Goal: Task Accomplishment & Management: Manage account settings

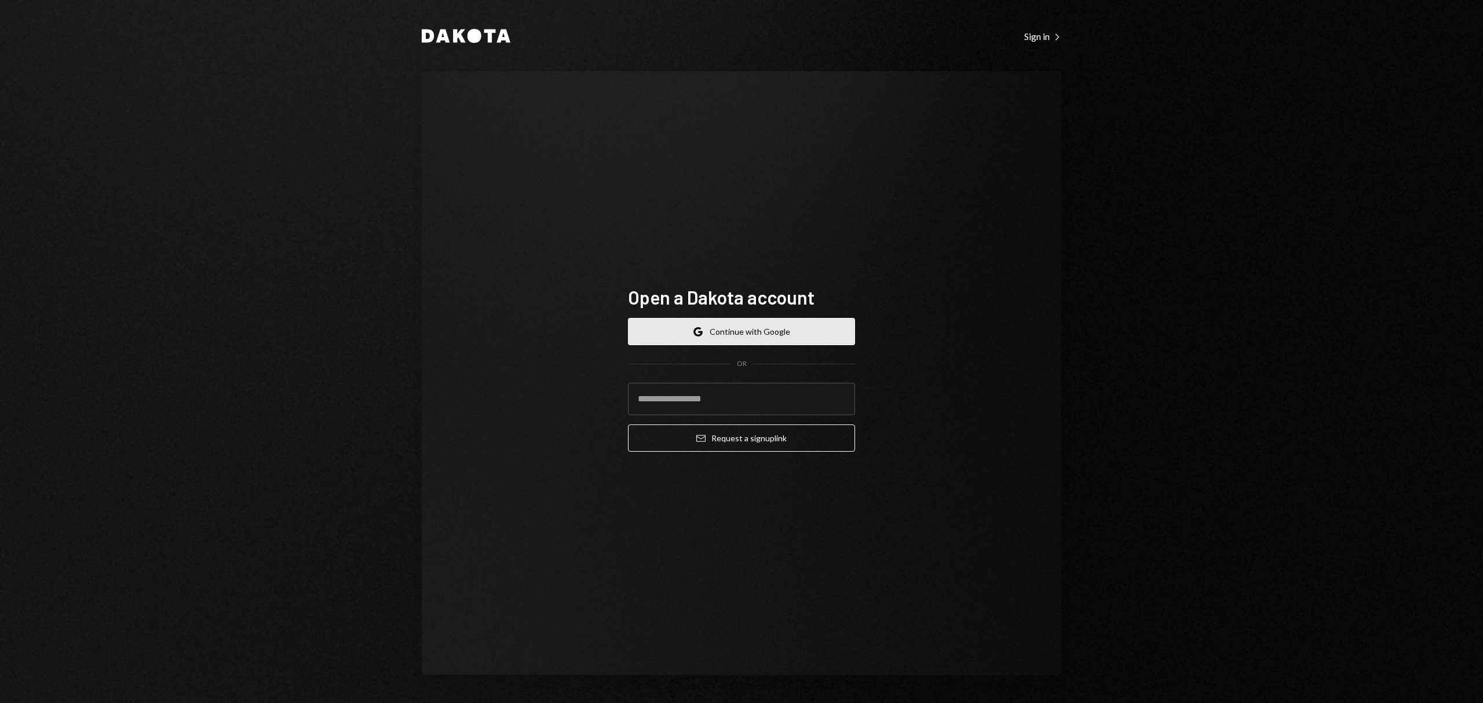
click at [700, 338] on button "Google Continue with Google" at bounding box center [741, 331] width 227 height 27
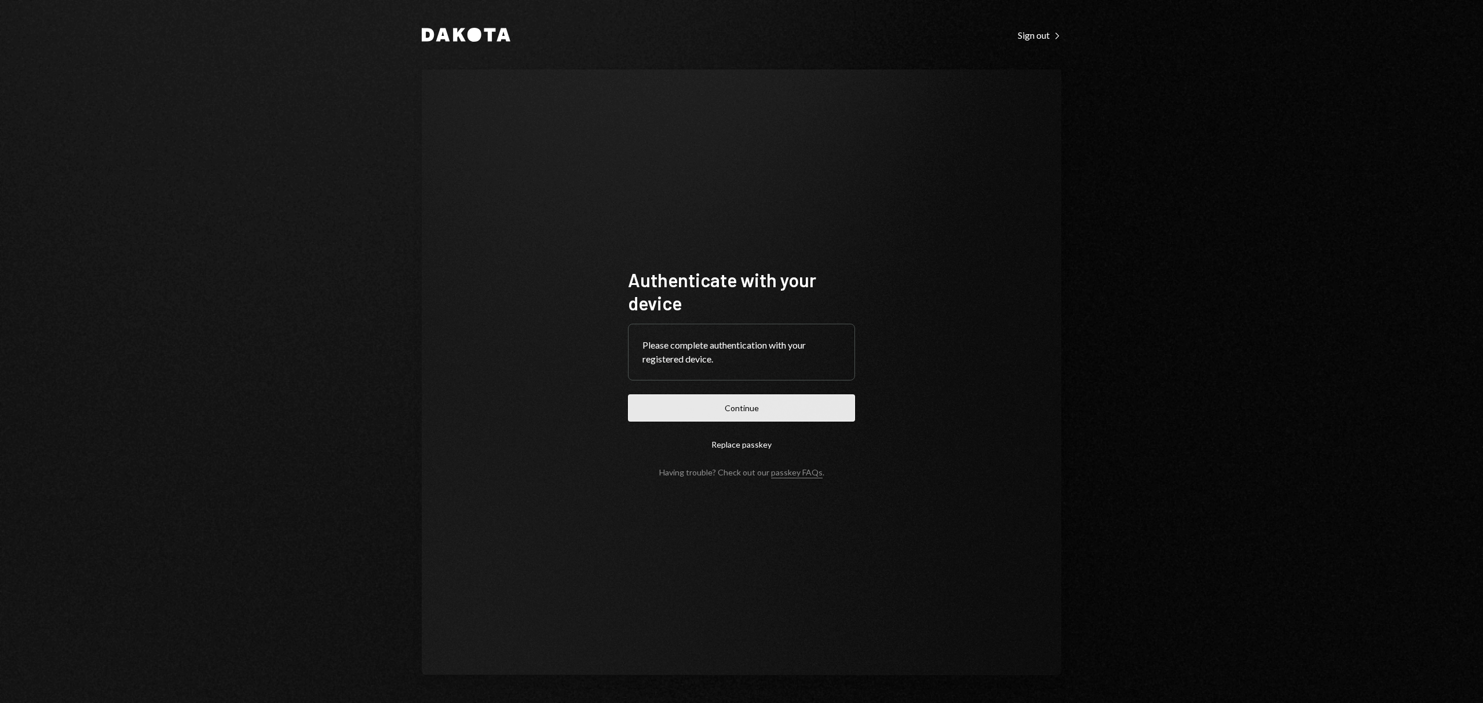
click at [717, 411] on button "Continue" at bounding box center [741, 408] width 227 height 27
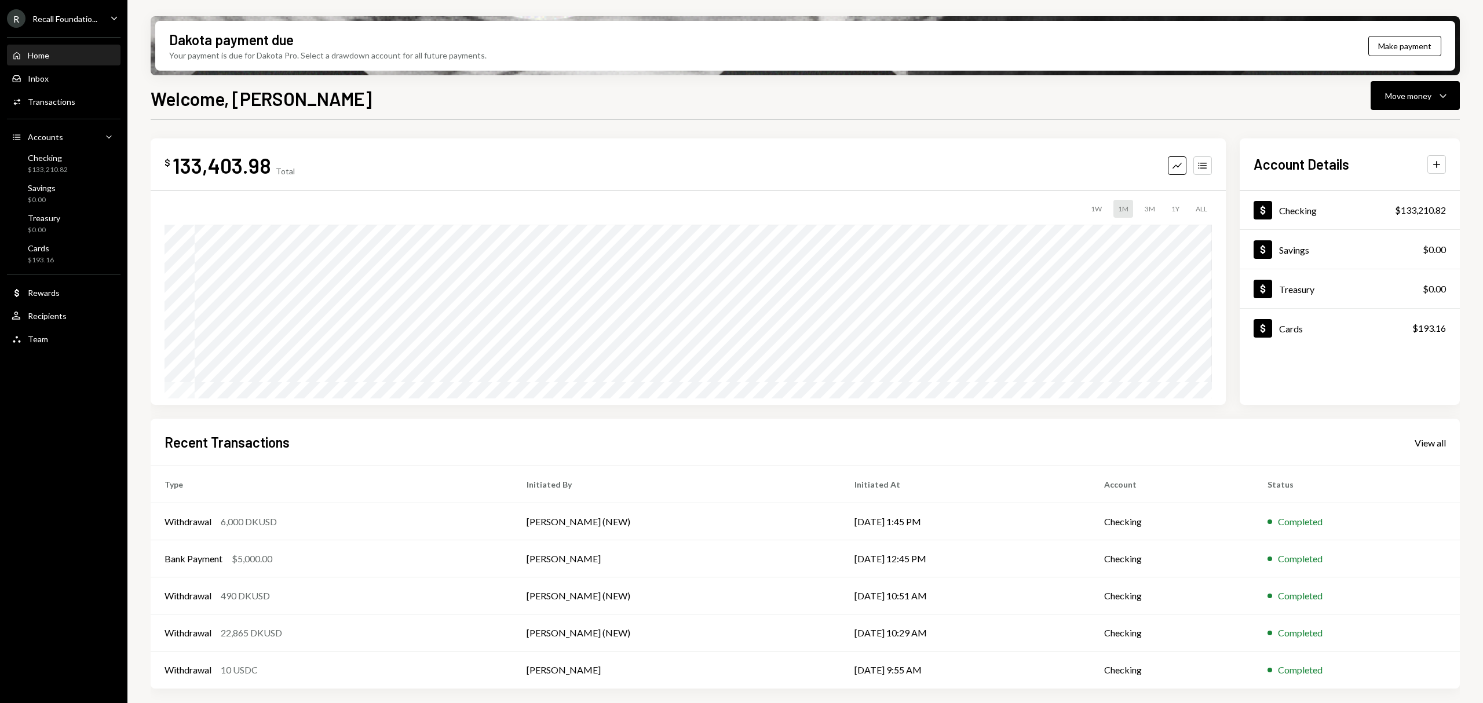
click at [79, 10] on div "R Recall Foundatio..." at bounding box center [52, 18] width 90 height 19
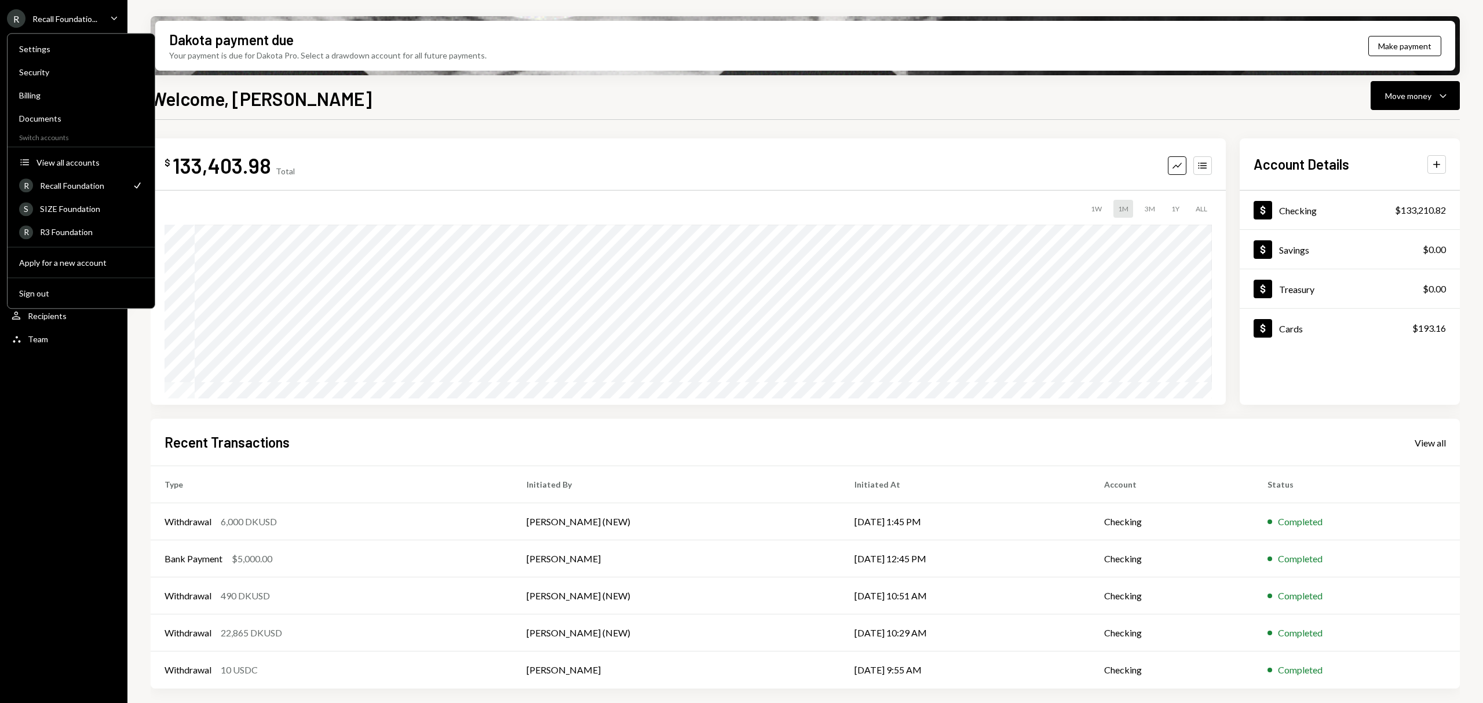
click at [451, 143] on div "$ 133,403.98 Total Graph Accounts 1W 1M 3M 1Y ALL $225,421.91 [DATE]" at bounding box center [688, 271] width 1075 height 266
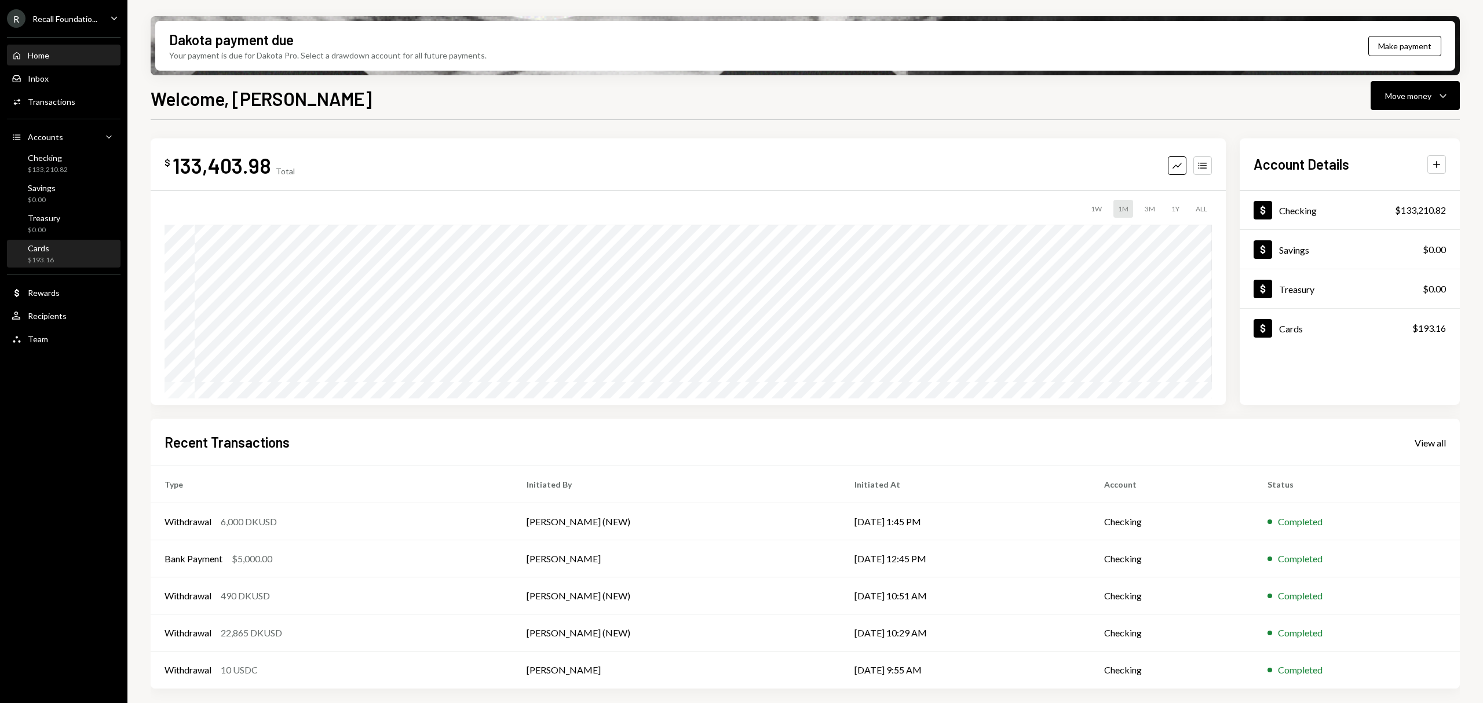
click at [44, 264] on div "$193.16" at bounding box center [41, 260] width 26 height 10
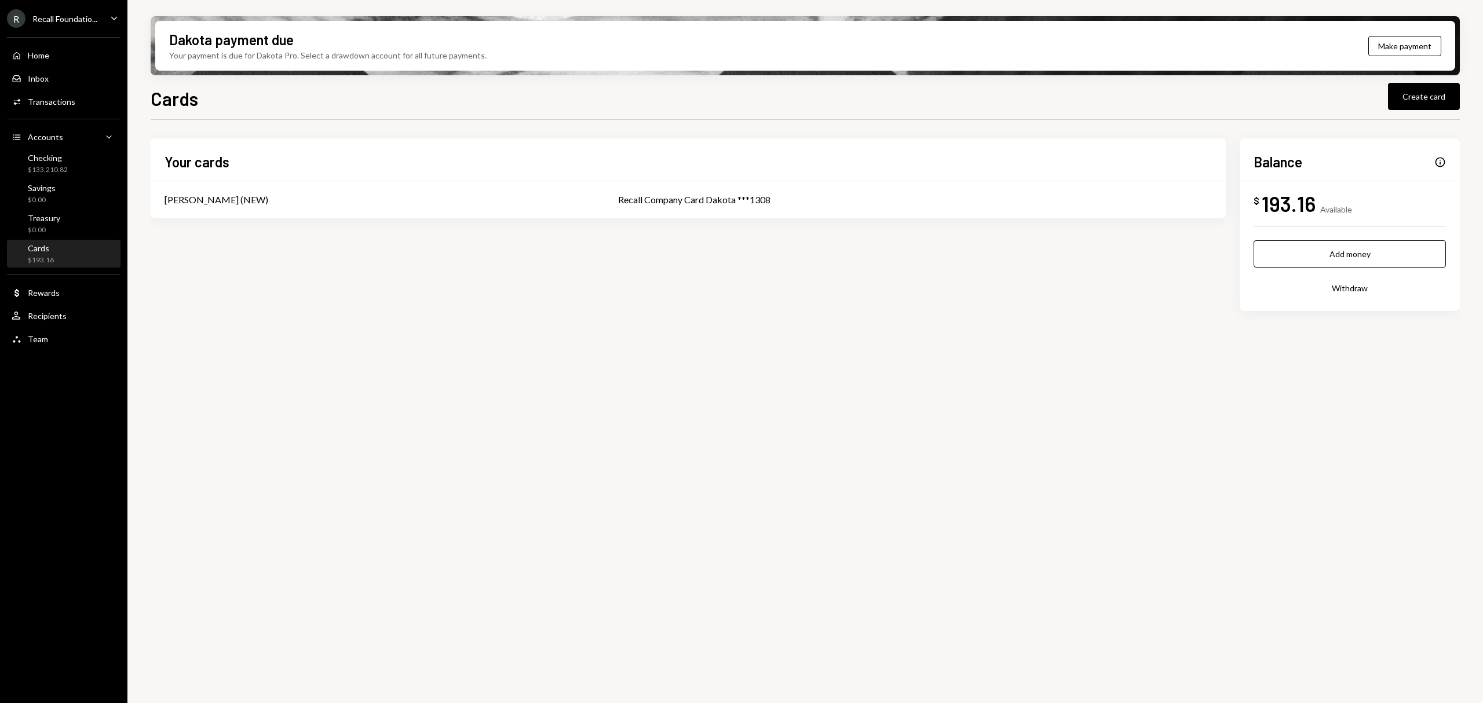
drag, startPoint x: 1368, startPoint y: 257, endPoint x: 711, endPoint y: 225, distance: 657.1
click at [737, 327] on div "Your cards [PERSON_NAME] (NEW) Recall Company Card Dakota ***1308 Balance Info …" at bounding box center [805, 243] width 1309 height 210
click at [1400, 258] on button "Add money" at bounding box center [1350, 253] width 192 height 27
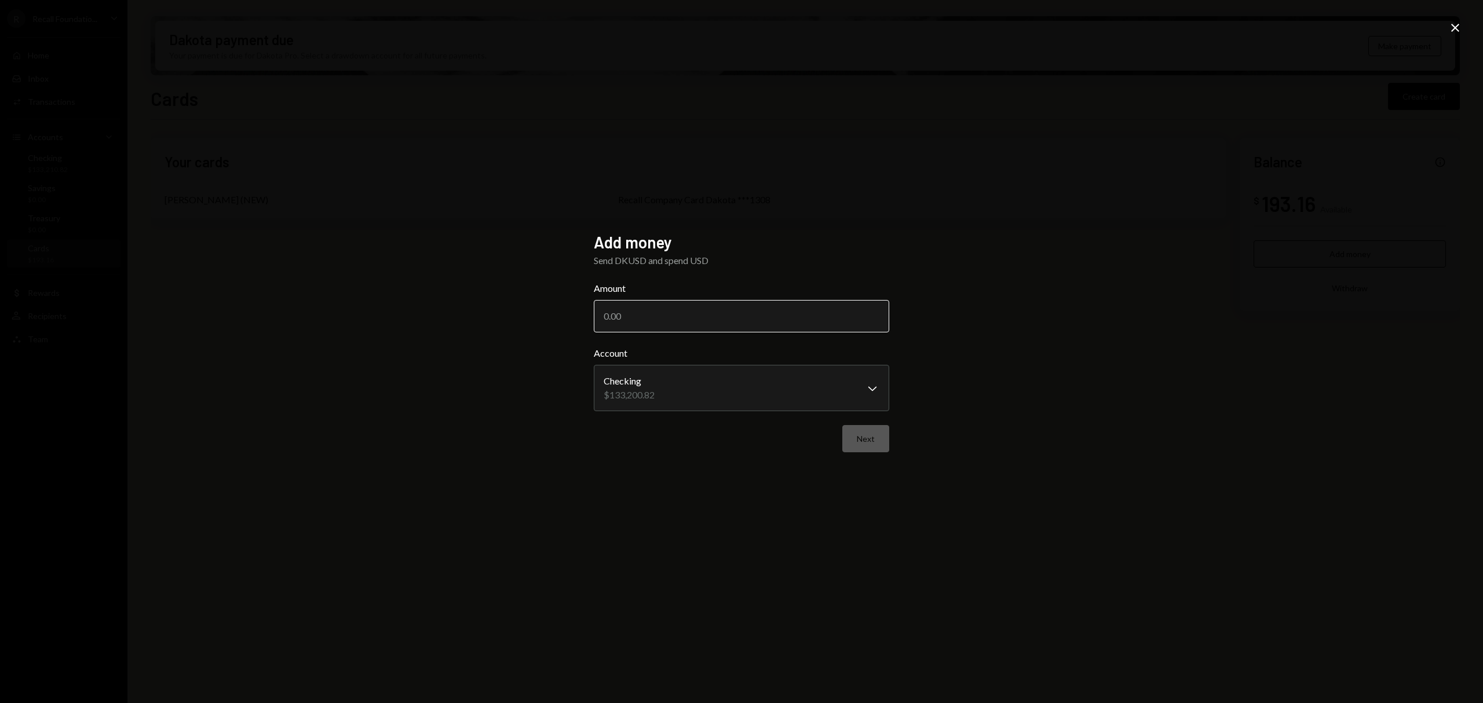
click at [713, 316] on input "Amount" at bounding box center [741, 316] width 295 height 32
type input "1500"
click at [862, 432] on button "Next" at bounding box center [865, 438] width 47 height 27
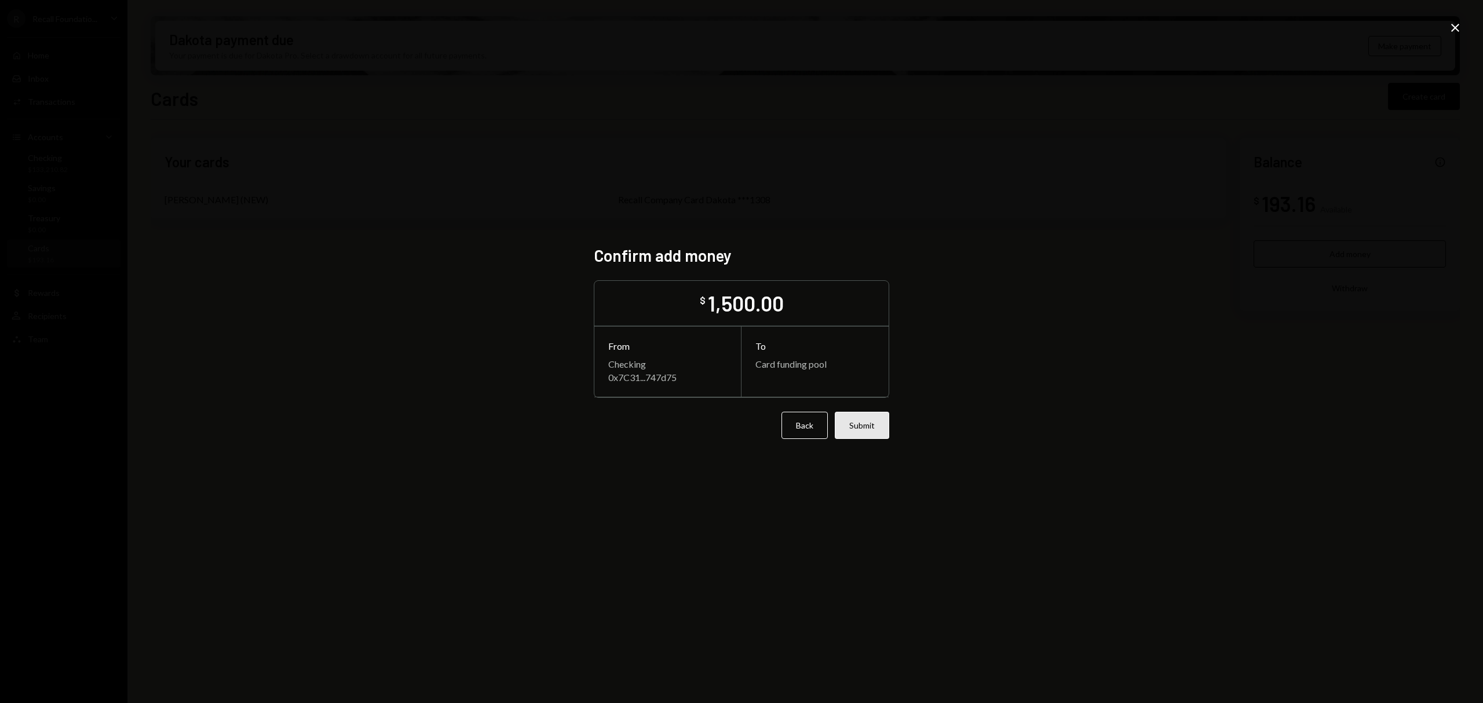
click at [869, 418] on button "Submit" at bounding box center [862, 425] width 54 height 27
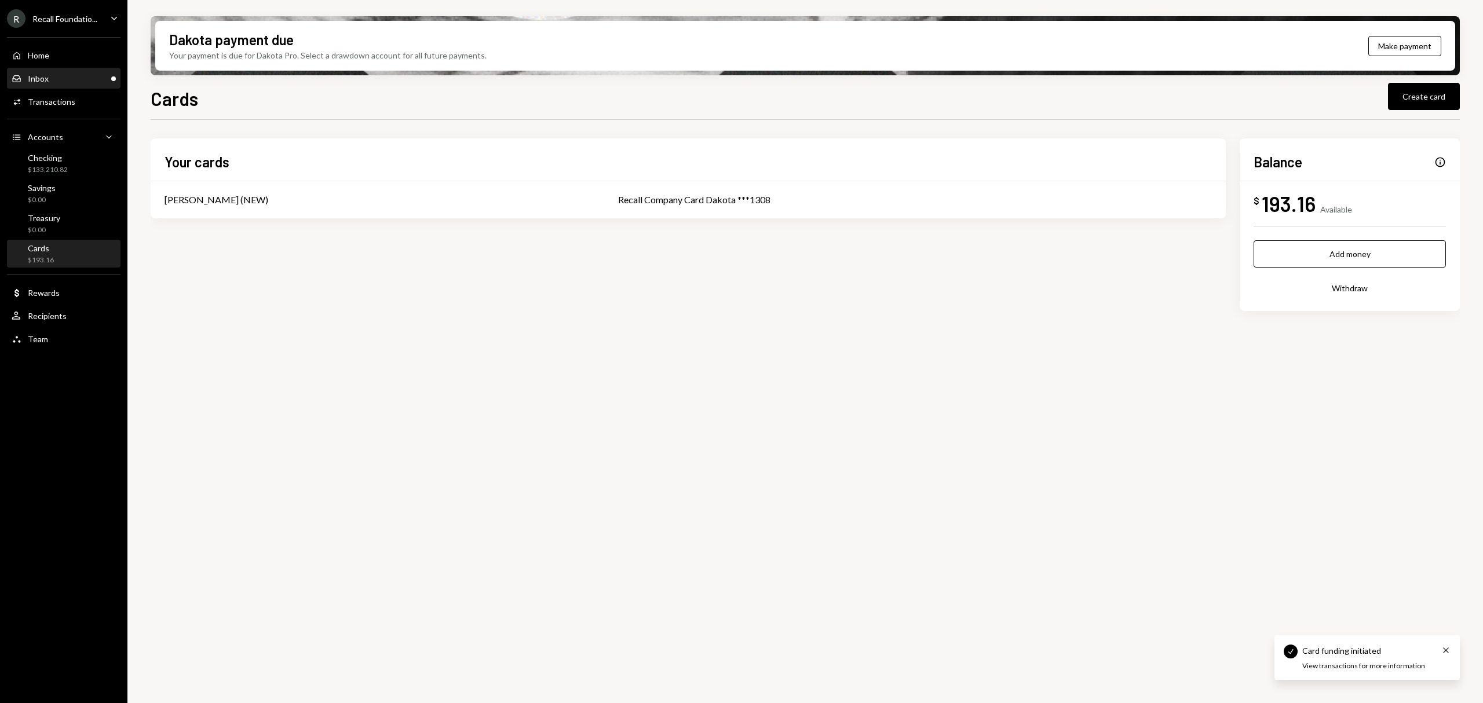
click at [92, 81] on div "Inbox Inbox" at bounding box center [64, 79] width 104 height 10
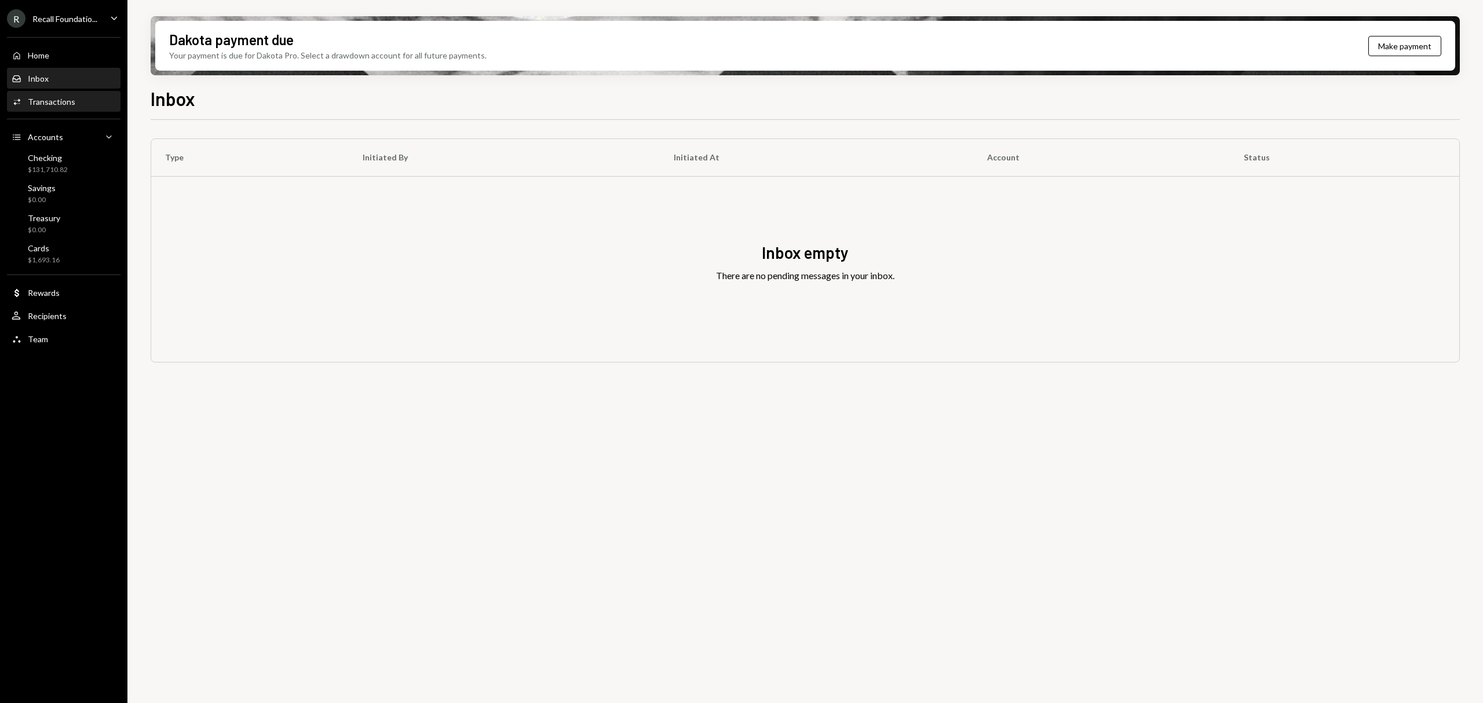
click at [85, 103] on div "Activities Transactions" at bounding box center [64, 102] width 104 height 10
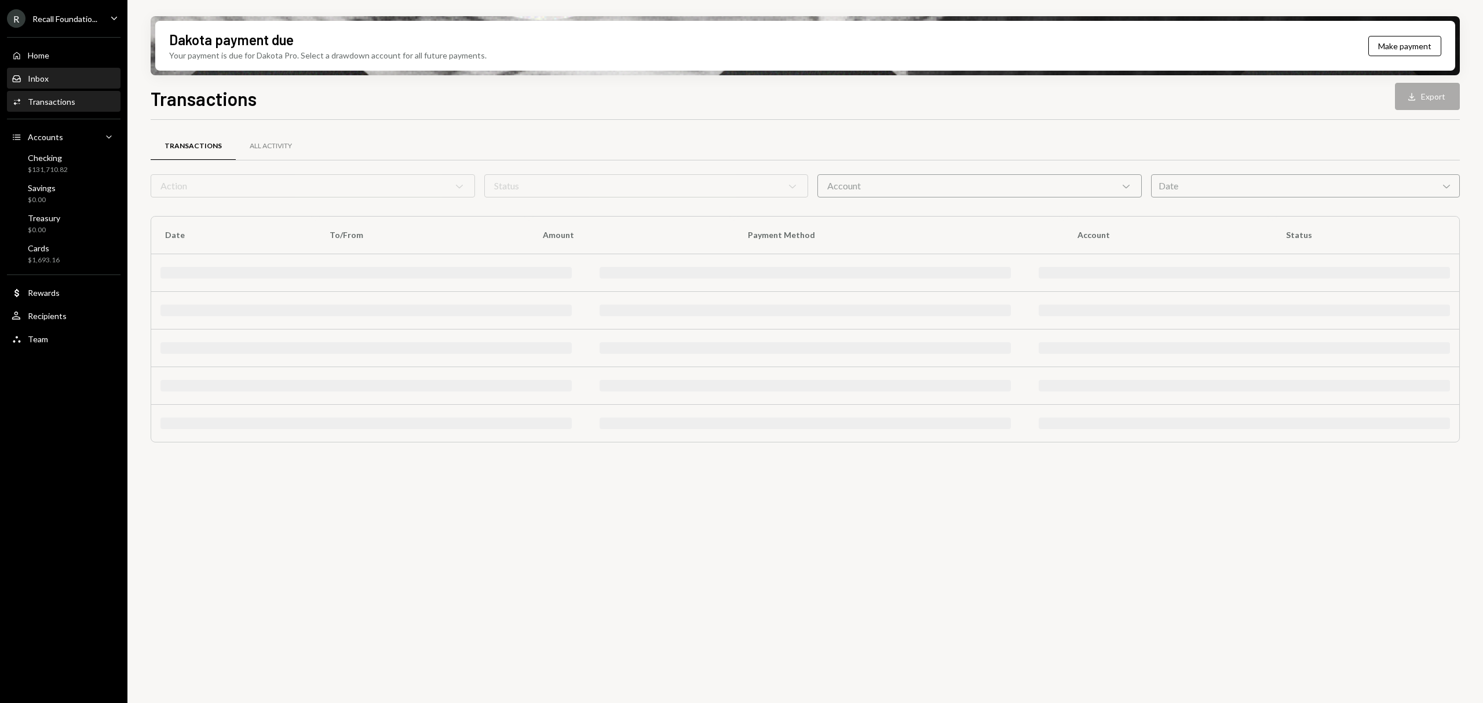
click at [88, 79] on div "Inbox Inbox" at bounding box center [64, 79] width 104 height 10
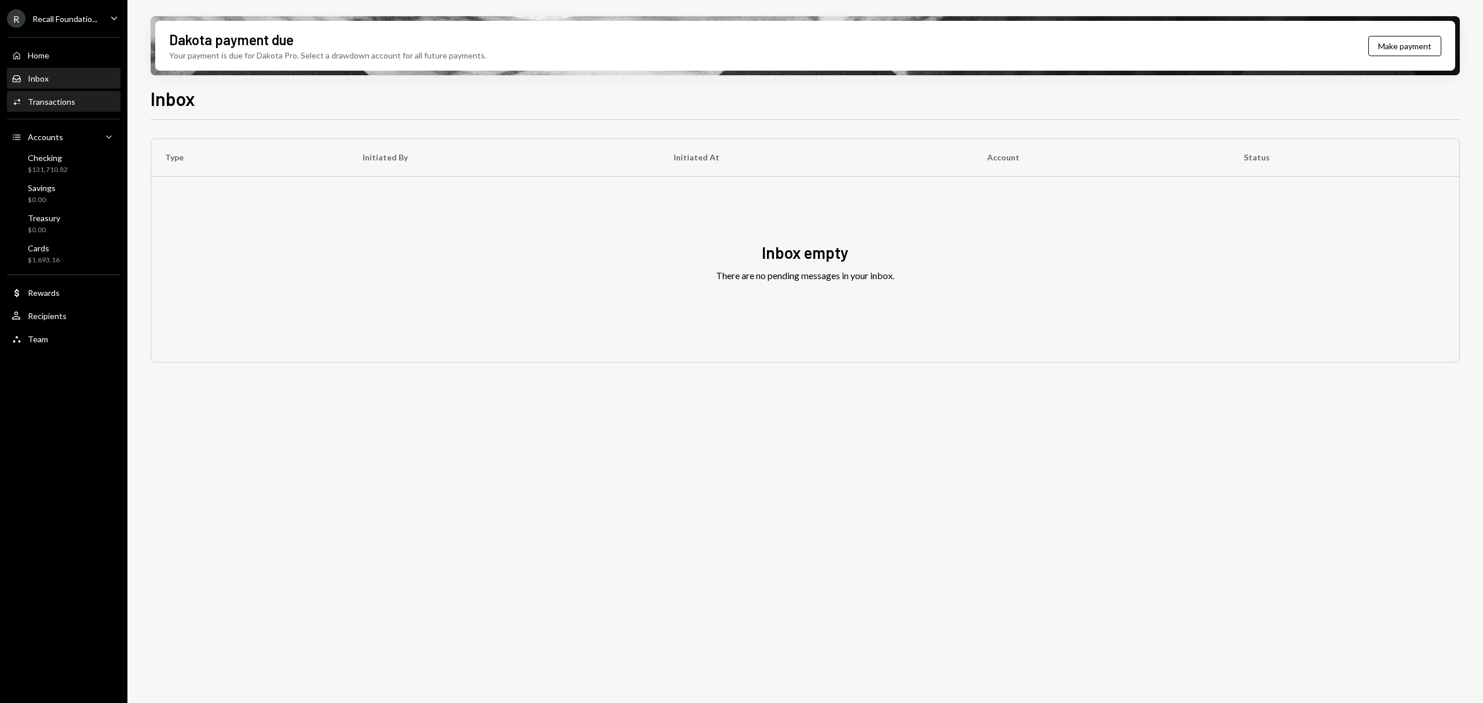
click at [80, 109] on div "Activities Transactions" at bounding box center [64, 102] width 104 height 20
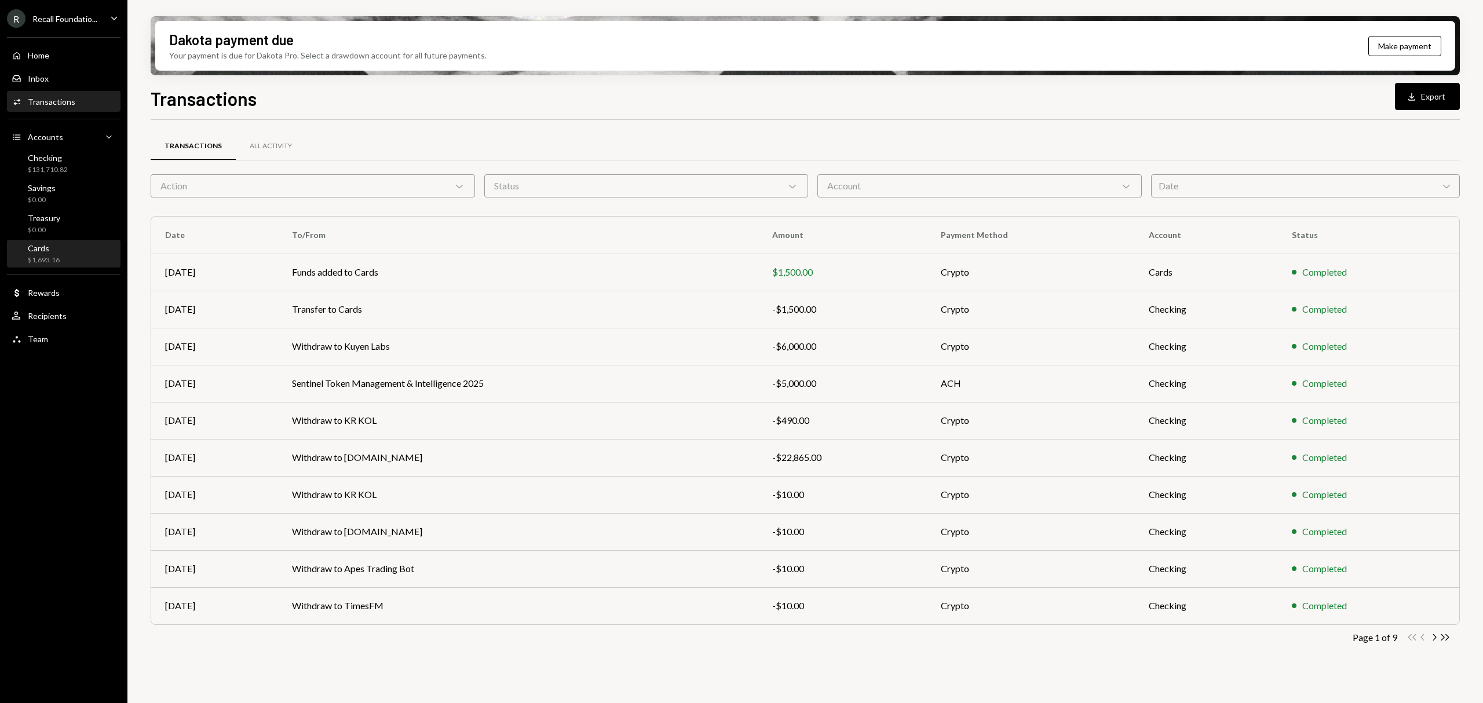
click at [82, 247] on div "Cards $1,693.16" at bounding box center [64, 254] width 104 height 22
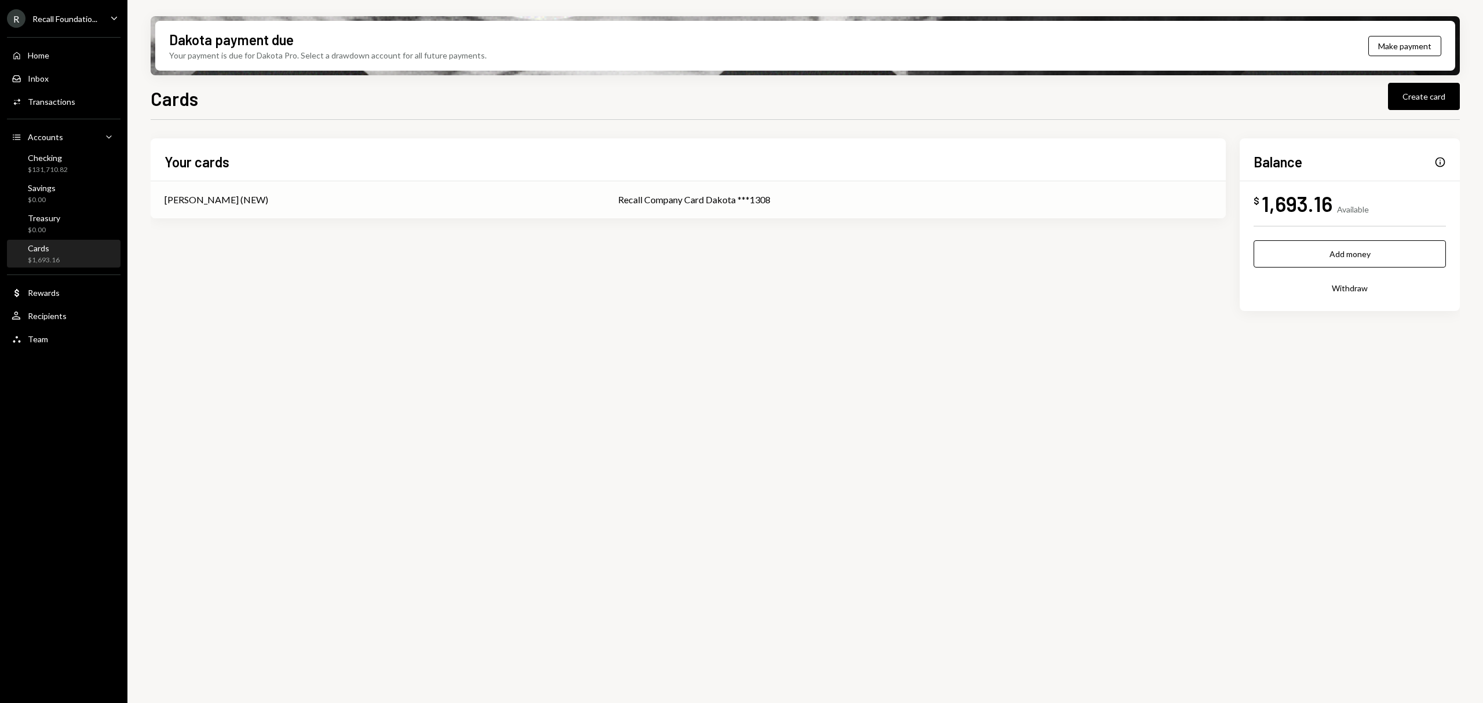
click at [876, 196] on div "Recall Company Card Dakota ***1308" at bounding box center [915, 200] width 594 height 14
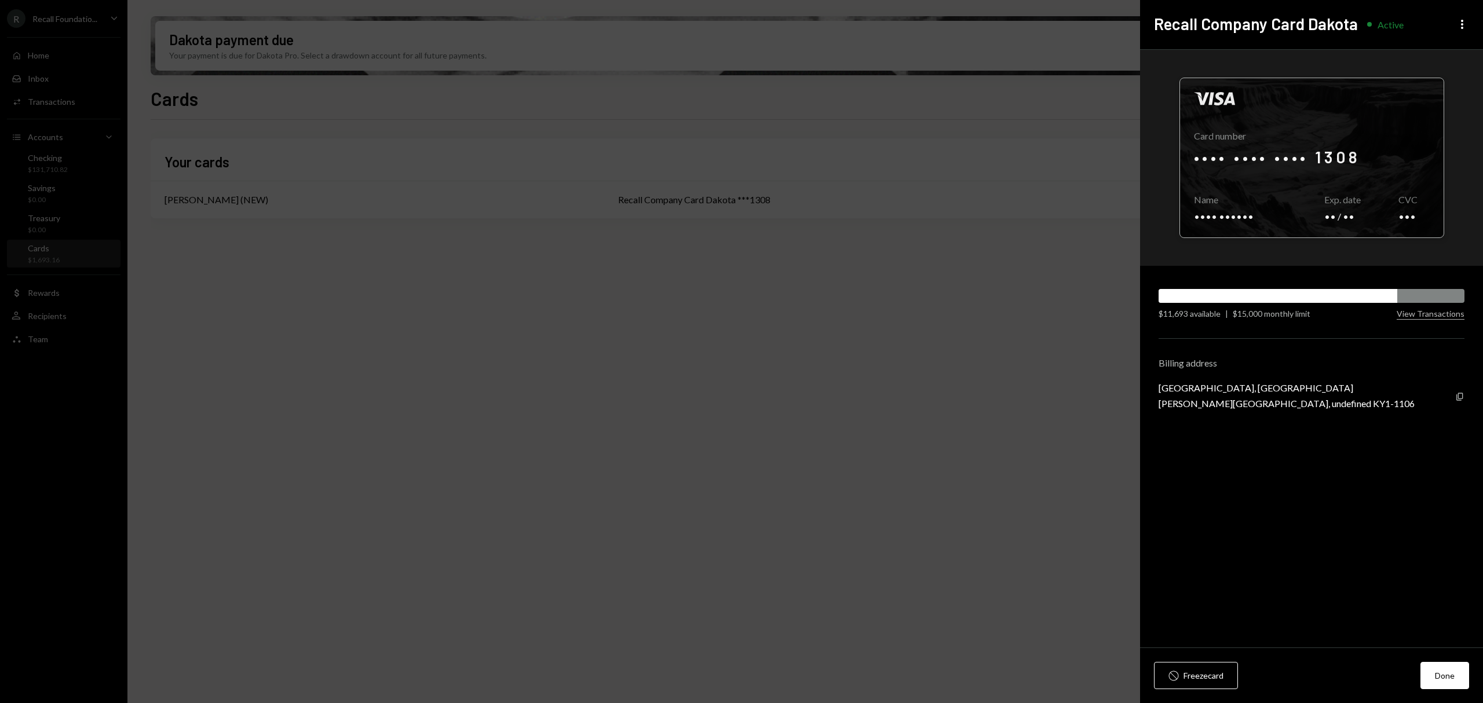
click at [1405, 147] on div at bounding box center [1312, 157] width 264 height 159
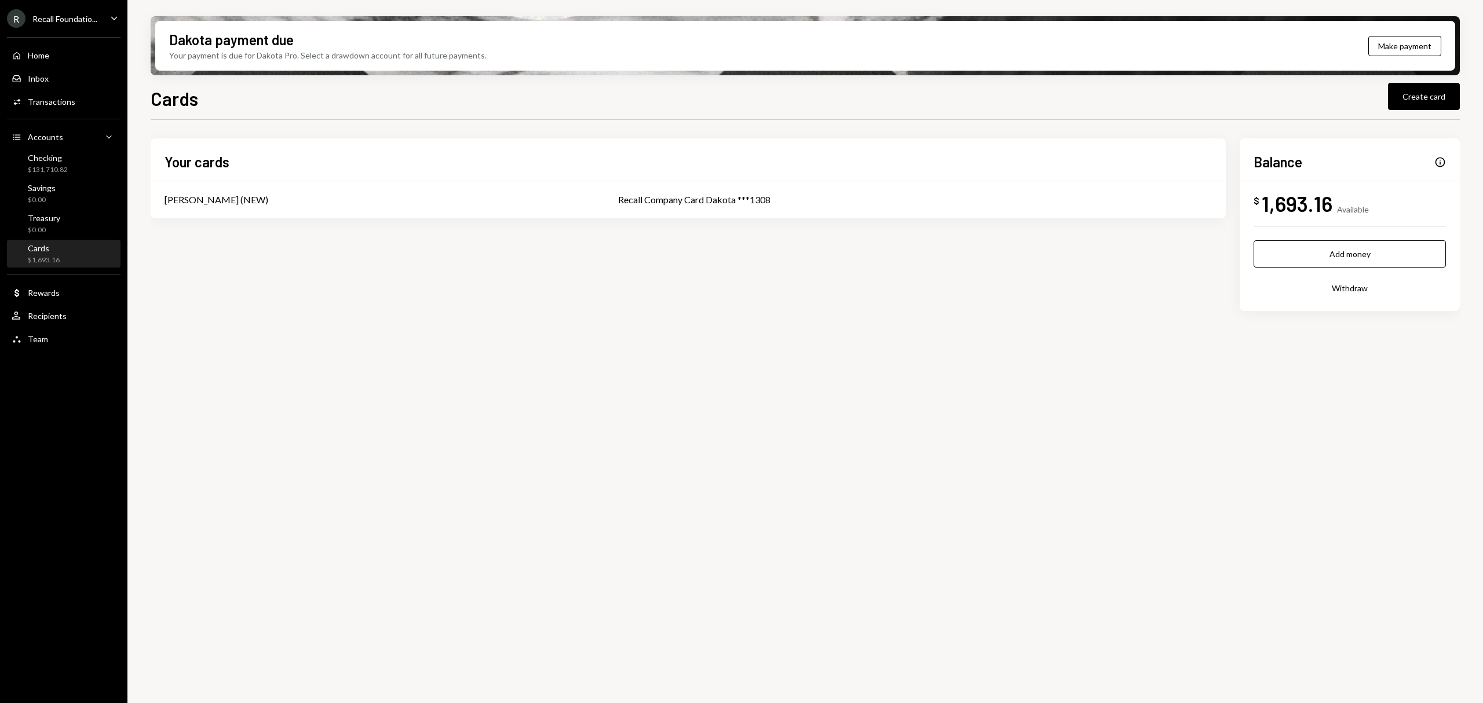
click at [75, 17] on div "Recall Foundatio..." at bounding box center [64, 19] width 65 height 10
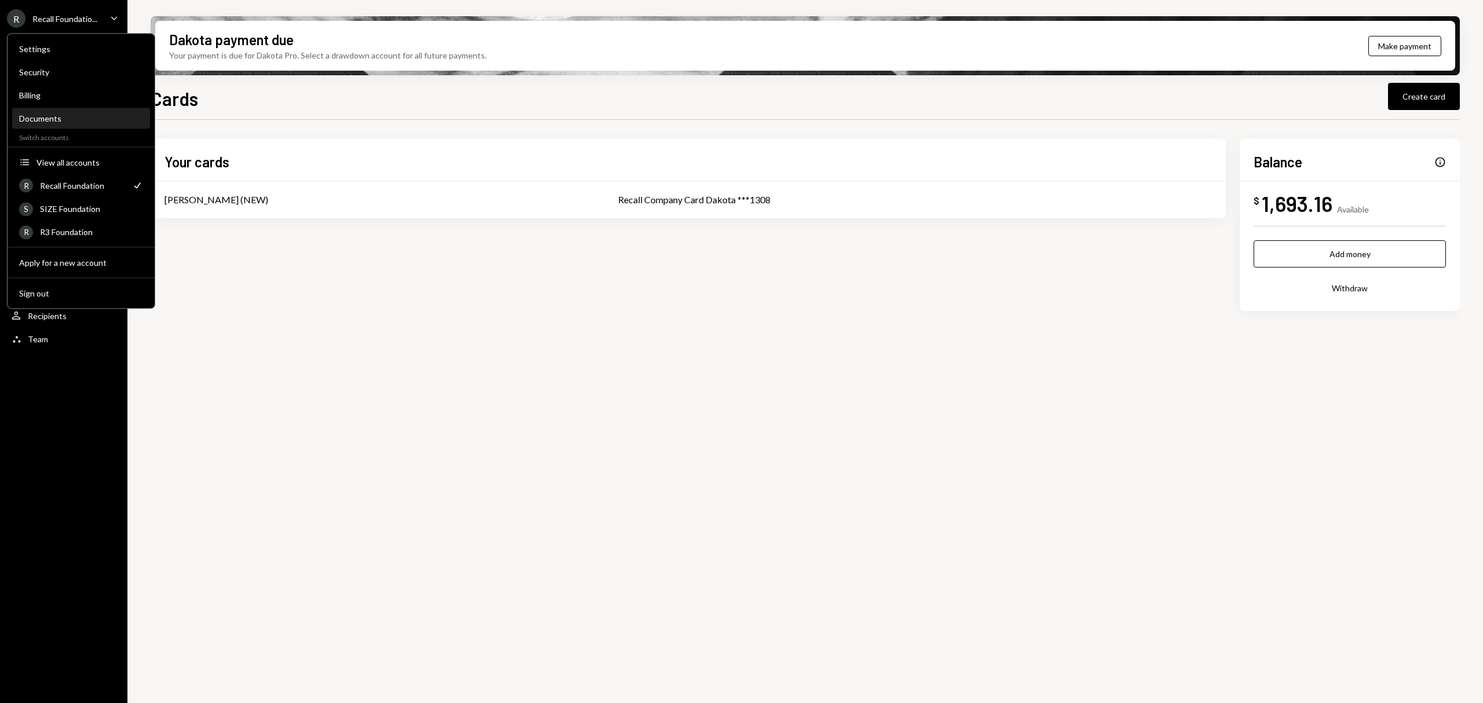
click at [100, 119] on div "Documents" at bounding box center [81, 119] width 124 height 10
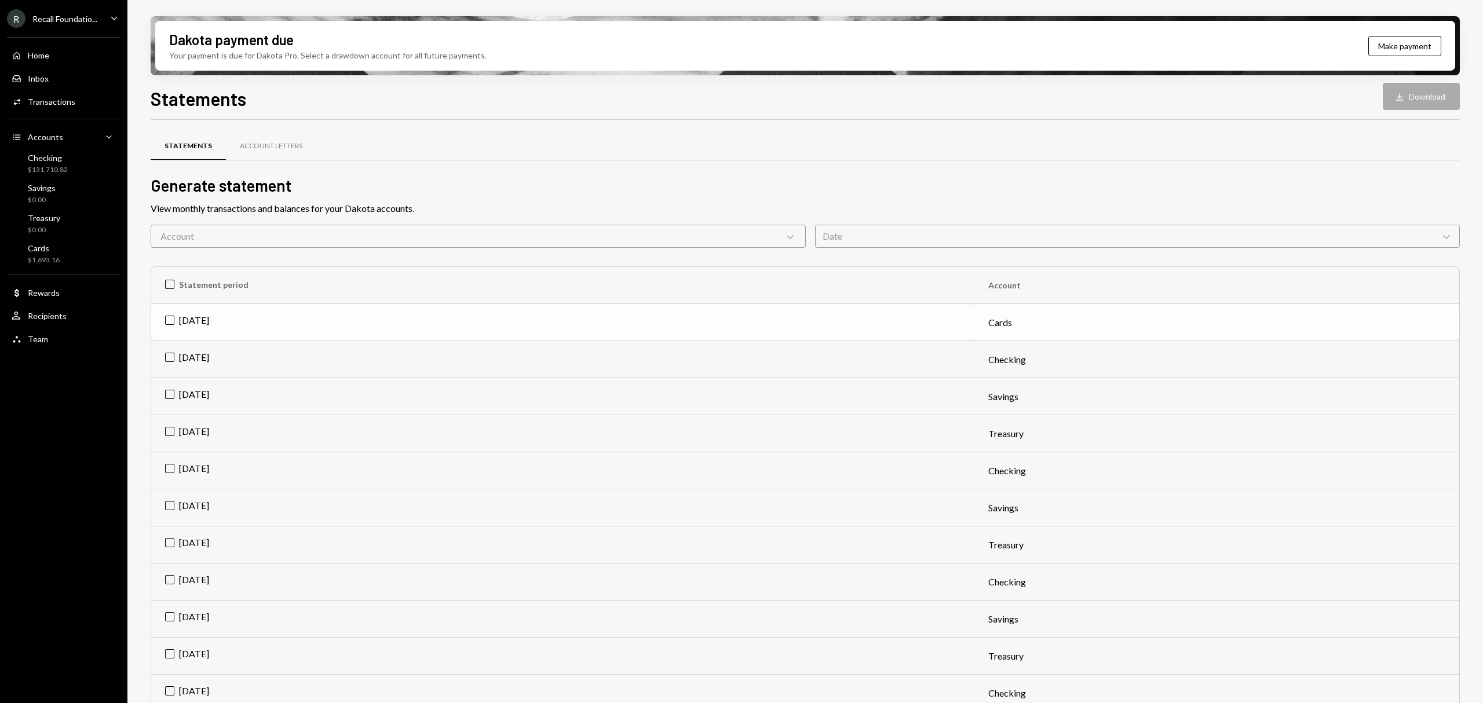
click at [217, 316] on td "[DATE]" at bounding box center [562, 322] width 823 height 37
click at [214, 353] on td "[DATE]" at bounding box center [562, 359] width 823 height 37
click at [171, 323] on td "Check Aug 2025" at bounding box center [562, 322] width 823 height 37
click at [171, 352] on td "Check Aug 2025" at bounding box center [562, 359] width 823 height 37
click at [275, 148] on div "Account Letters" at bounding box center [271, 146] width 63 height 10
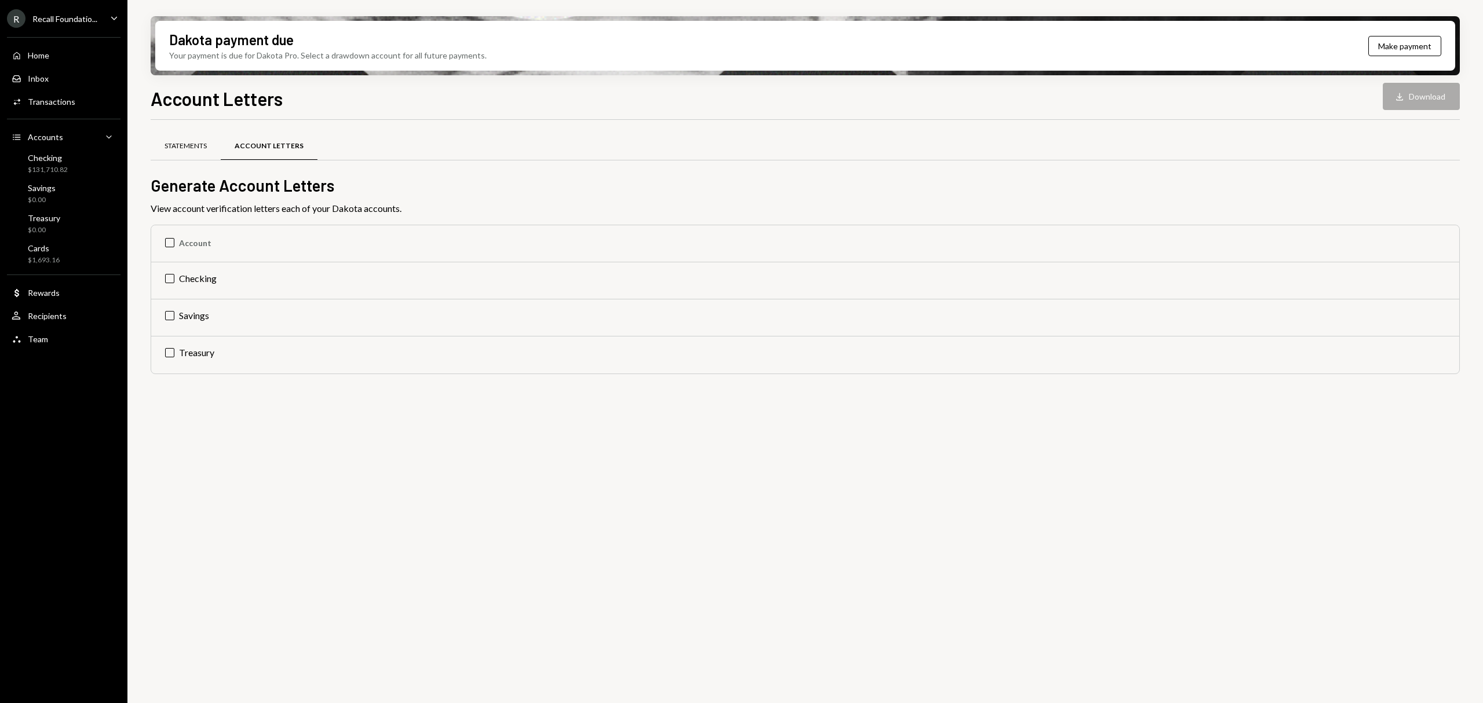
click at [189, 141] on div "Statements" at bounding box center [186, 146] width 42 height 10
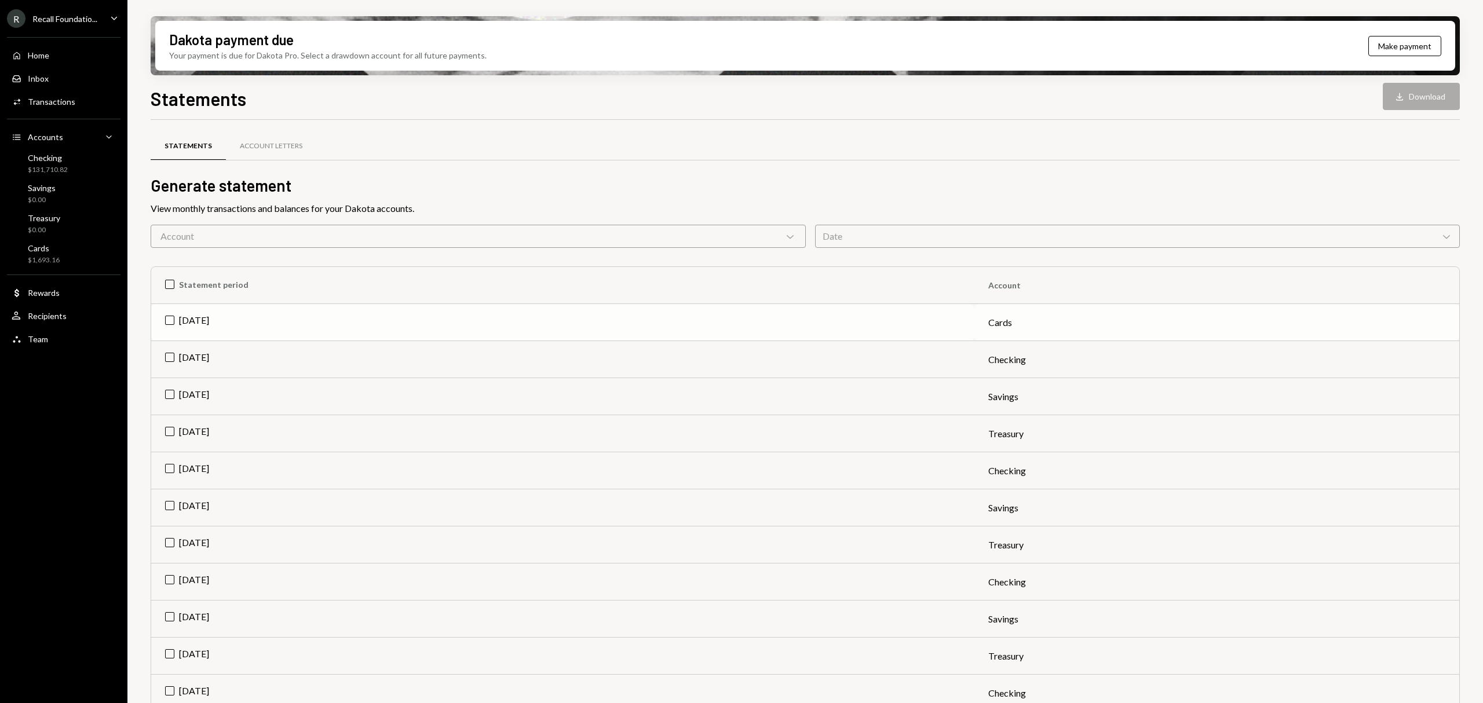
click at [253, 320] on td "Aug 2025" at bounding box center [562, 322] width 823 height 37
click at [473, 374] on td "Aug 2025" at bounding box center [562, 359] width 823 height 37
drag, startPoint x: 213, startPoint y: 366, endPoint x: 198, endPoint y: 348, distance: 23.9
click at [210, 363] on td "Check Aug 2025" at bounding box center [562, 359] width 823 height 37
click at [1426, 89] on button "Download Download" at bounding box center [1421, 96] width 77 height 27
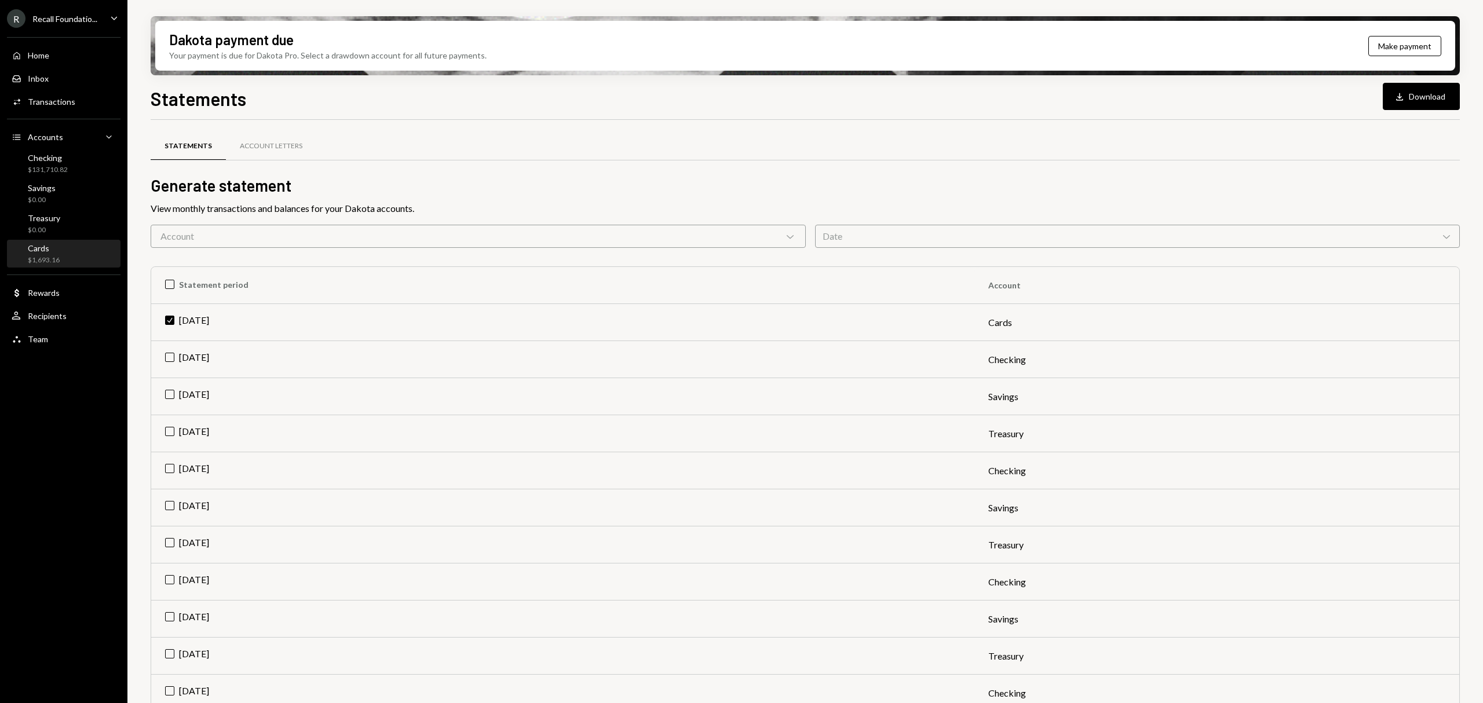
click at [56, 263] on div "Cards $1,693.16" at bounding box center [64, 254] width 104 height 27
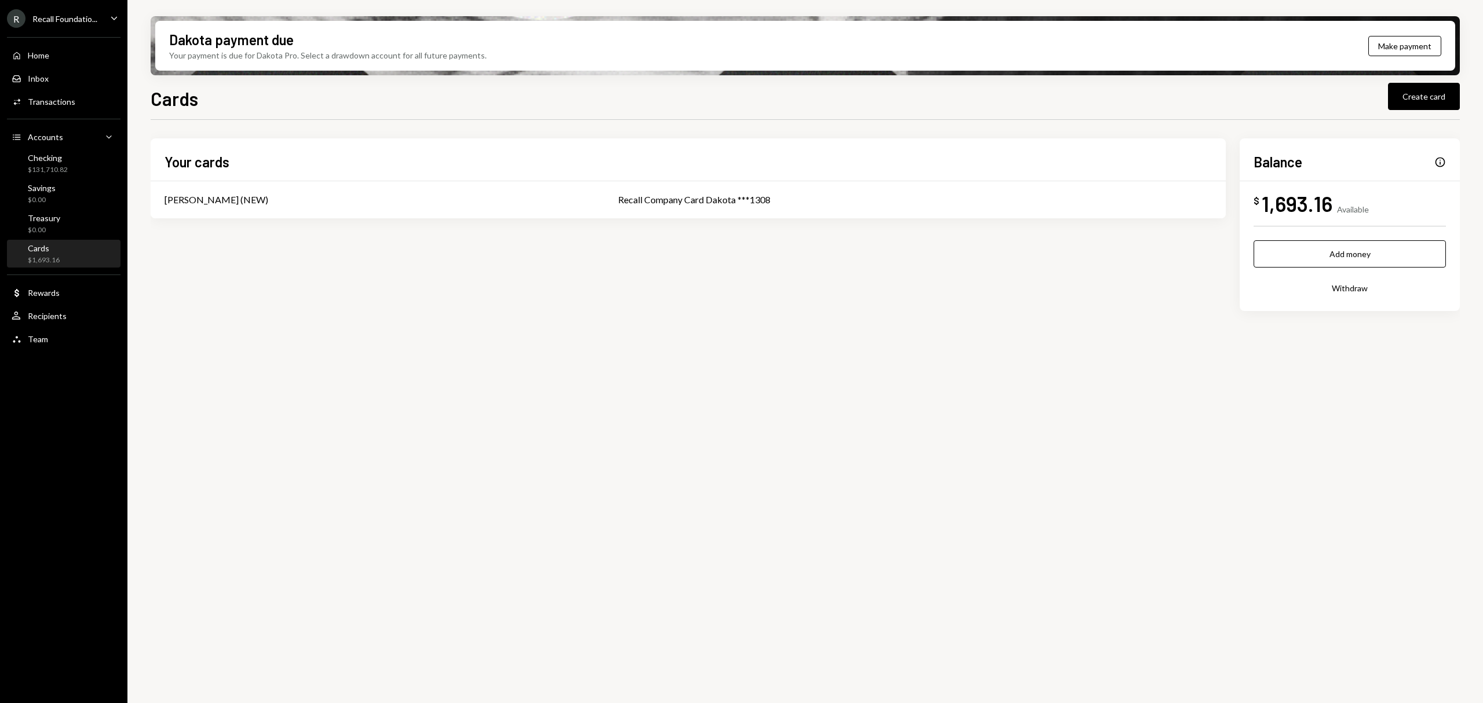
click at [838, 171] on div "Your cards Leith Shankland (NEW) Recall Company Card Dakota ***1308" at bounding box center [688, 178] width 1075 height 80
click at [832, 193] on div "Recall Company Card Dakota ***1308" at bounding box center [915, 200] width 594 height 14
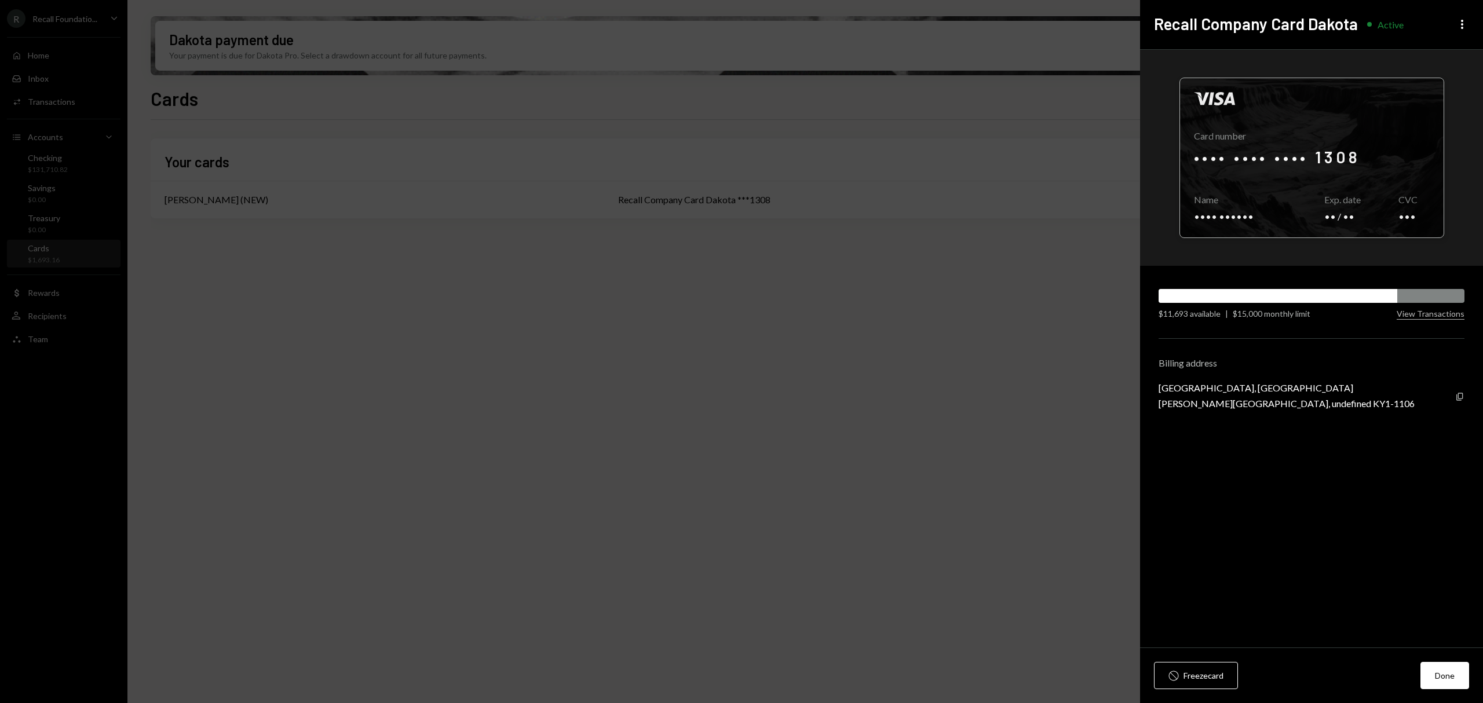
click at [1411, 118] on div at bounding box center [1312, 157] width 264 height 159
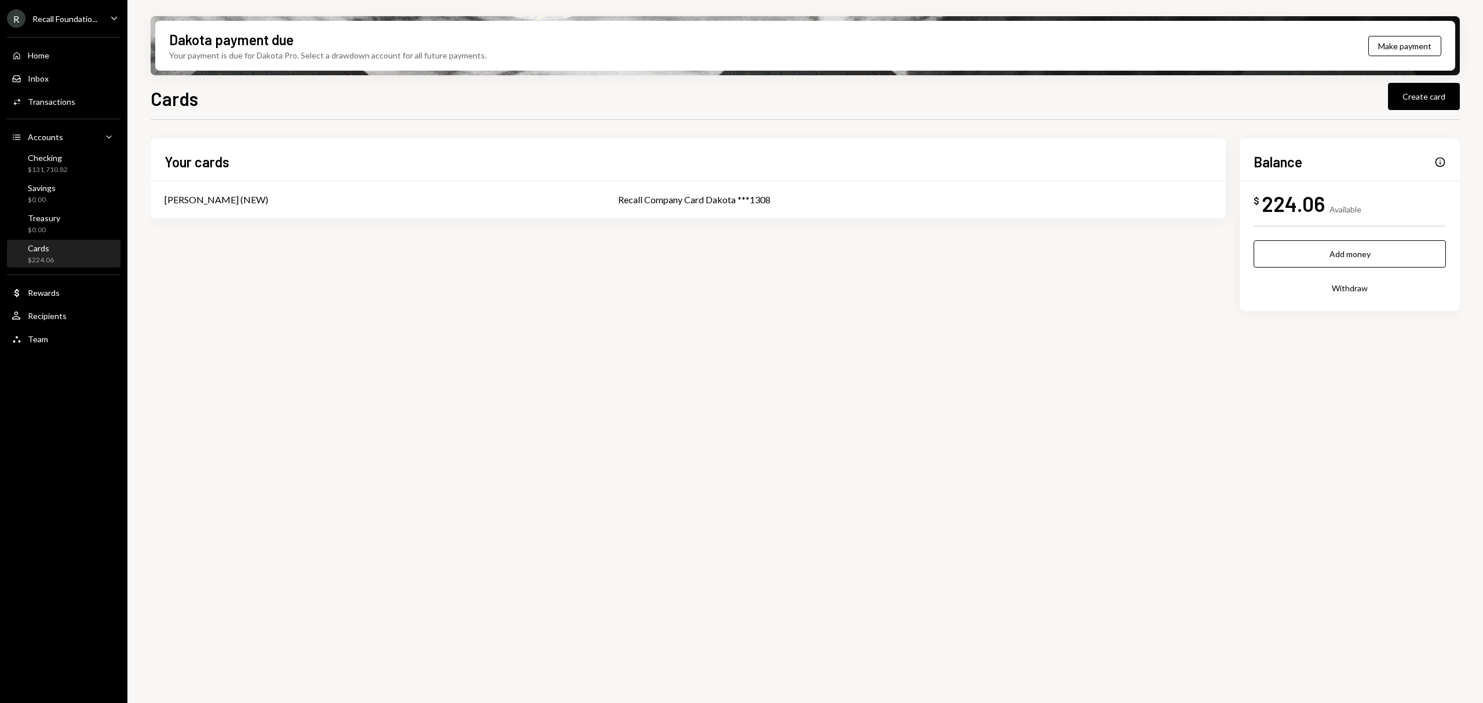
click at [92, 19] on div "Recall Foundatio..." at bounding box center [64, 19] width 65 height 10
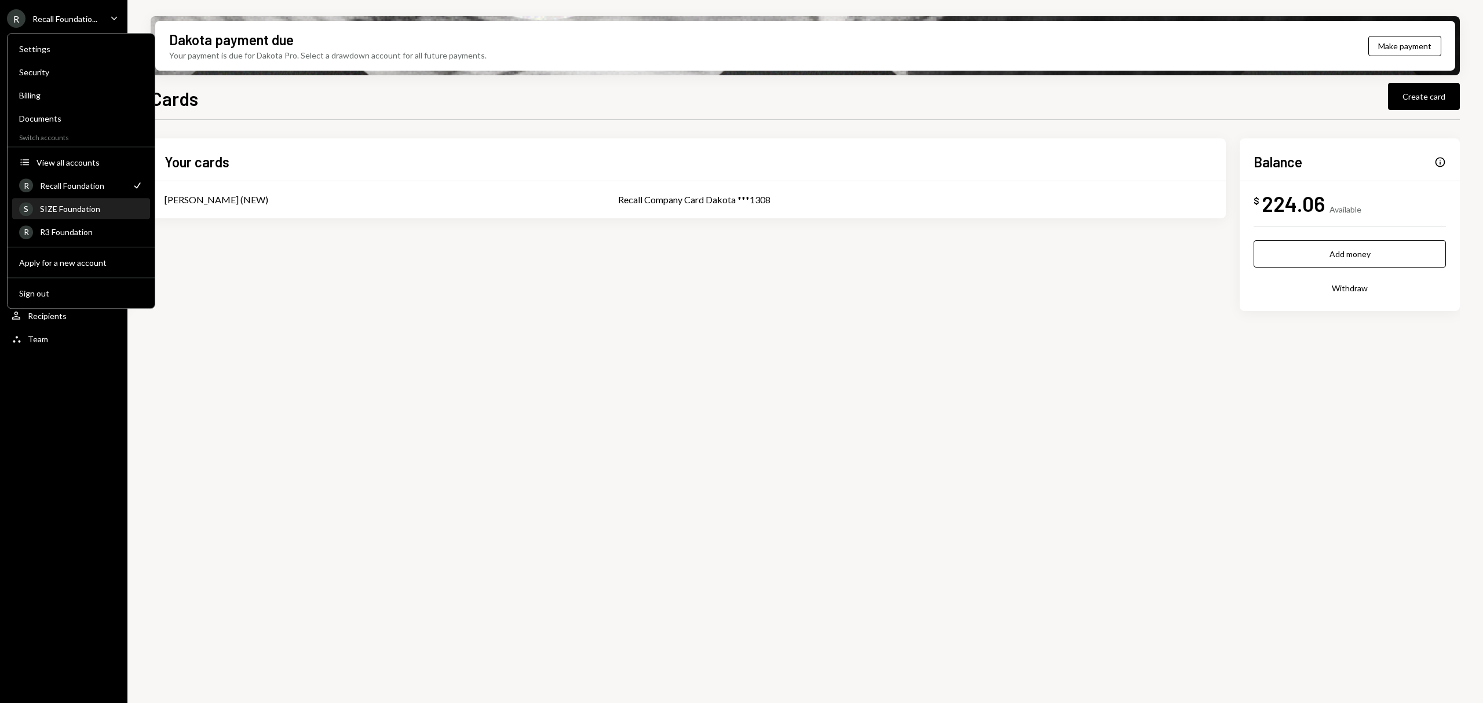
click at [98, 207] on div "SIZE Foundation" at bounding box center [91, 209] width 103 height 10
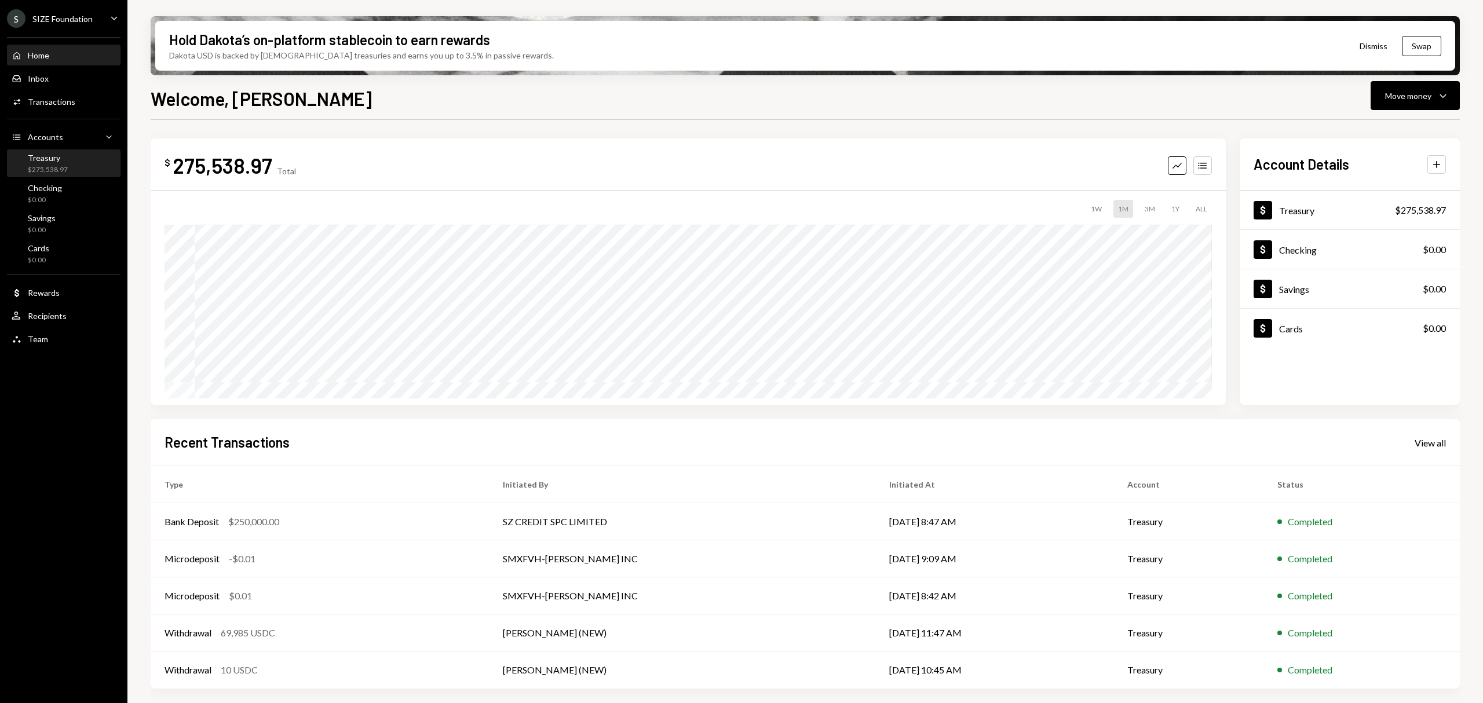
click at [78, 166] on div "Treasury $275,538.97" at bounding box center [64, 164] width 104 height 22
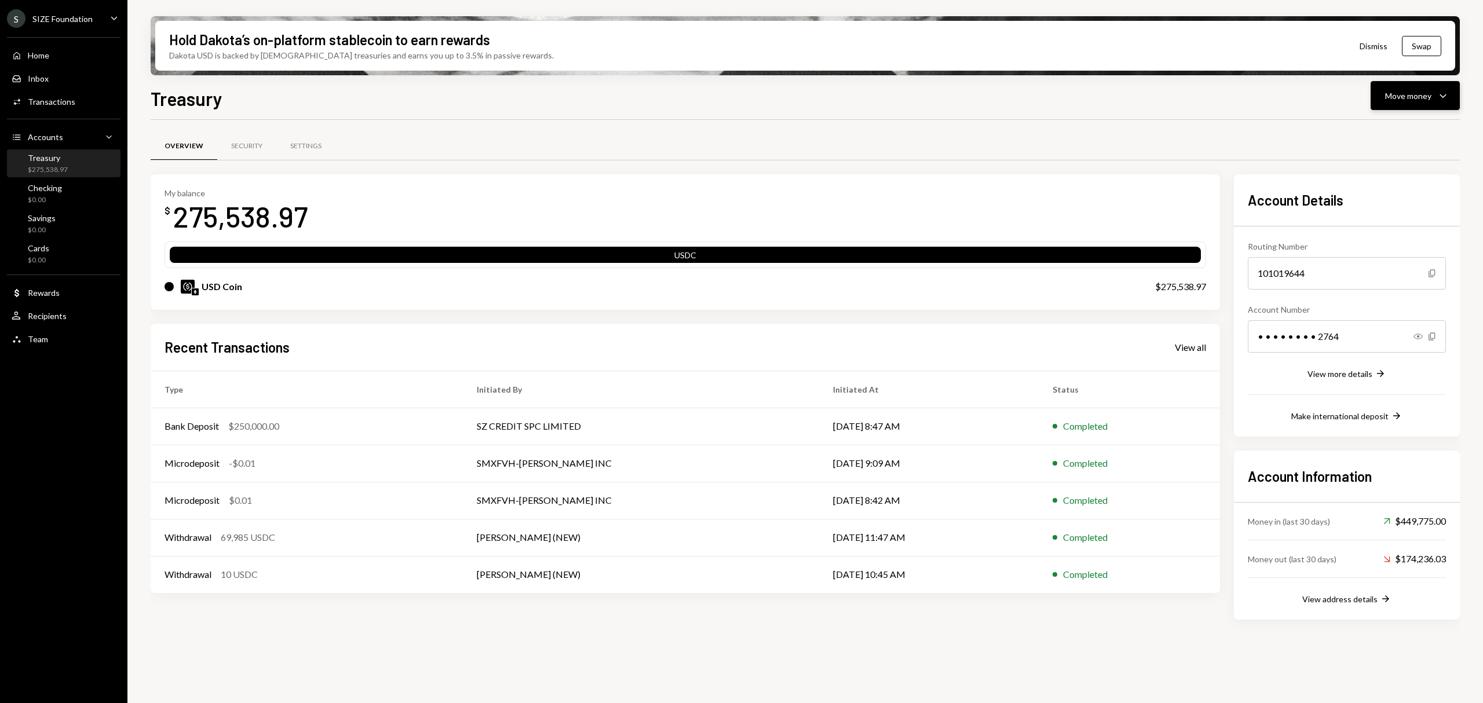
click at [1403, 92] on div "Move money" at bounding box center [1408, 96] width 46 height 12
click at [1382, 129] on div "Send" at bounding box center [1406, 131] width 85 height 12
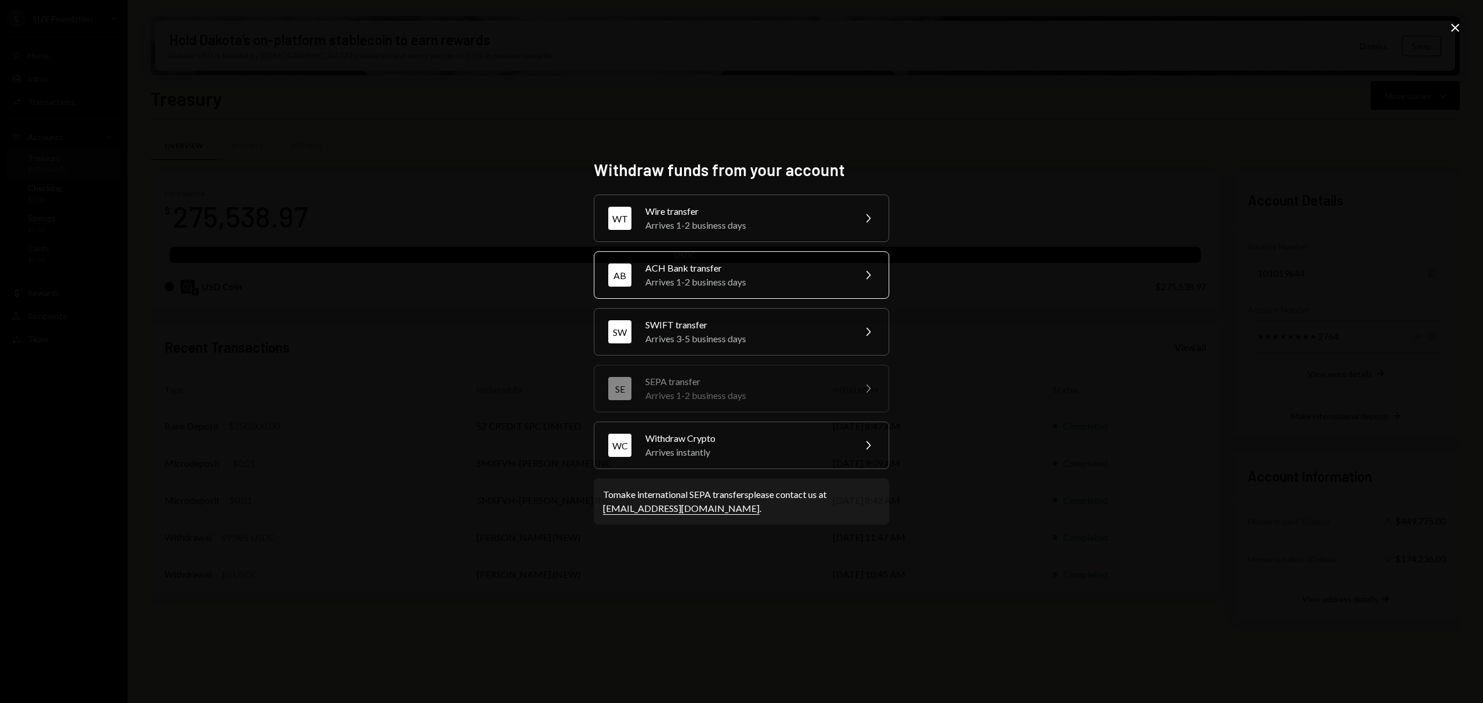
click at [786, 281] on div "Arrives 1-2 business days" at bounding box center [746, 282] width 202 height 14
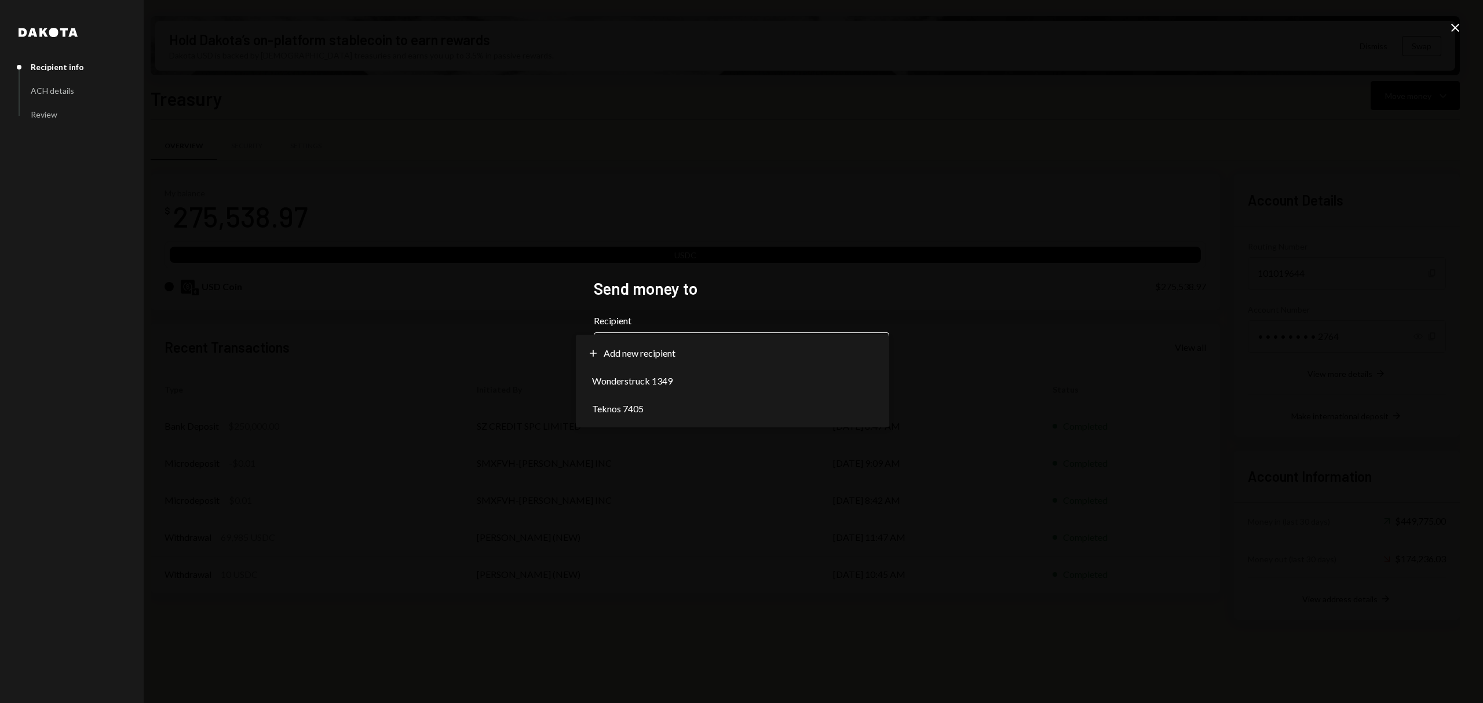
click at [805, 337] on body "S SIZE Foundation Caret Down Home Home Inbox Inbox Activities Transactions Acco…" at bounding box center [741, 351] width 1483 height 703
click at [841, 242] on div "**********" at bounding box center [741, 351] width 1483 height 703
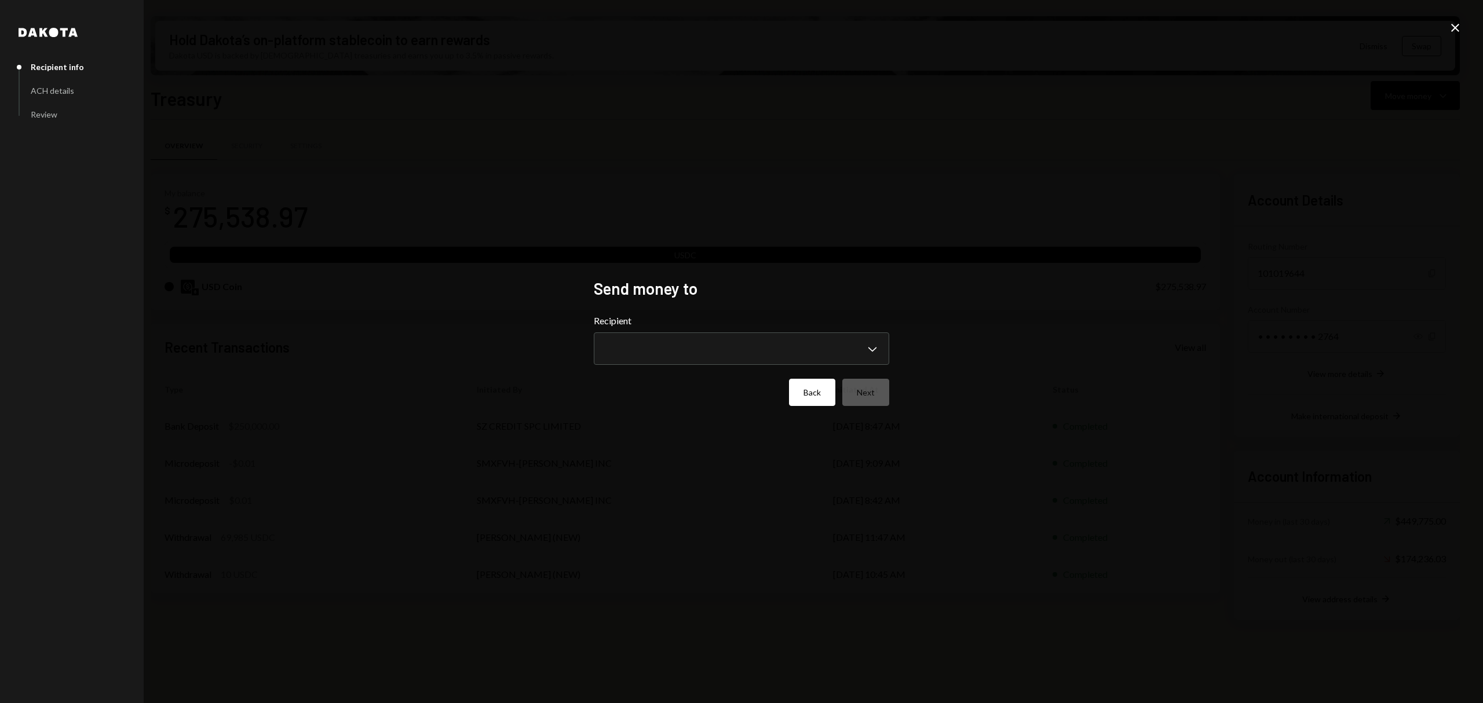
click at [807, 392] on button "Back" at bounding box center [812, 392] width 46 height 27
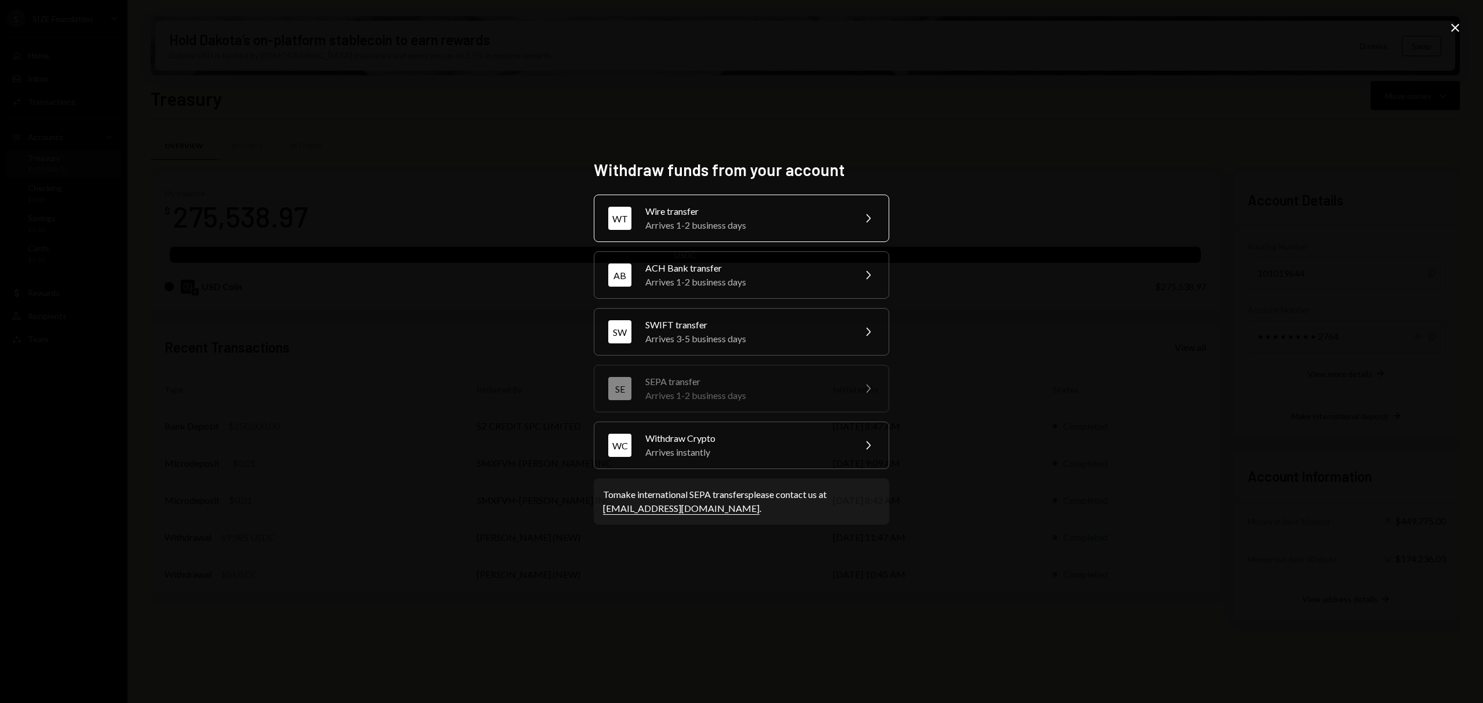
drag, startPoint x: 769, startPoint y: 221, endPoint x: 779, endPoint y: 251, distance: 32.1
click at [770, 223] on div "Arrives 1-2 business days" at bounding box center [746, 225] width 202 height 14
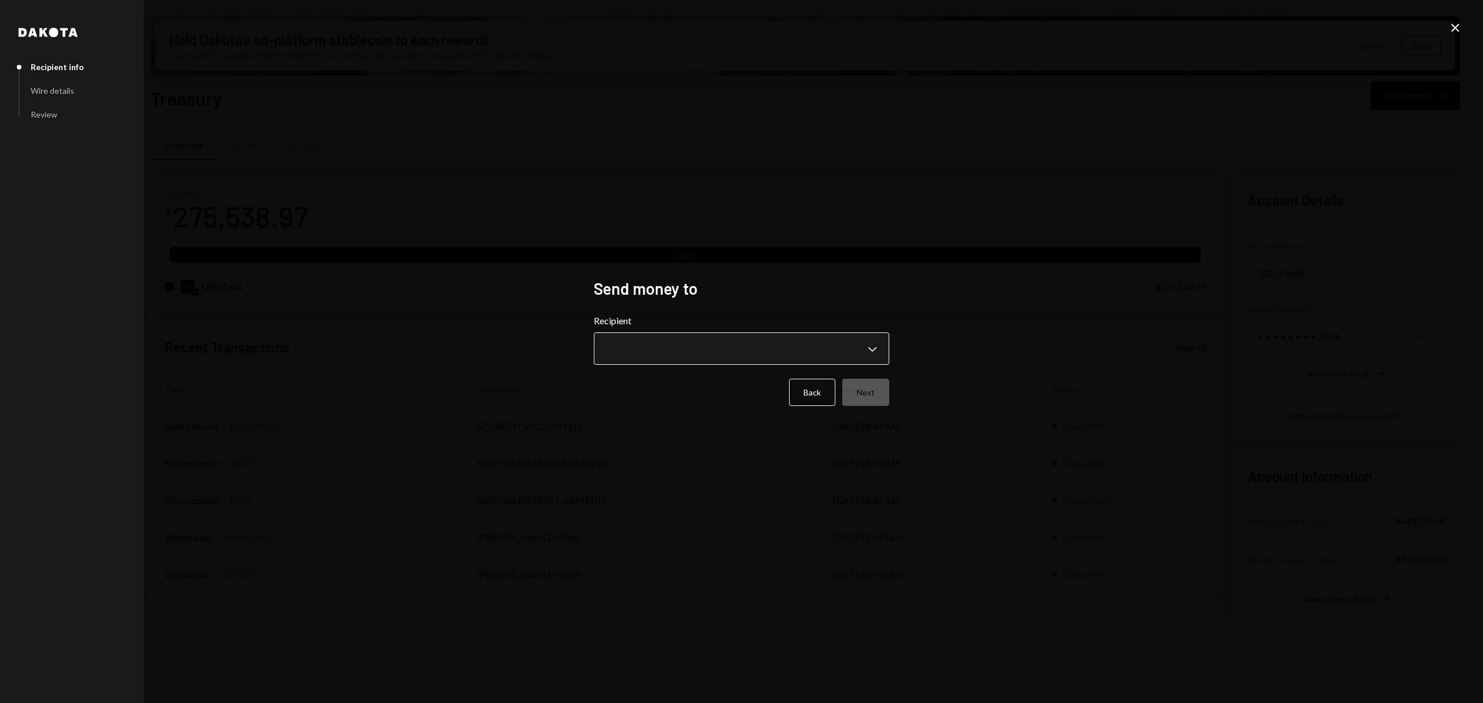
click at [796, 350] on body "S SIZE Foundation Caret Down Home Home Inbox Inbox Activities Transactions Acco…" at bounding box center [741, 351] width 1483 height 703
click at [1002, 235] on div "**********" at bounding box center [741, 351] width 1483 height 703
click at [816, 383] on button "Back" at bounding box center [812, 392] width 46 height 27
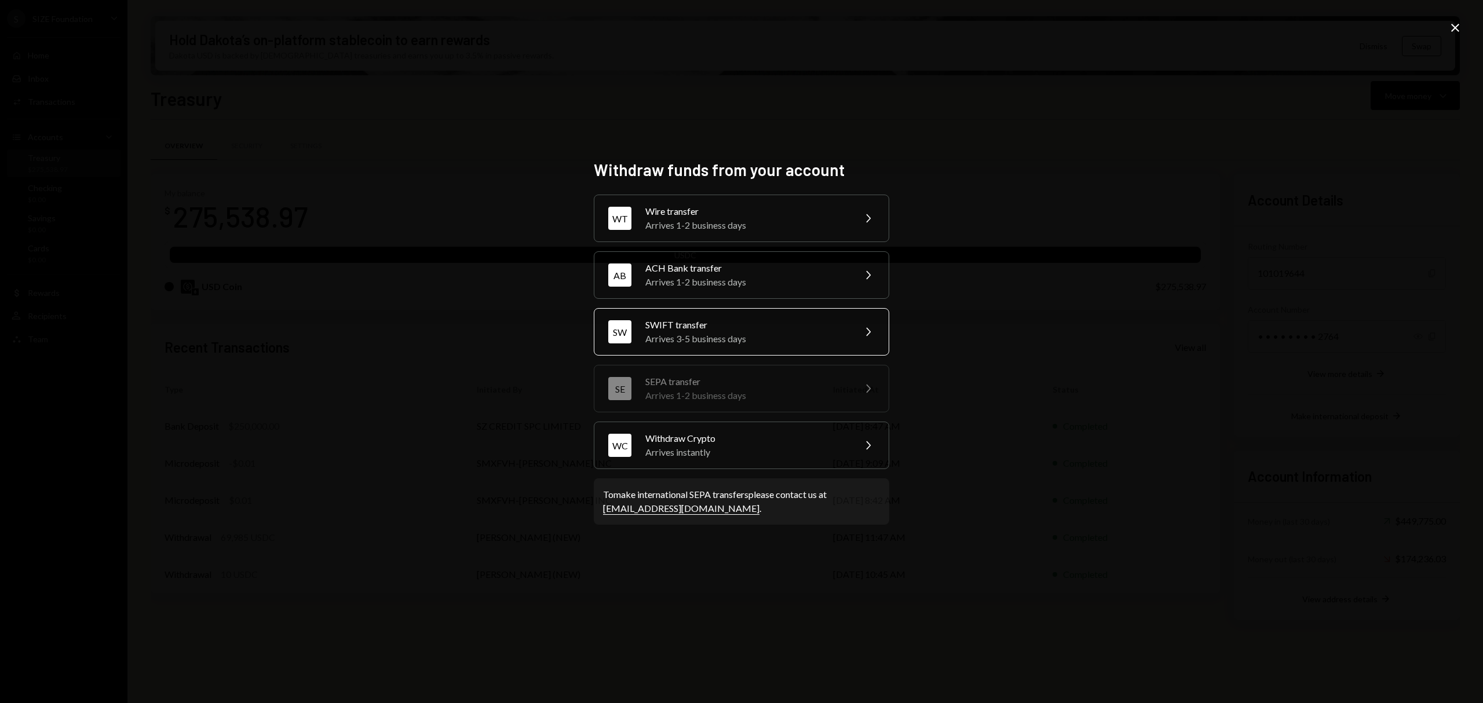
click at [780, 330] on div "SWIFT transfer" at bounding box center [746, 325] width 202 height 14
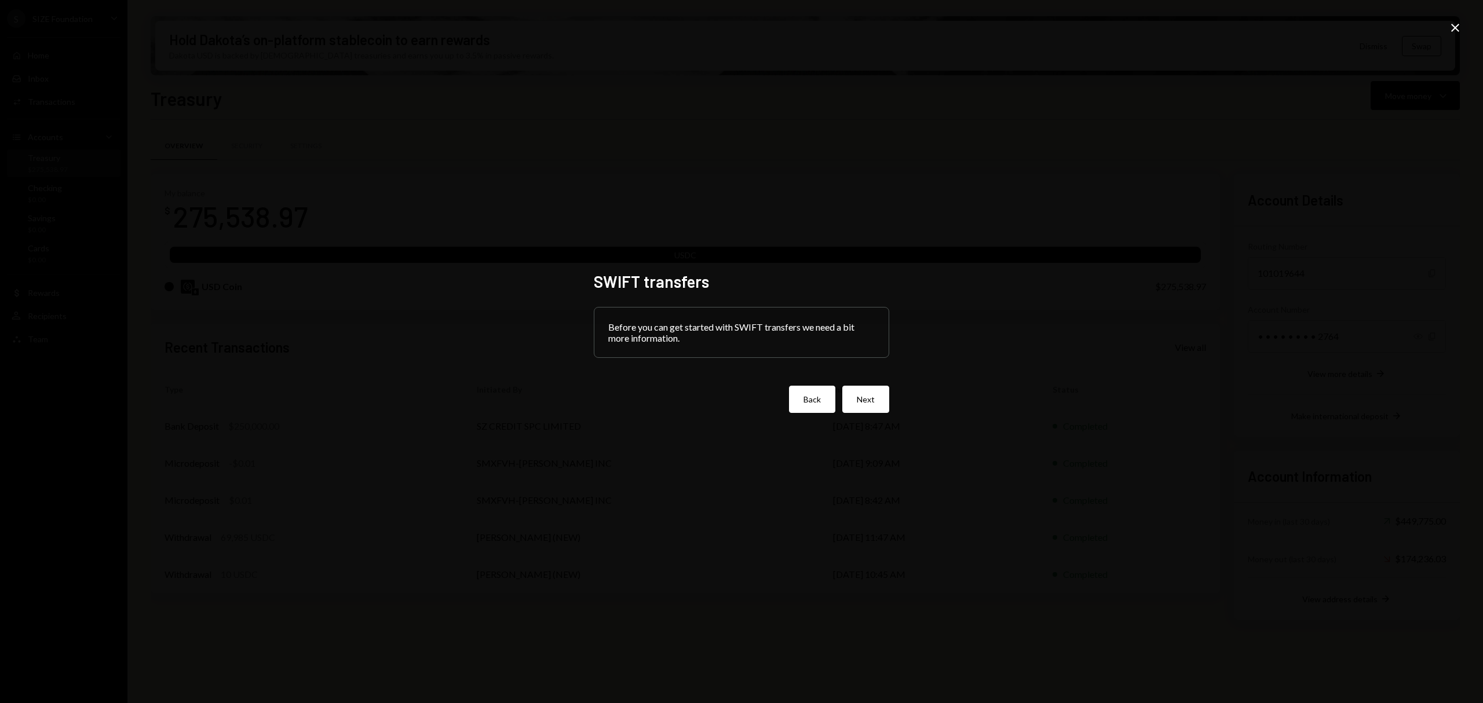
click at [812, 395] on button "Back" at bounding box center [812, 399] width 46 height 27
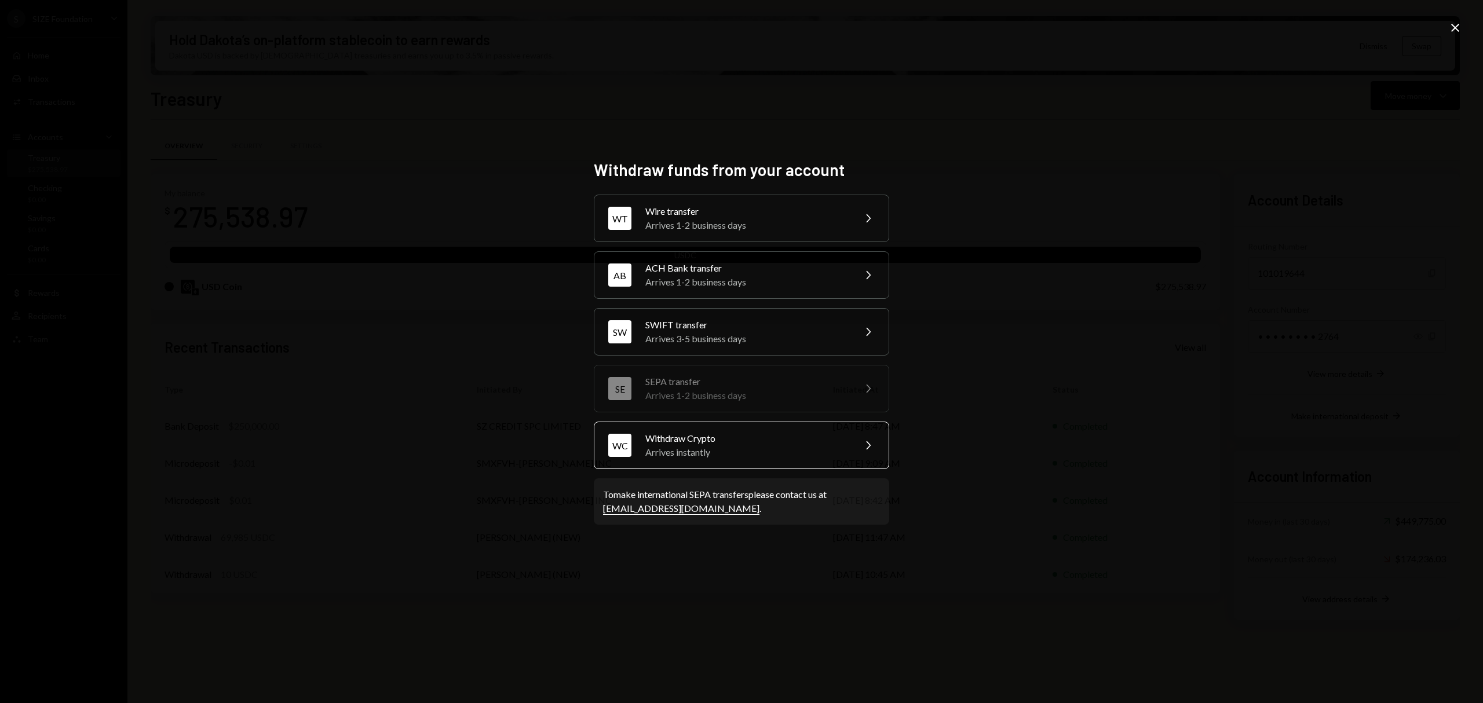
click at [756, 457] on div "Arrives instantly" at bounding box center [746, 452] width 202 height 14
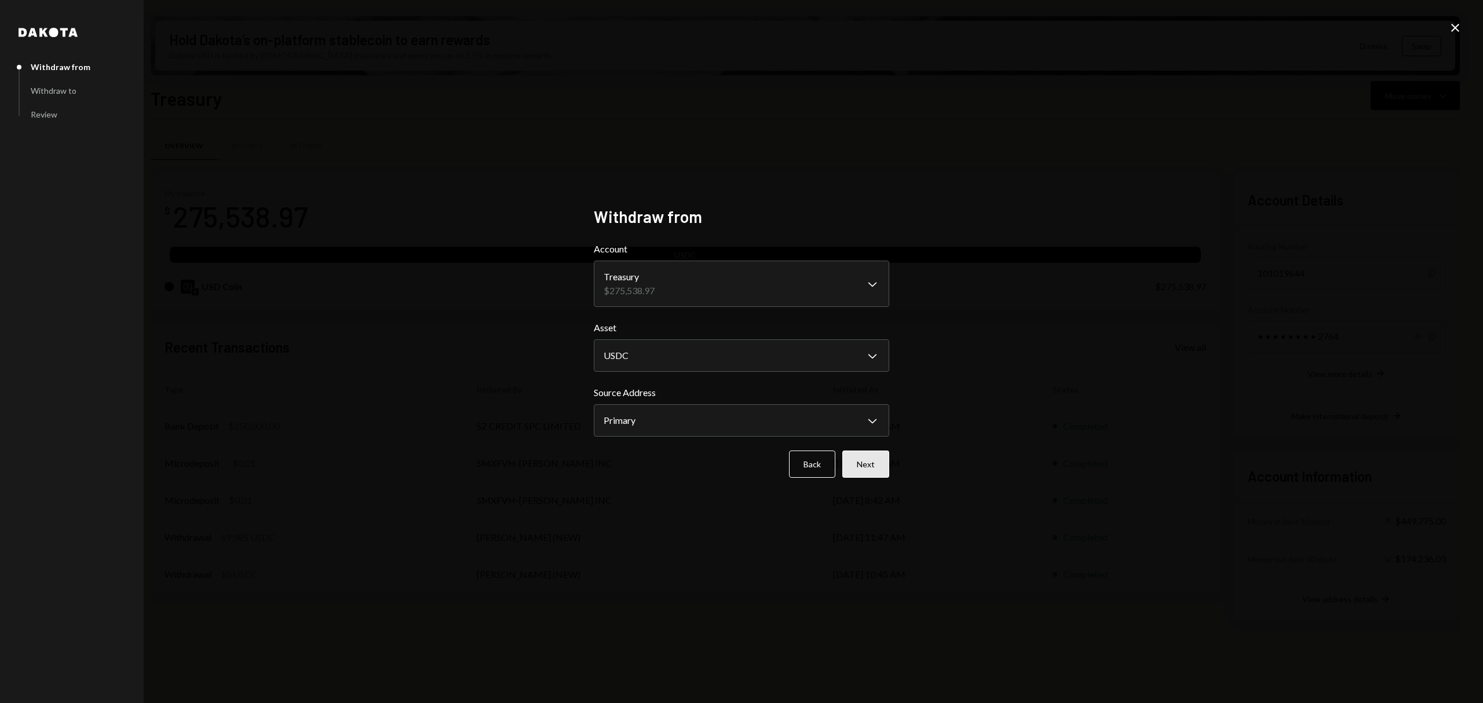
click at [862, 466] on button "Next" at bounding box center [865, 464] width 47 height 27
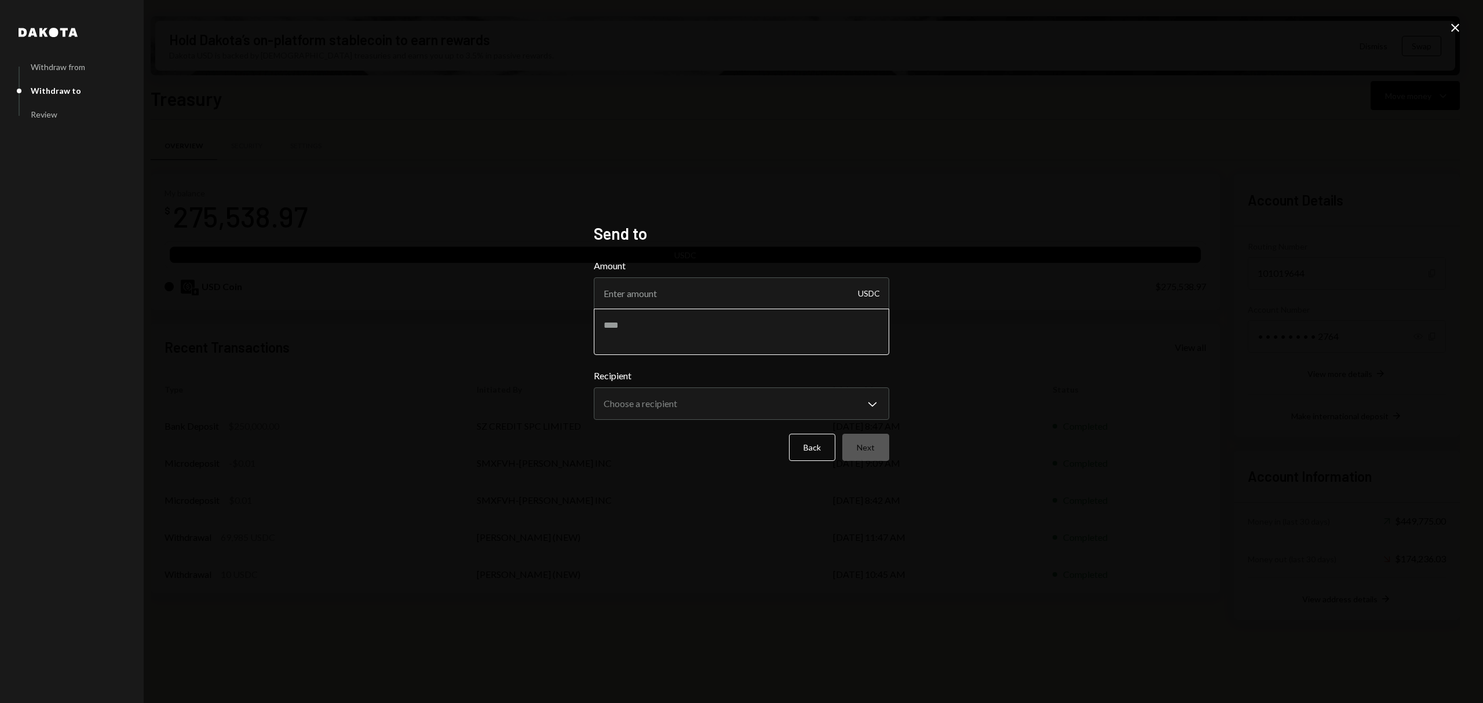
click at [751, 320] on textarea at bounding box center [741, 332] width 295 height 46
click at [770, 295] on input "Amount" at bounding box center [741, 293] width 295 height 32
click at [746, 408] on body "S SIZE Foundation Caret Down Home Home Inbox Inbox Activities Transactions Acco…" at bounding box center [741, 351] width 1483 height 703
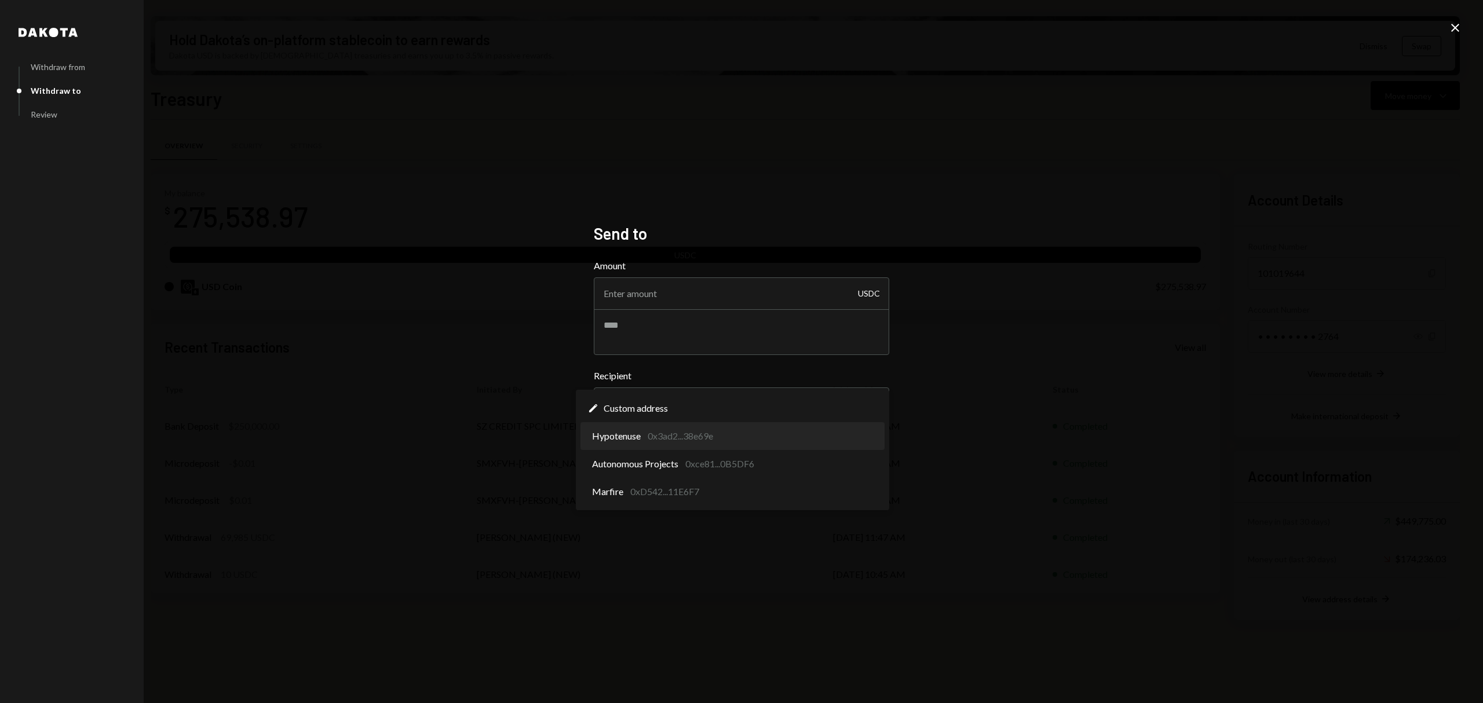
select select "**********"
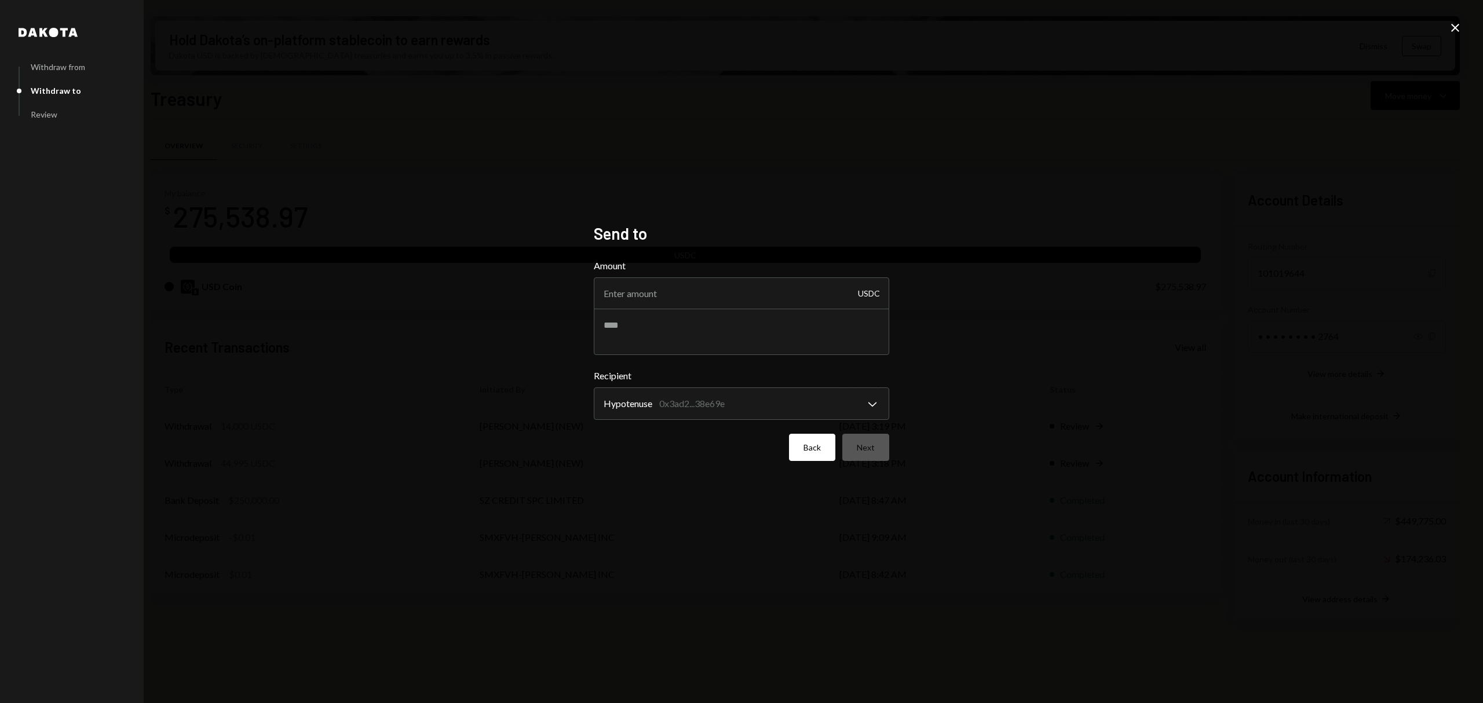
click at [808, 448] on button "Back" at bounding box center [812, 447] width 46 height 27
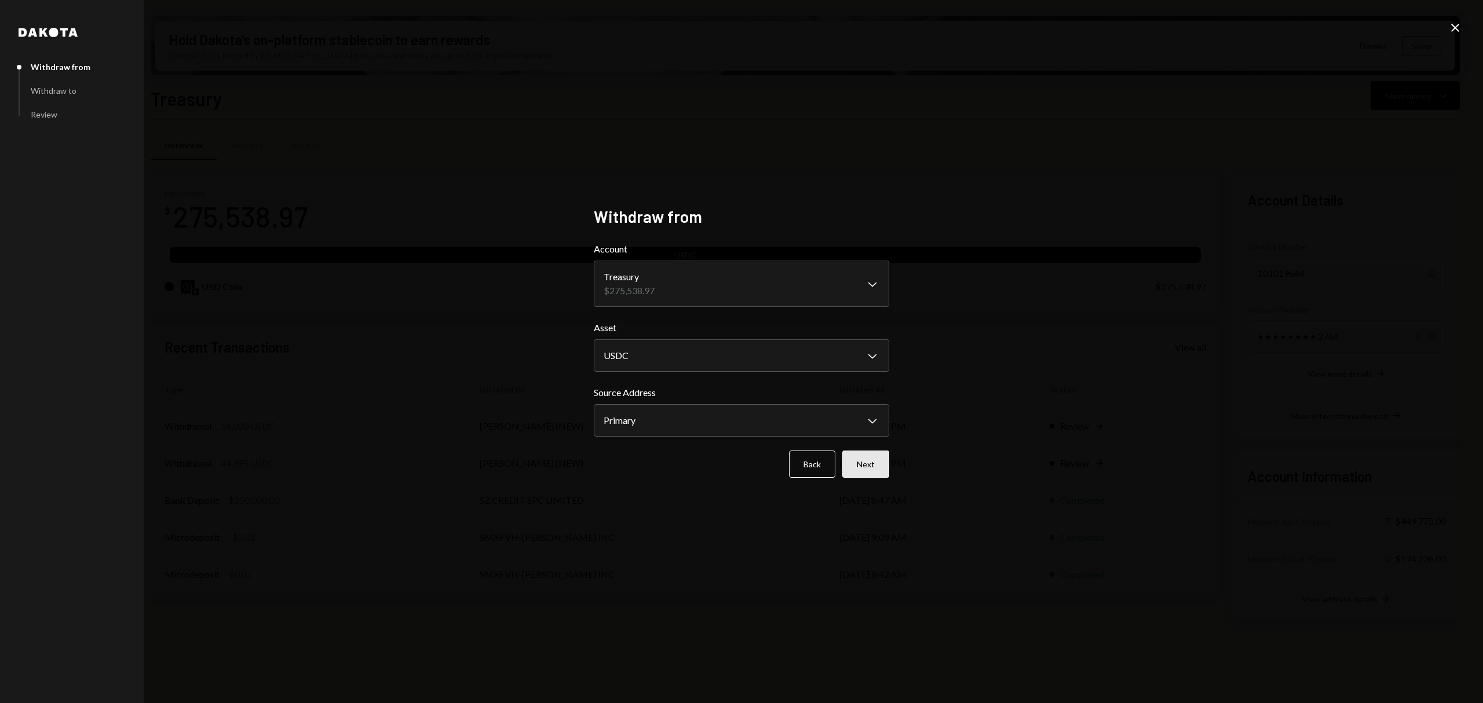
click at [872, 462] on button "Next" at bounding box center [865, 464] width 47 height 27
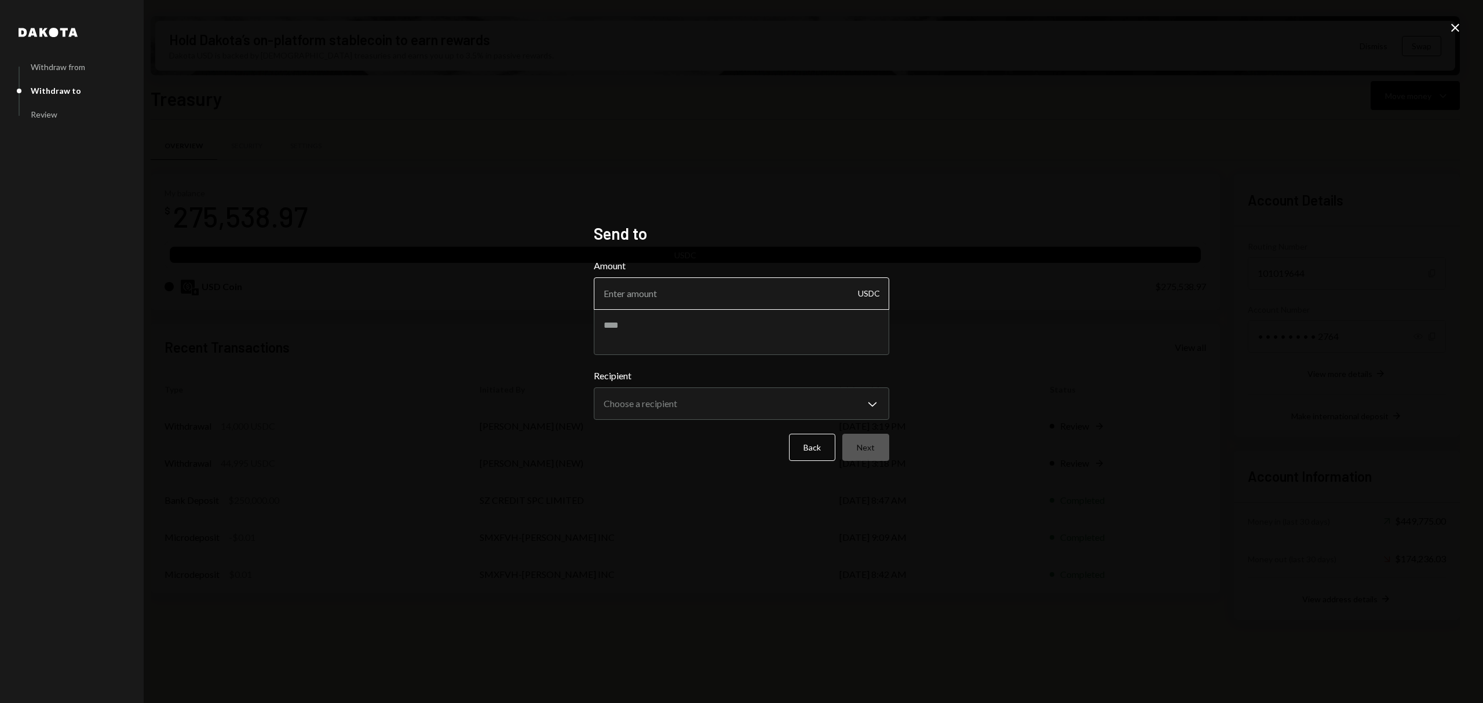
click at [714, 302] on input "Amount" at bounding box center [741, 293] width 295 height 32
type input "70000"
click at [729, 334] on textarea at bounding box center [741, 332] width 295 height 46
type textarea "**********"
click at [786, 406] on body "S SIZE Foundation Caret Down Home Home Inbox Inbox Activities Transactions Acco…" at bounding box center [741, 351] width 1483 height 703
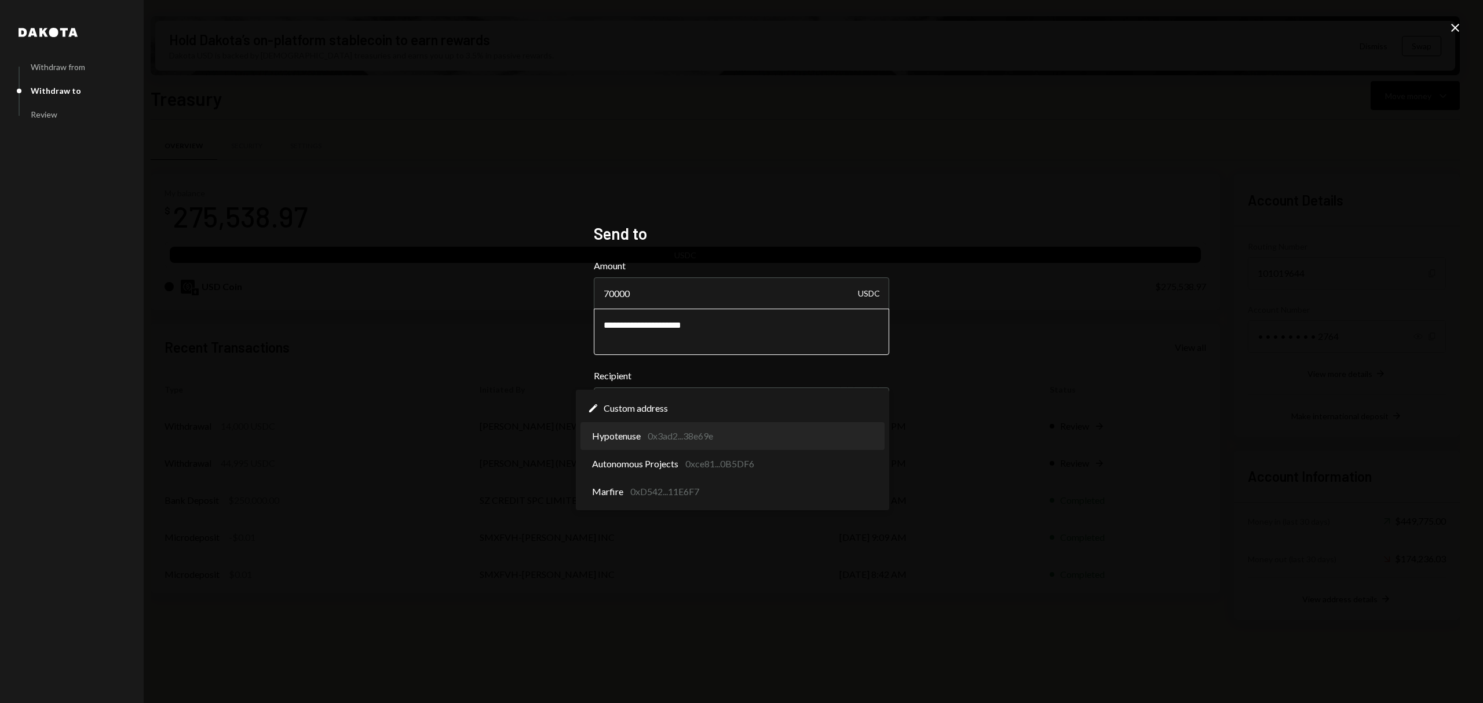
select select "**********"
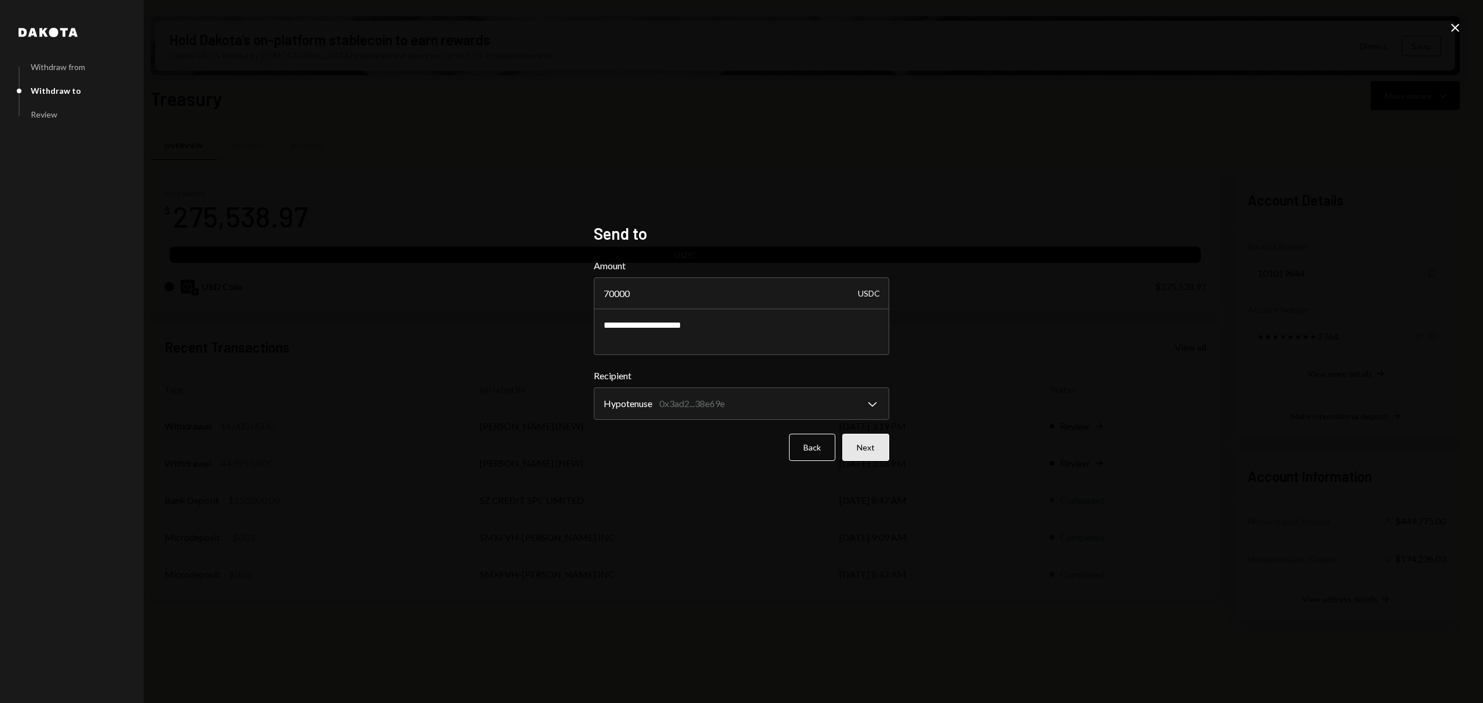
click at [870, 452] on button "Next" at bounding box center [865, 447] width 47 height 27
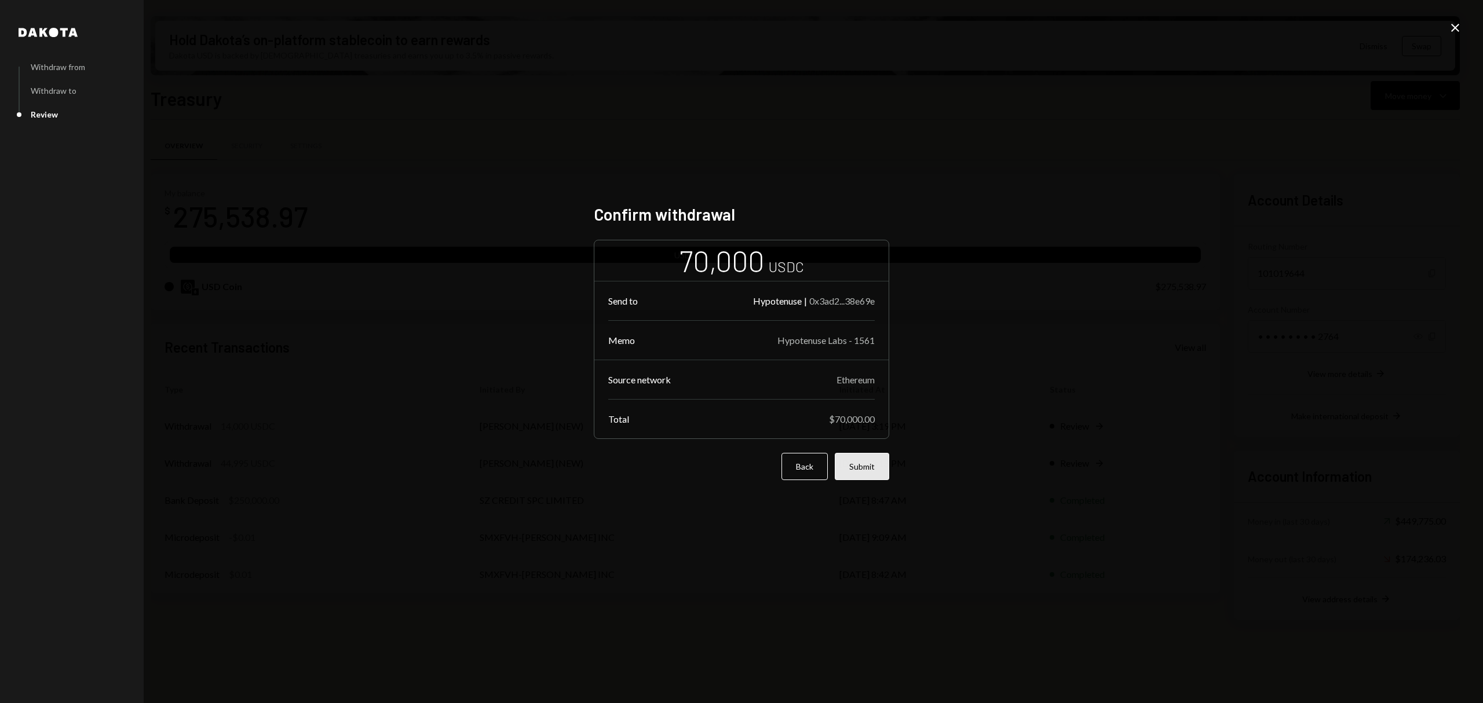
click at [870, 457] on button "Submit" at bounding box center [862, 466] width 54 height 27
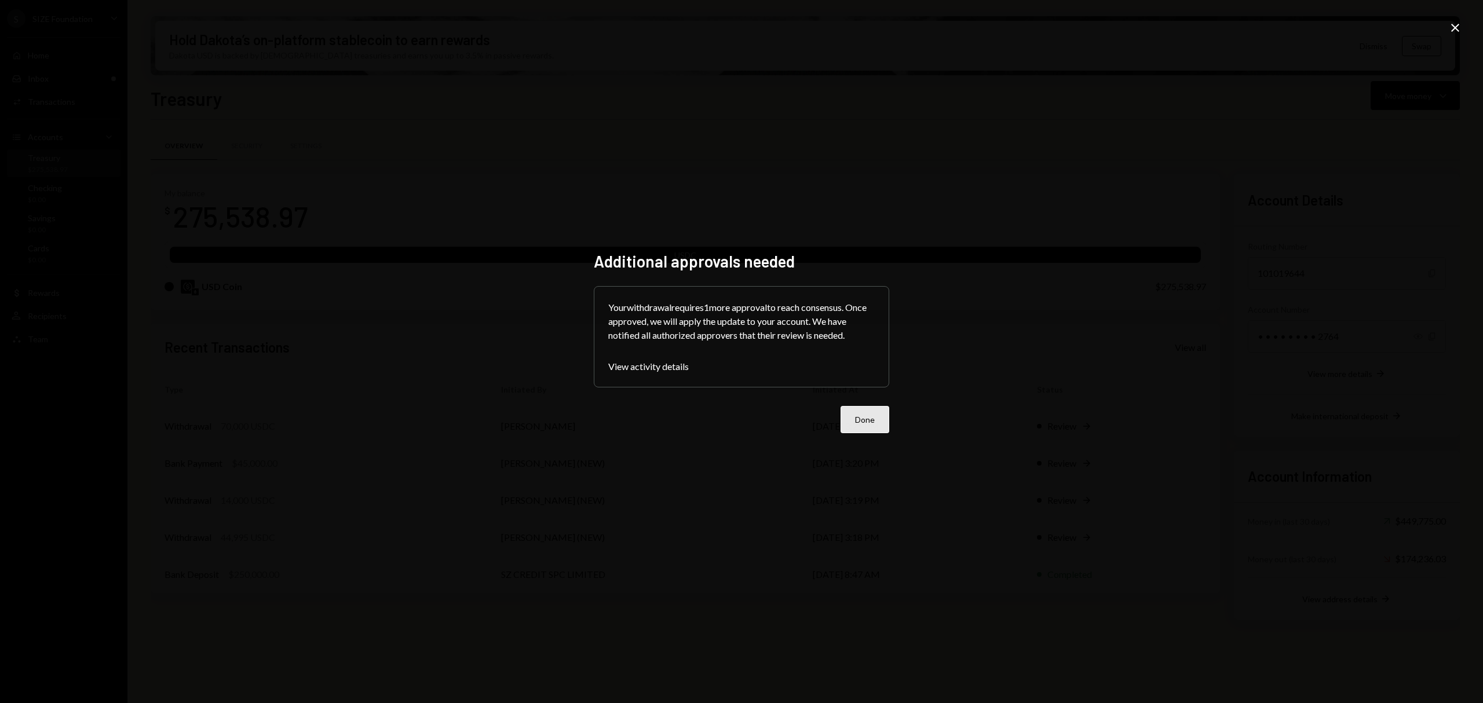
click at [865, 420] on button "Done" at bounding box center [865, 419] width 49 height 27
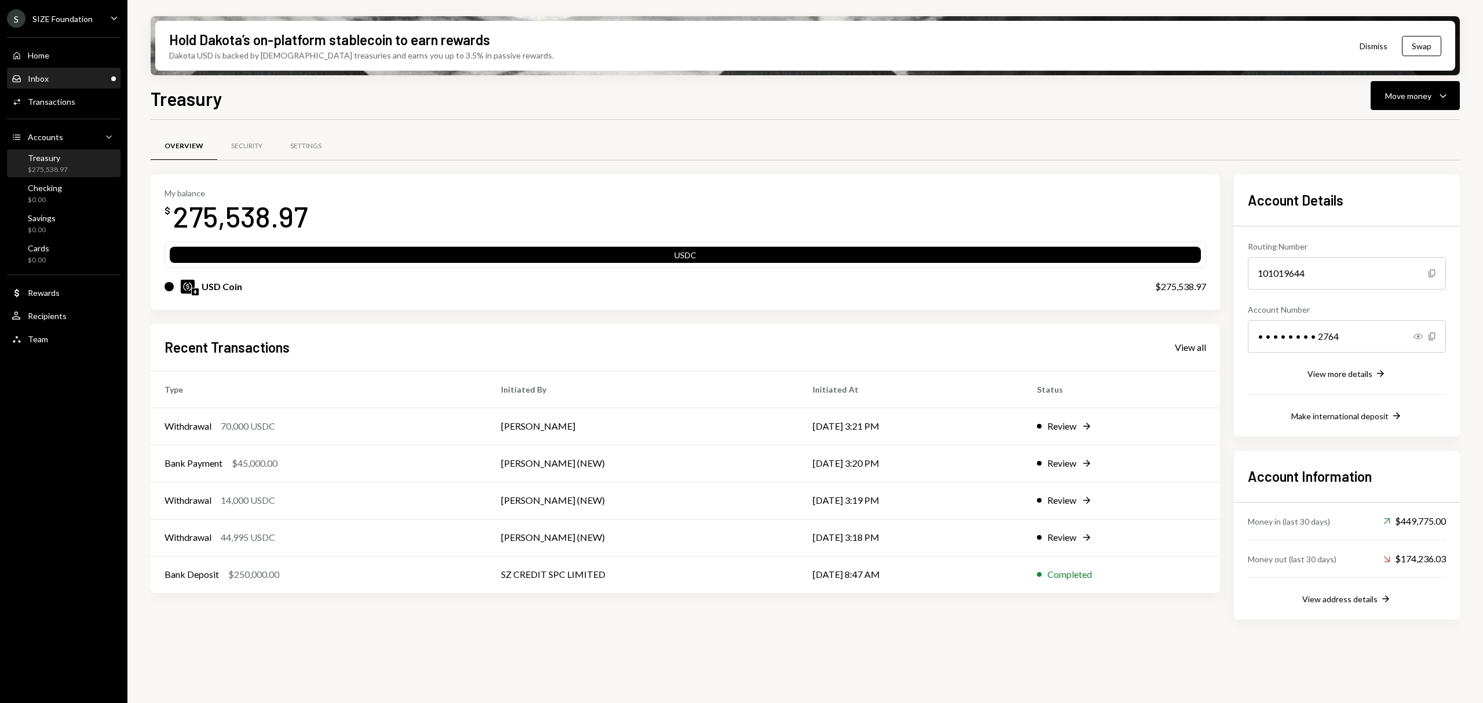
click at [60, 75] on div "Inbox Inbox" at bounding box center [64, 79] width 104 height 10
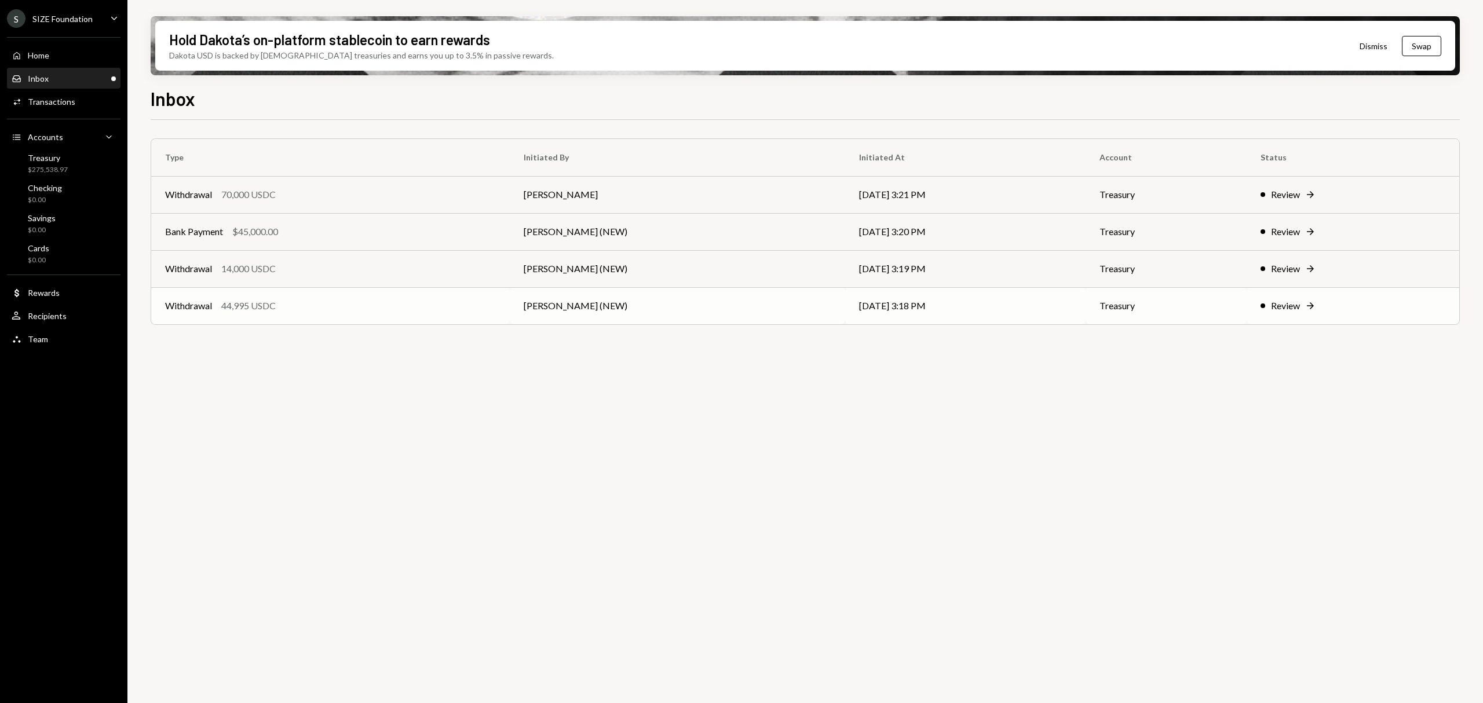
click at [360, 315] on td "Withdrawal 44,995 USDC" at bounding box center [330, 305] width 359 height 37
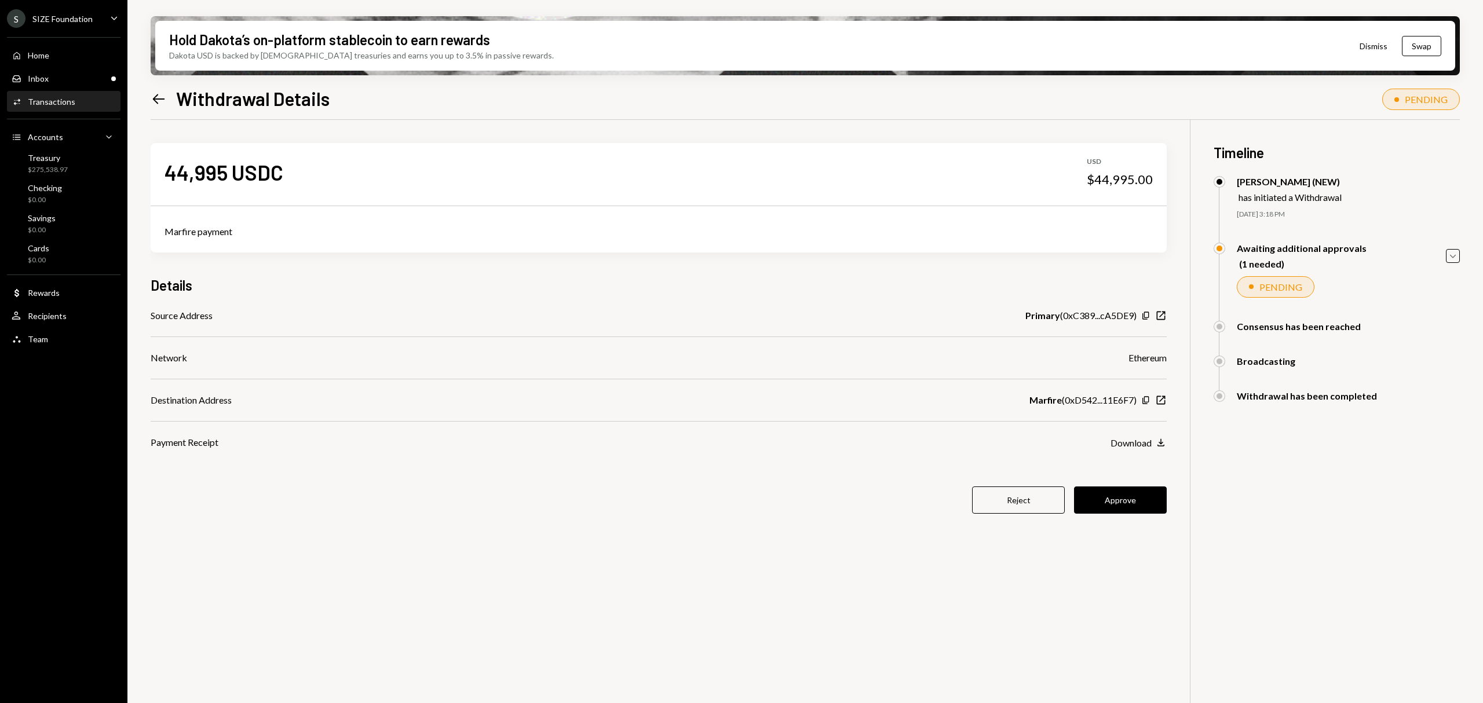
click at [167, 96] on div "Left Arrow Withdrawal Details" at bounding box center [240, 98] width 179 height 23
click at [156, 97] on icon "Left Arrow" at bounding box center [159, 99] width 16 height 16
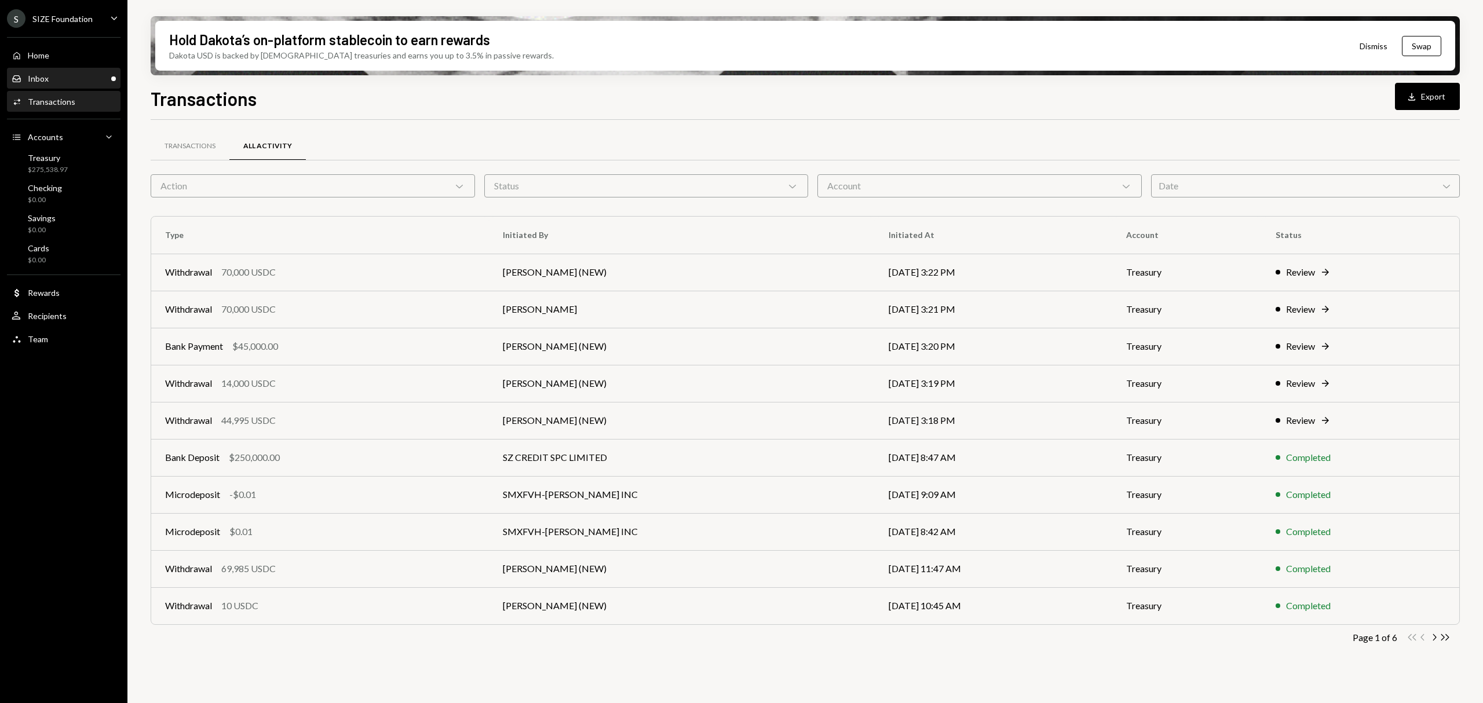
click at [94, 84] on div "Inbox Inbox" at bounding box center [64, 79] width 104 height 20
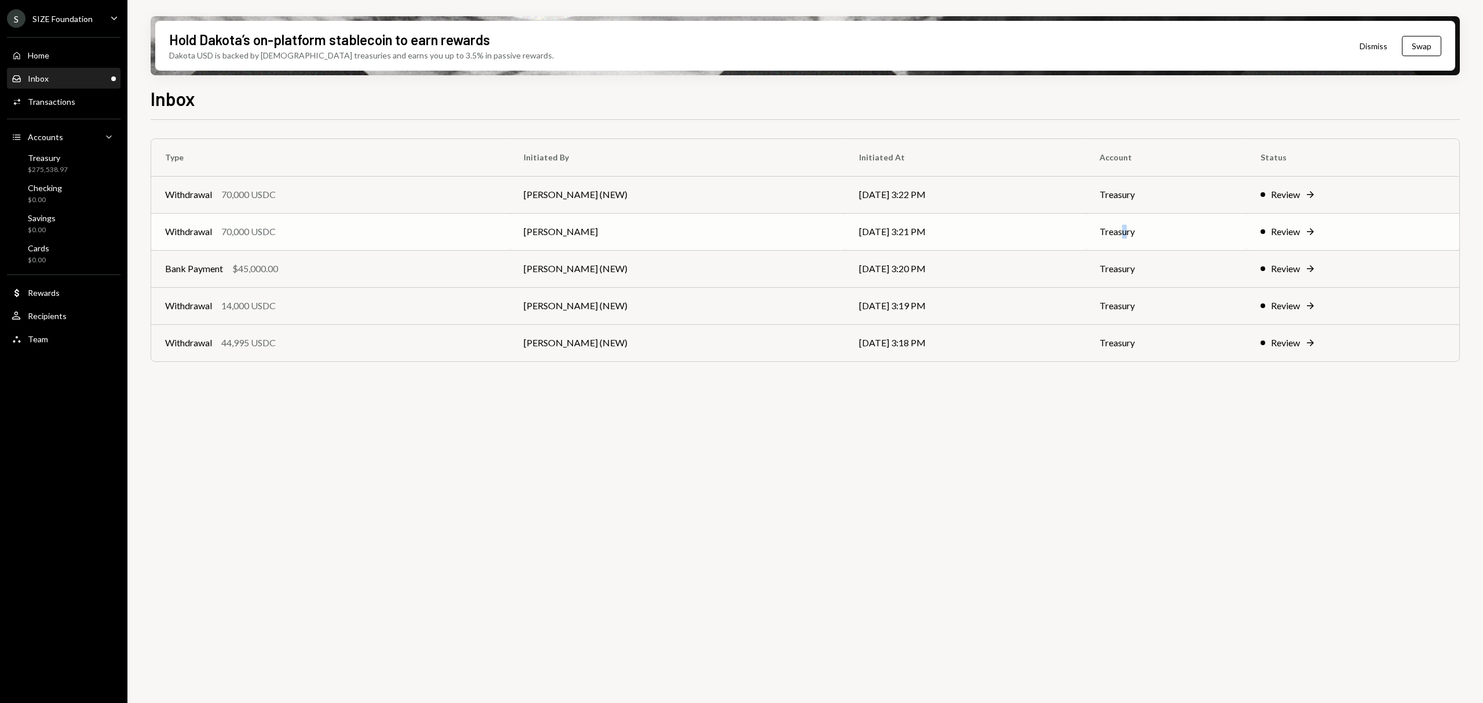
click at [1122, 228] on td "Treasury" at bounding box center [1166, 231] width 161 height 37
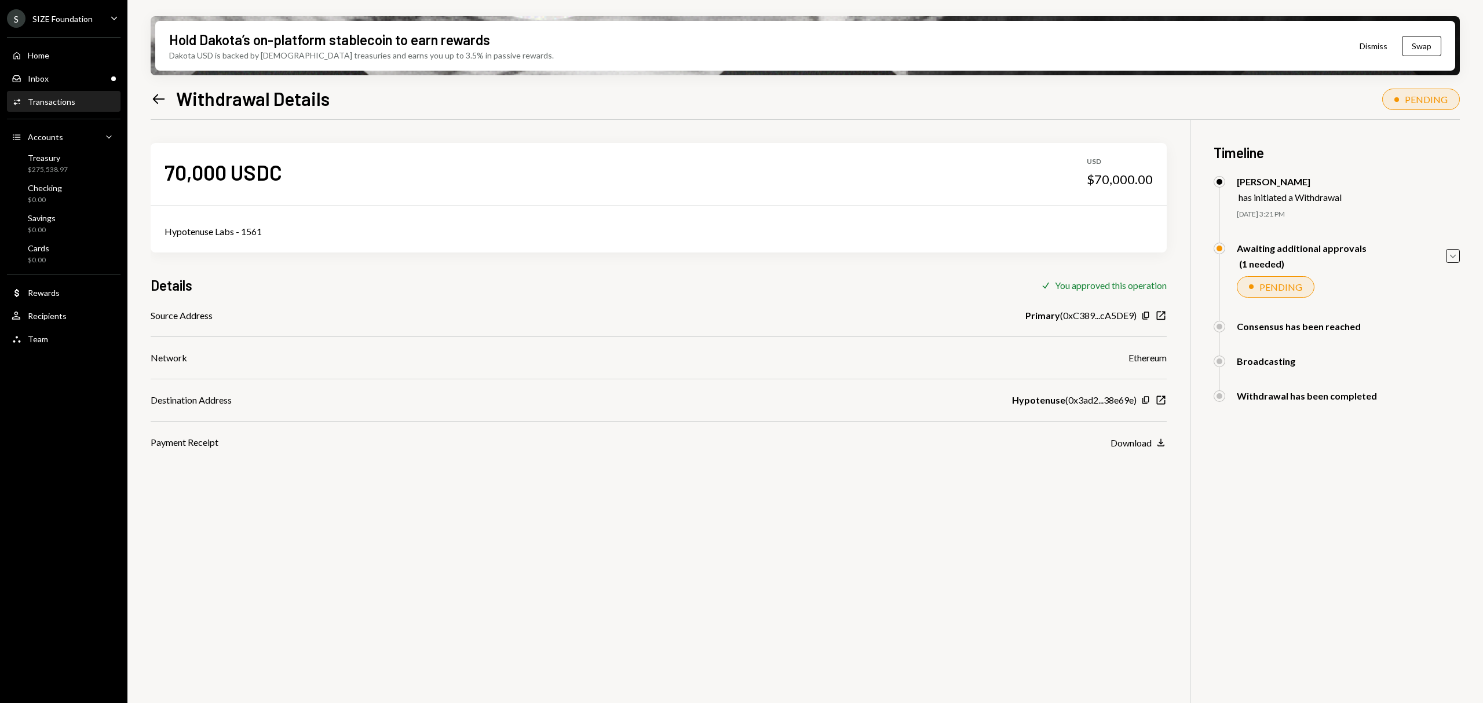
click at [154, 100] on icon at bounding box center [159, 99] width 12 height 10
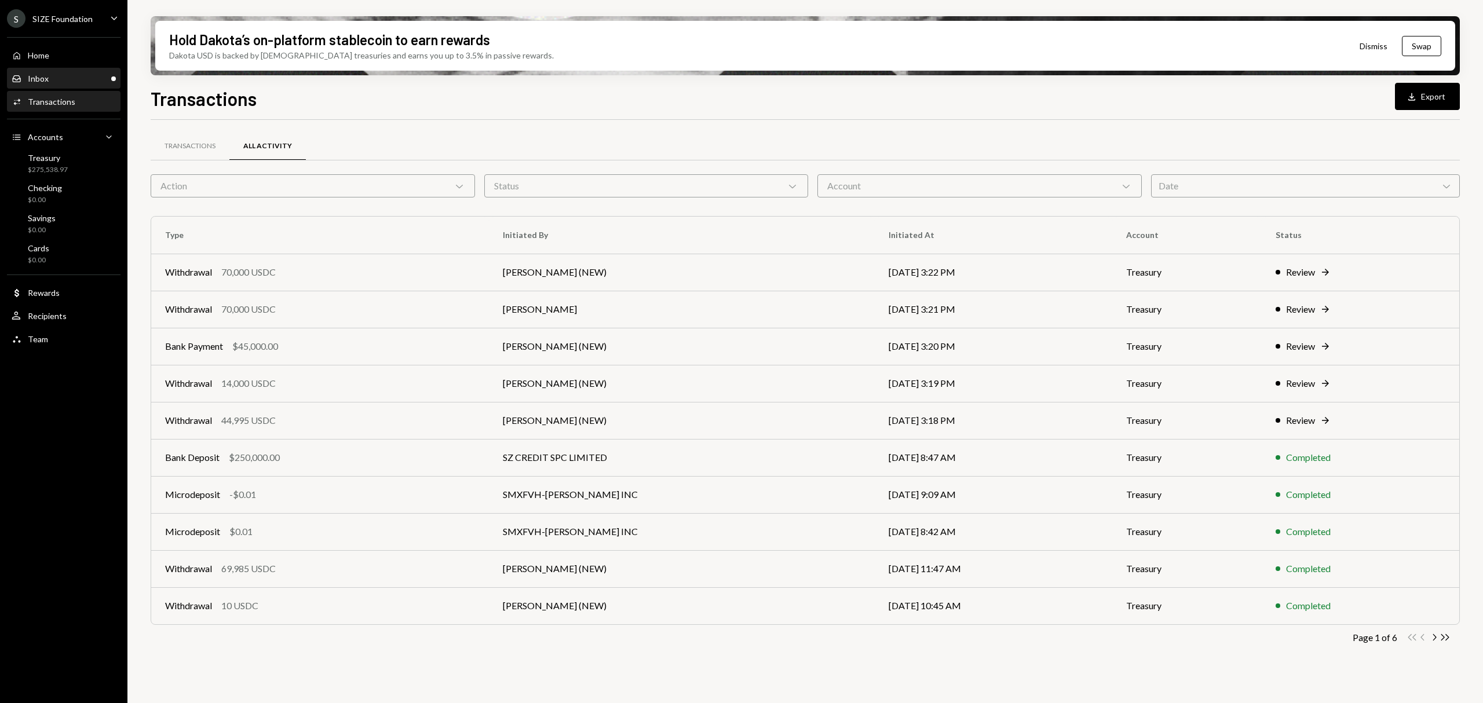
click at [56, 85] on div "Inbox Inbox" at bounding box center [64, 79] width 104 height 20
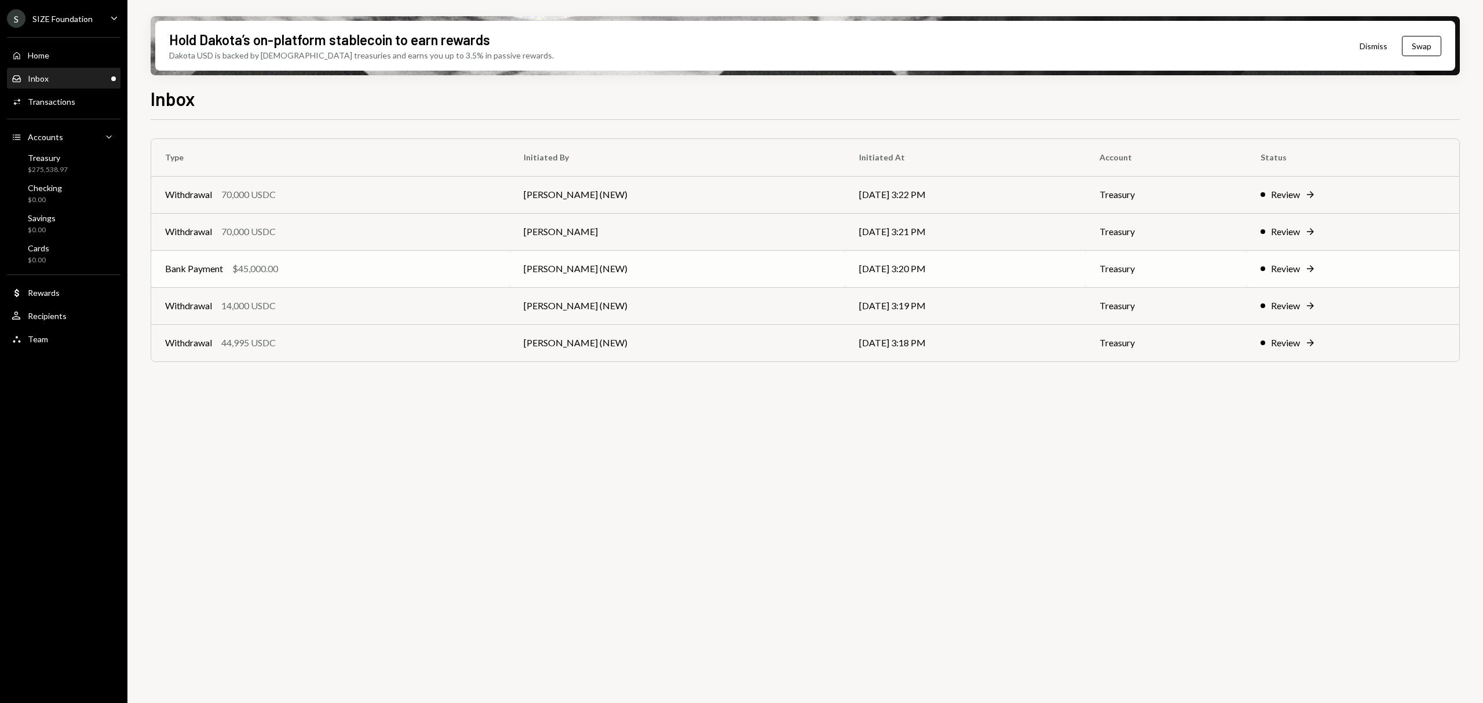
click at [736, 265] on td "[PERSON_NAME] (NEW)" at bounding box center [677, 268] width 335 height 37
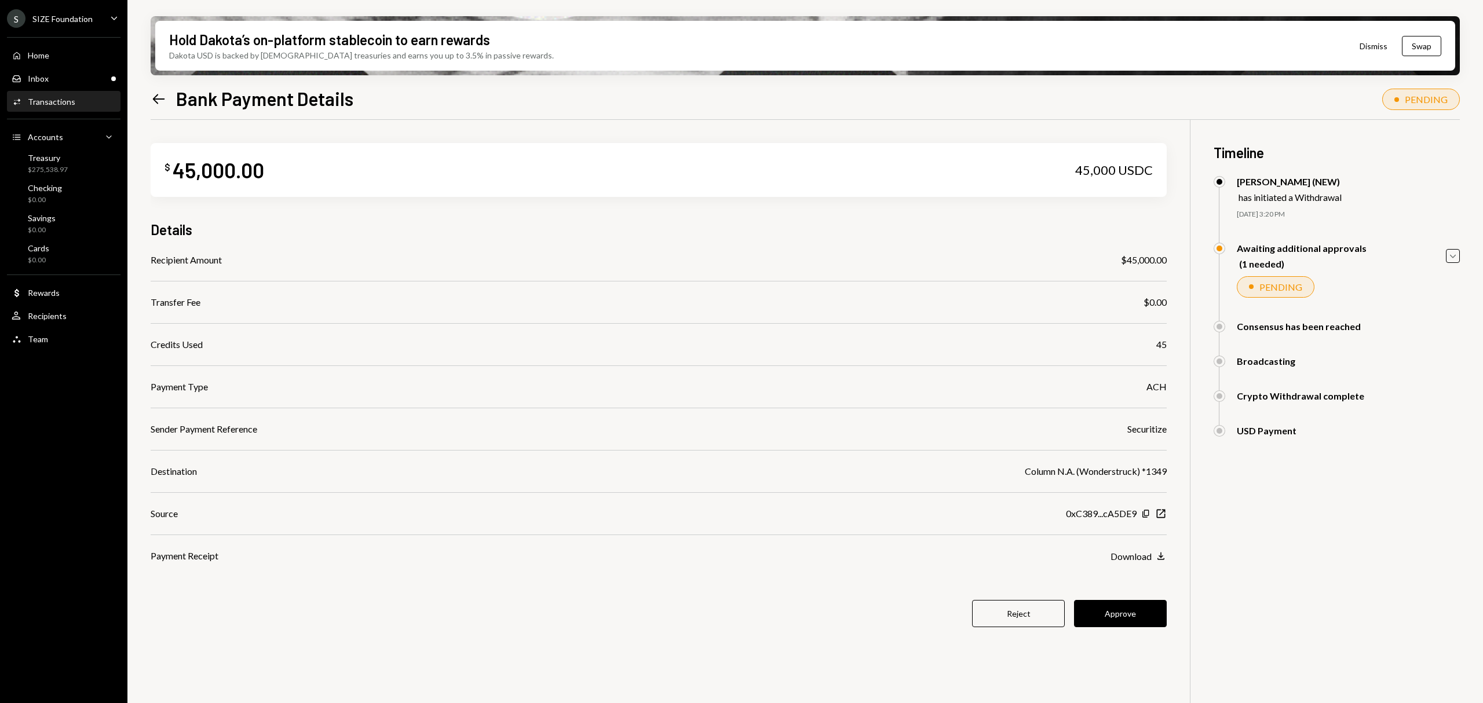
click at [158, 104] on icon "Left Arrow" at bounding box center [159, 99] width 16 height 16
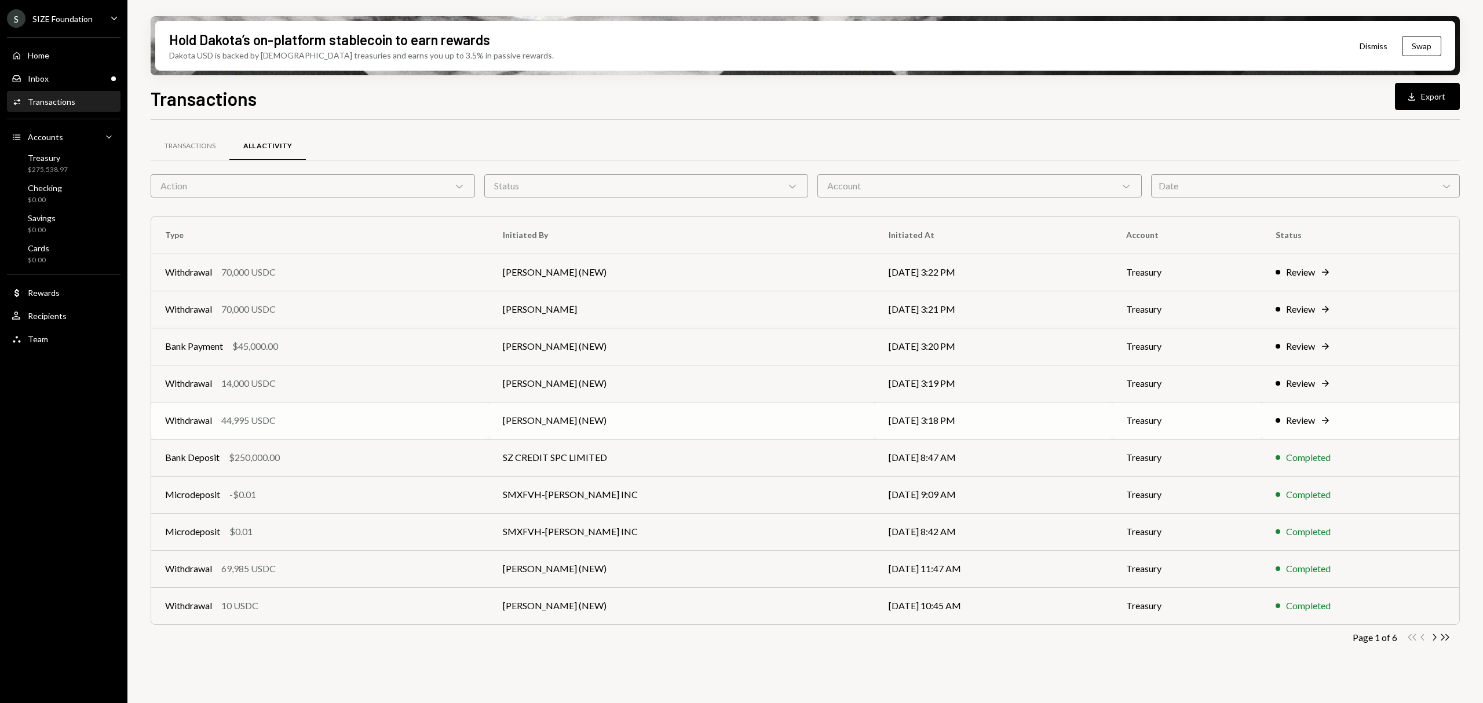
click at [1320, 419] on icon "Right Arrow" at bounding box center [1326, 421] width 12 height 12
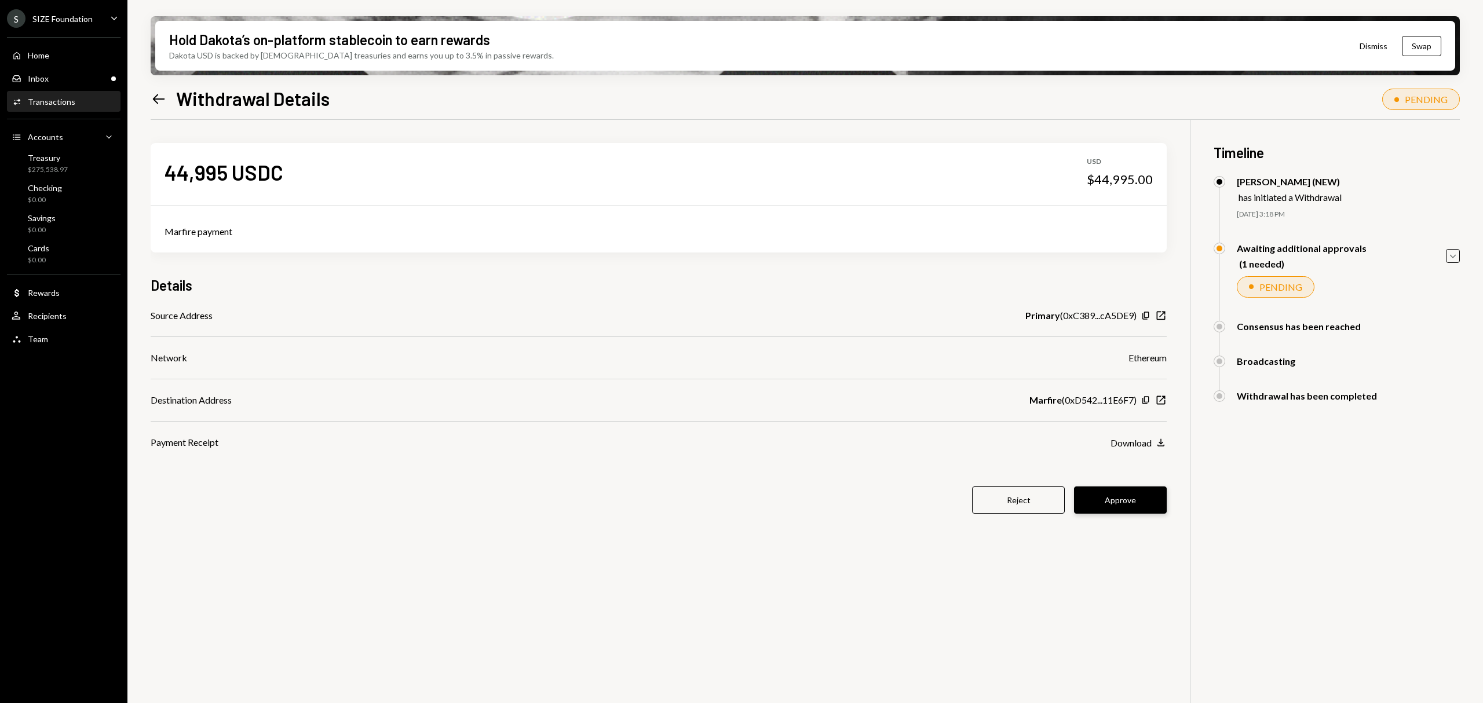
click at [1134, 501] on button "Approve" at bounding box center [1120, 500] width 93 height 27
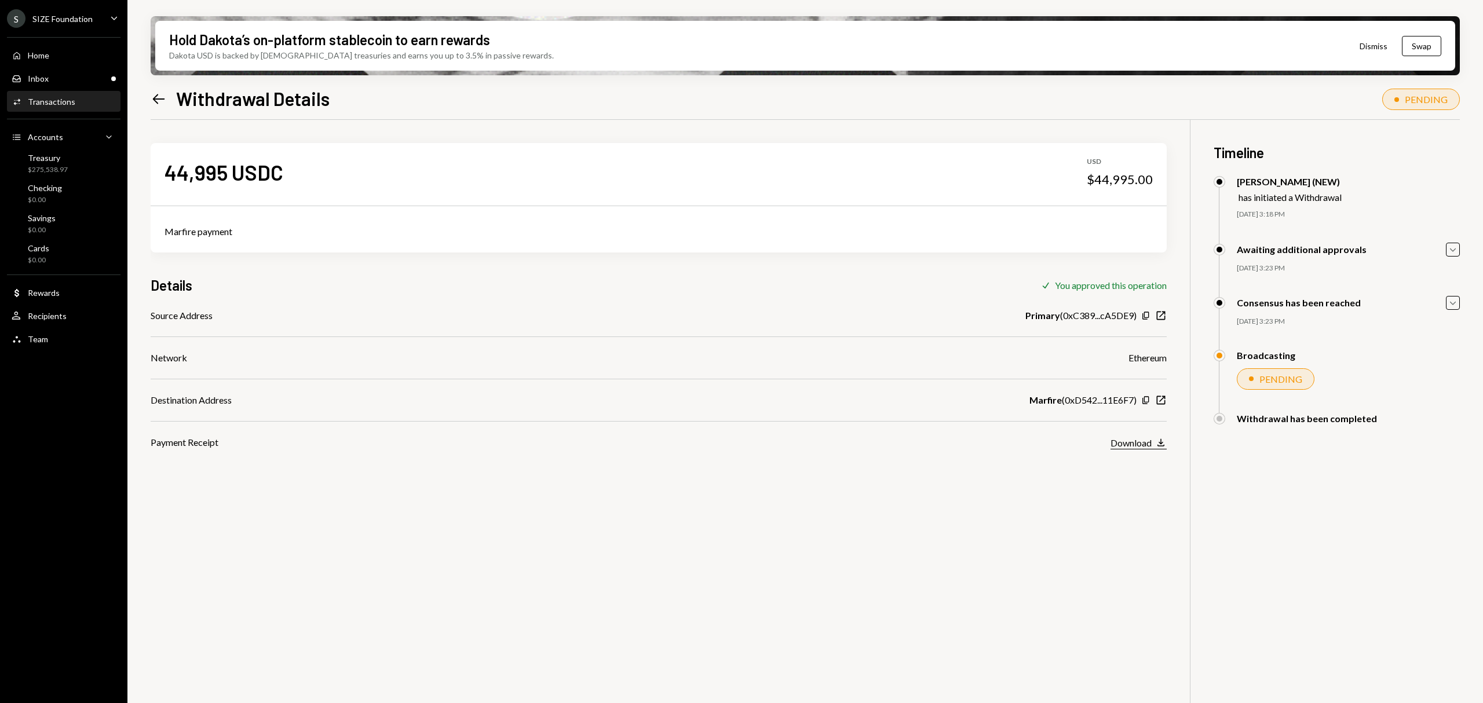
click at [1138, 445] on div "Download" at bounding box center [1131, 442] width 41 height 11
click at [1162, 399] on icon "button" at bounding box center [1161, 400] width 9 height 9
click at [140, 96] on div "Hold Dakota’s on-platform stablecoin to earn rewards Dakota USD is backed by U.…" at bounding box center [805, 351] width 1356 height 703
click at [152, 100] on icon "Left Arrow" at bounding box center [159, 99] width 16 height 16
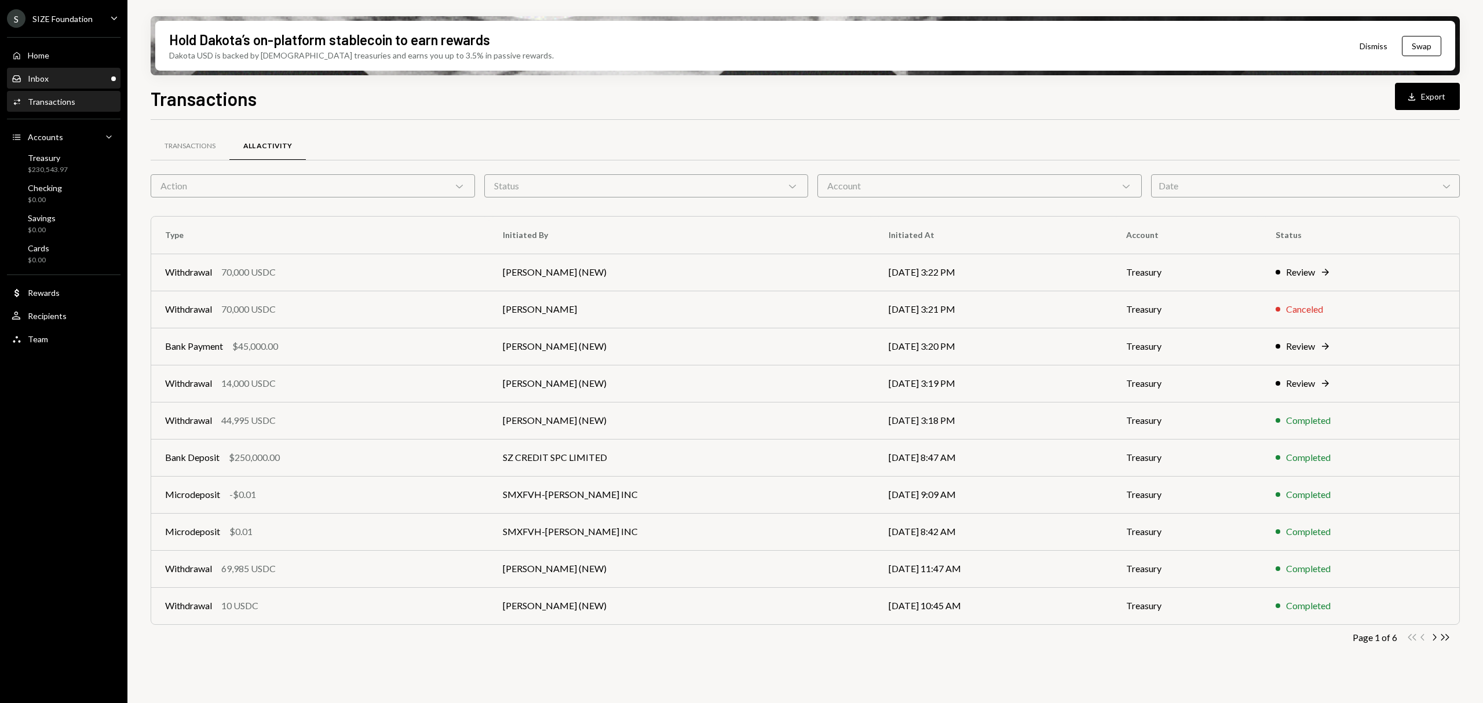
click at [67, 79] on div "Inbox Inbox" at bounding box center [64, 79] width 104 height 10
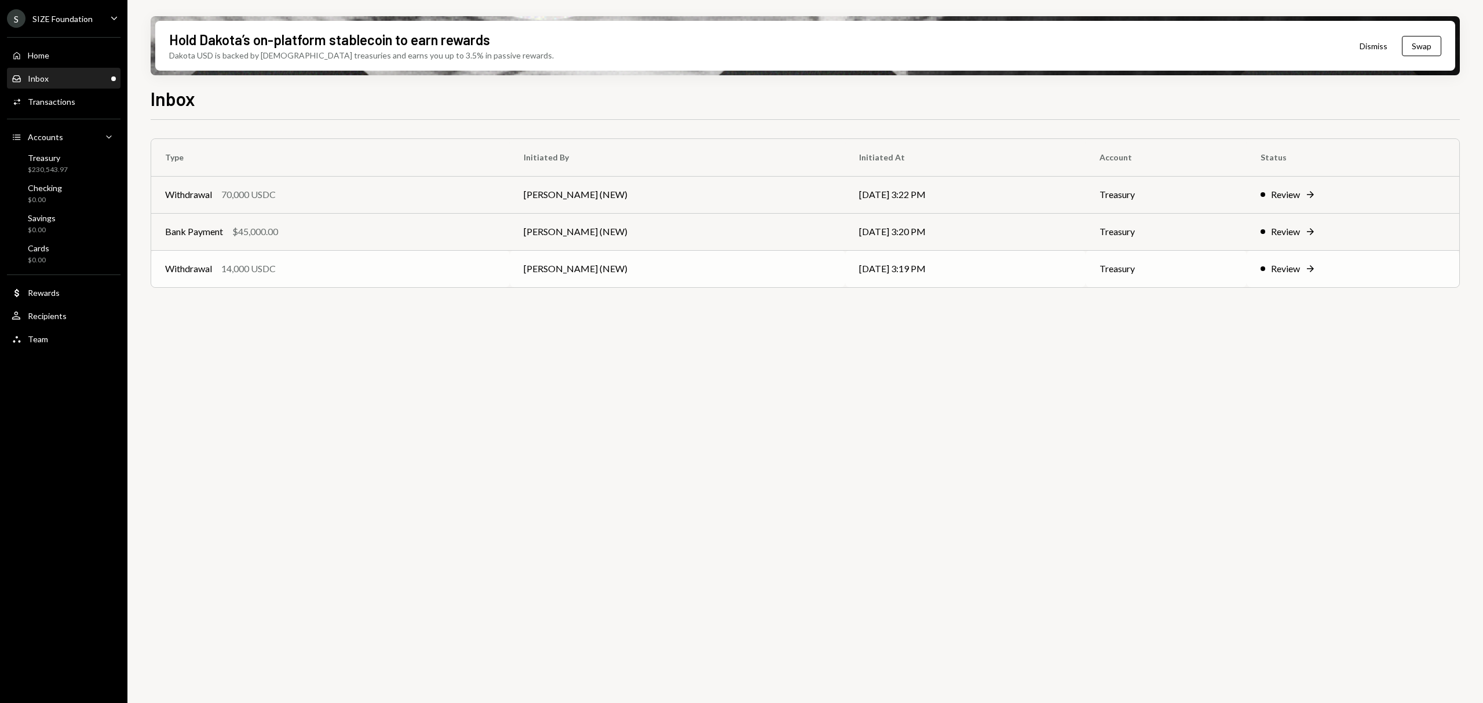
click at [1340, 272] on div "Review Right Arrow" at bounding box center [1353, 269] width 185 height 14
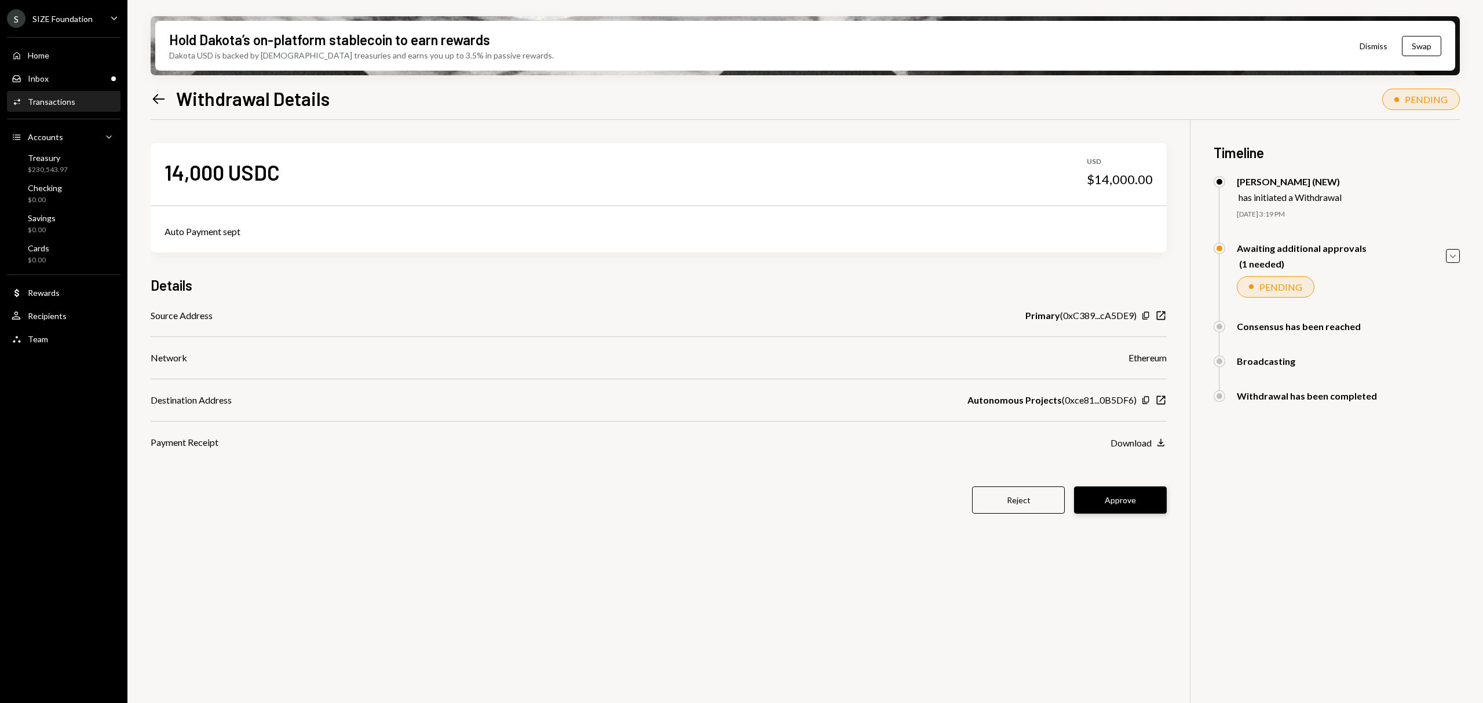
click at [1115, 503] on button "Approve" at bounding box center [1120, 500] width 93 height 27
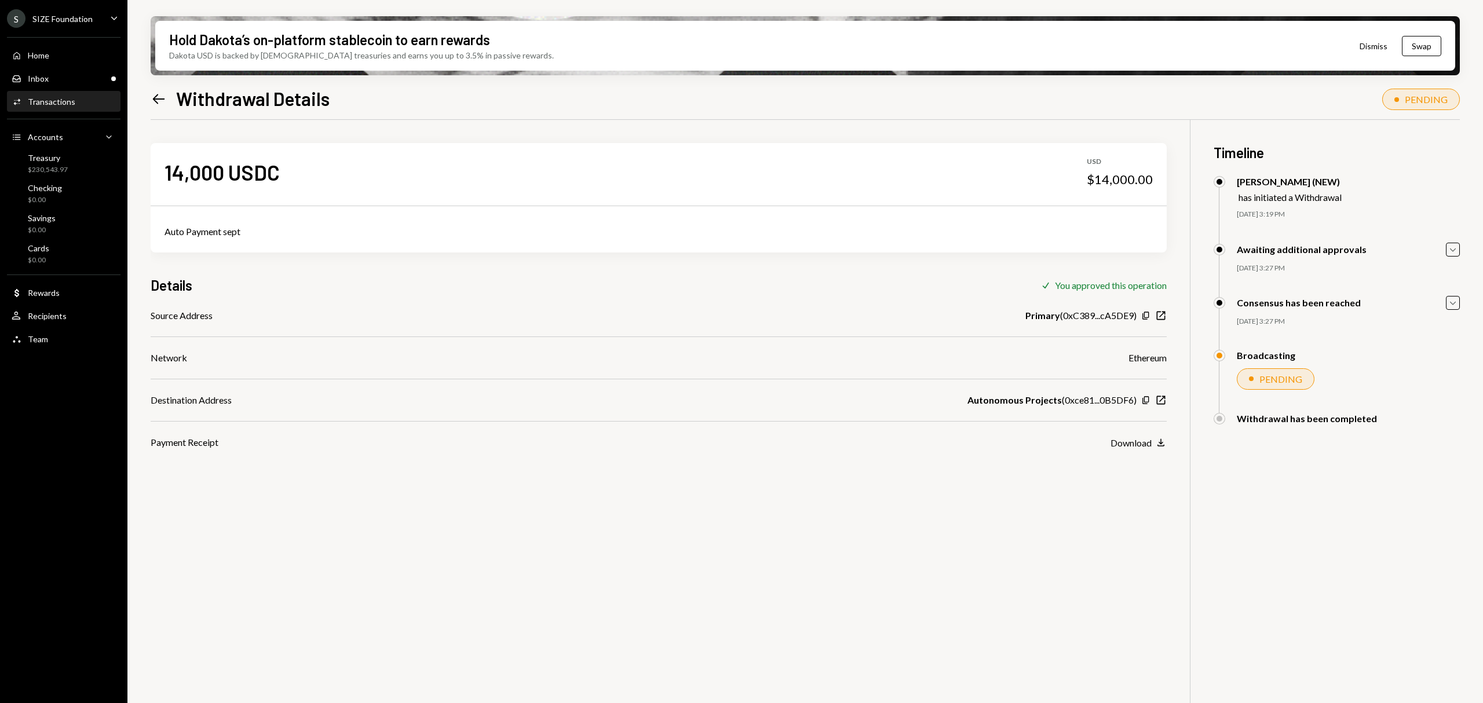
click at [1168, 399] on div "14,000 USDC USD $14,000.00 Auto Payment sept Details Check You approved this op…" at bounding box center [805, 471] width 1309 height 703
click at [1164, 401] on icon "New Window" at bounding box center [1161, 401] width 12 height 12
click at [1136, 441] on div "Download" at bounding box center [1131, 442] width 41 height 11
click at [1131, 440] on div "Download" at bounding box center [1131, 442] width 41 height 11
click at [153, 100] on icon "Left Arrow" at bounding box center [159, 99] width 16 height 16
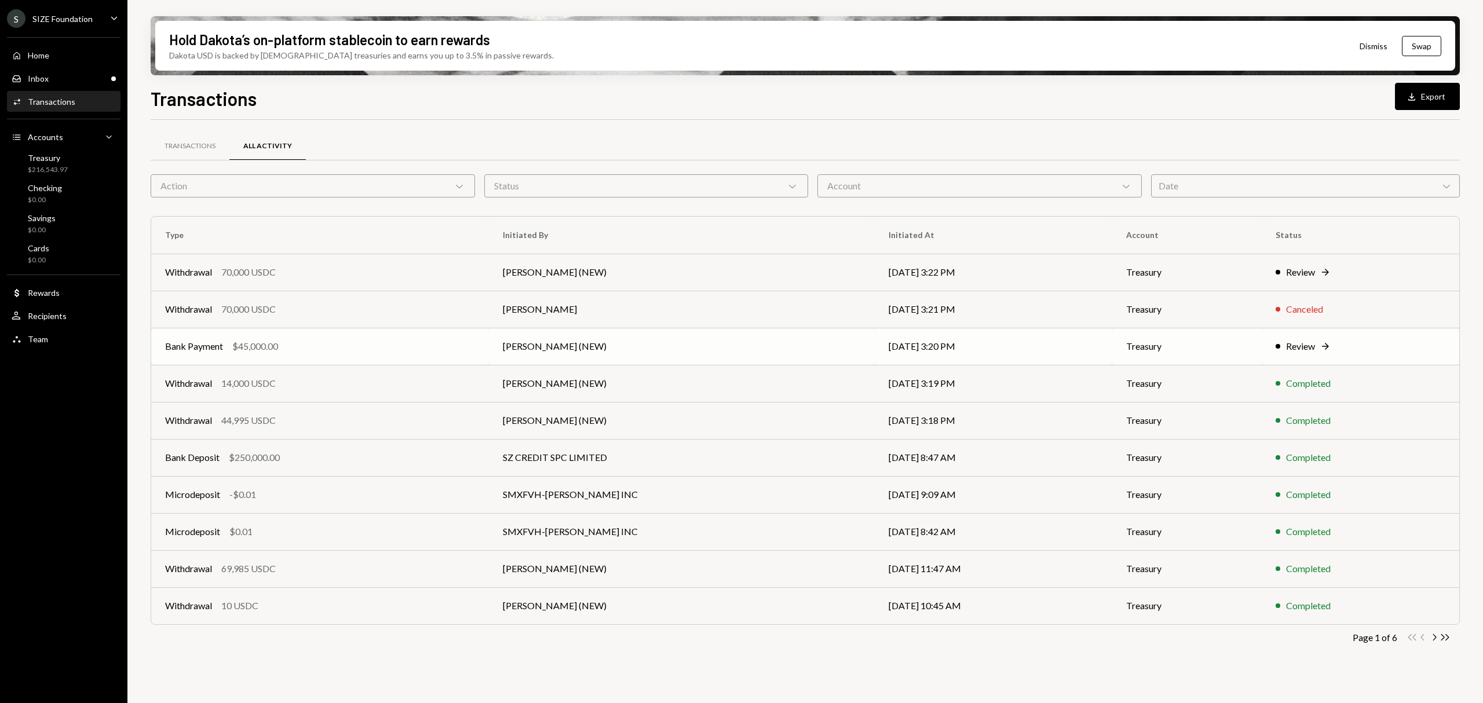
click at [724, 344] on td "[PERSON_NAME] (NEW)" at bounding box center [682, 346] width 386 height 37
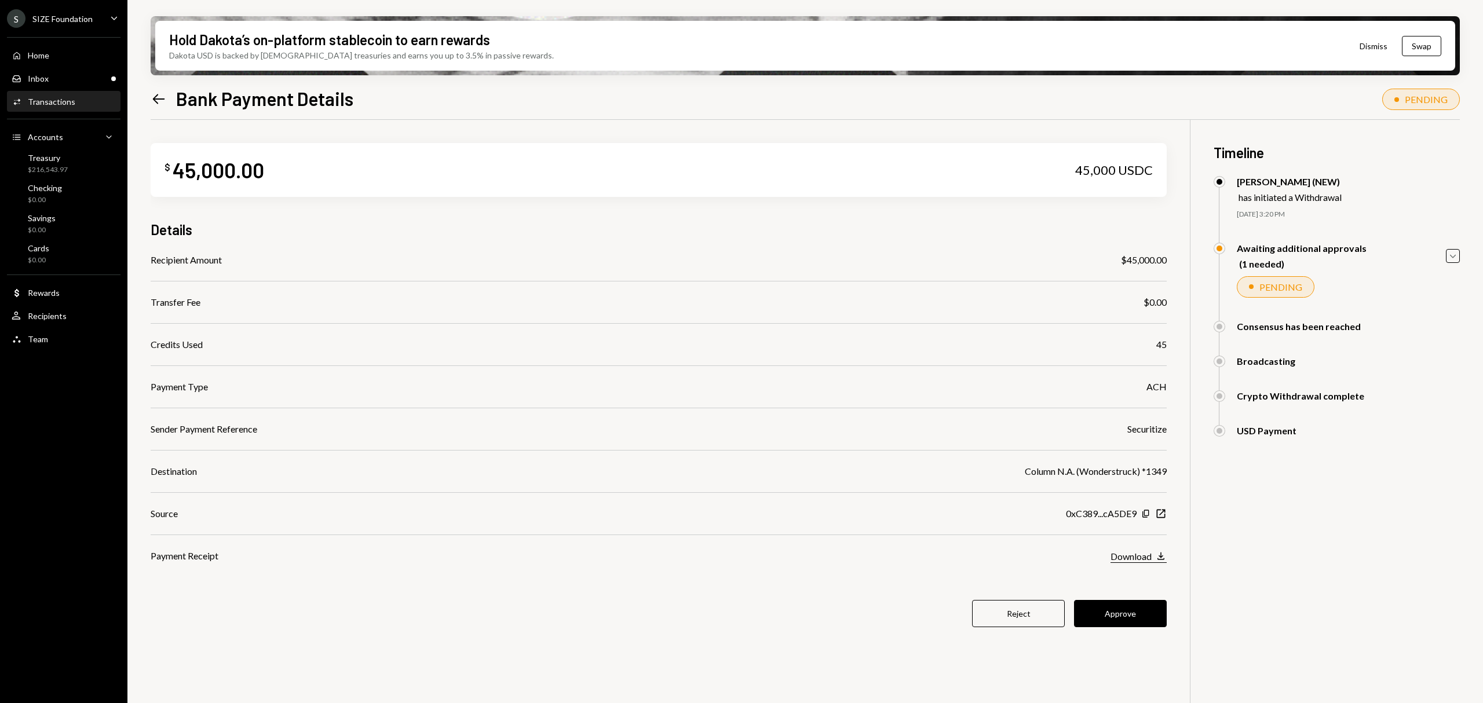
click at [1152, 554] on button "Download Download" at bounding box center [1139, 556] width 56 height 13
click at [1116, 619] on button "Approve" at bounding box center [1120, 613] width 93 height 27
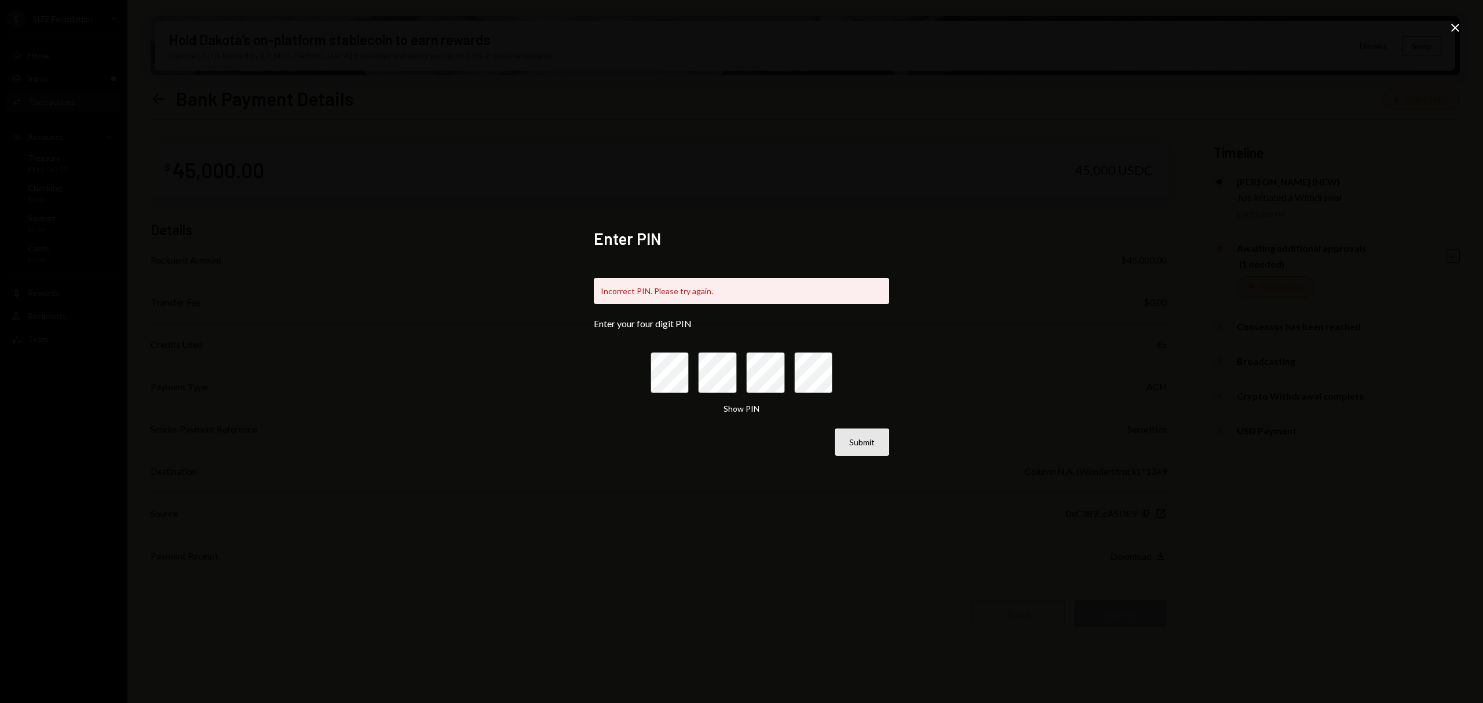
click at [876, 434] on button "Submit" at bounding box center [862, 442] width 54 height 27
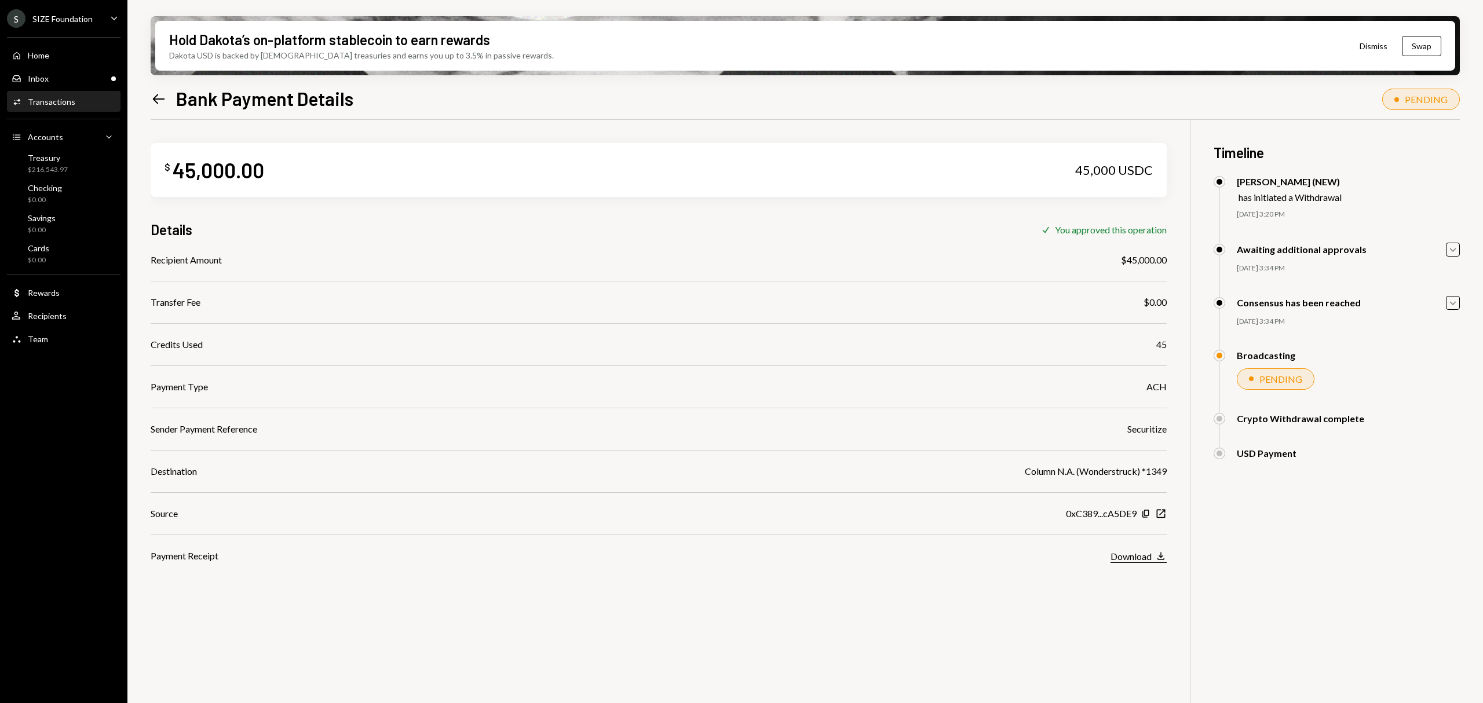
click at [1157, 563] on button "Download Download" at bounding box center [1139, 556] width 56 height 13
click at [167, 88] on div "Left Arrow Bank Payment Details" at bounding box center [252, 98] width 203 height 23
click at [158, 94] on icon at bounding box center [159, 99] width 12 height 10
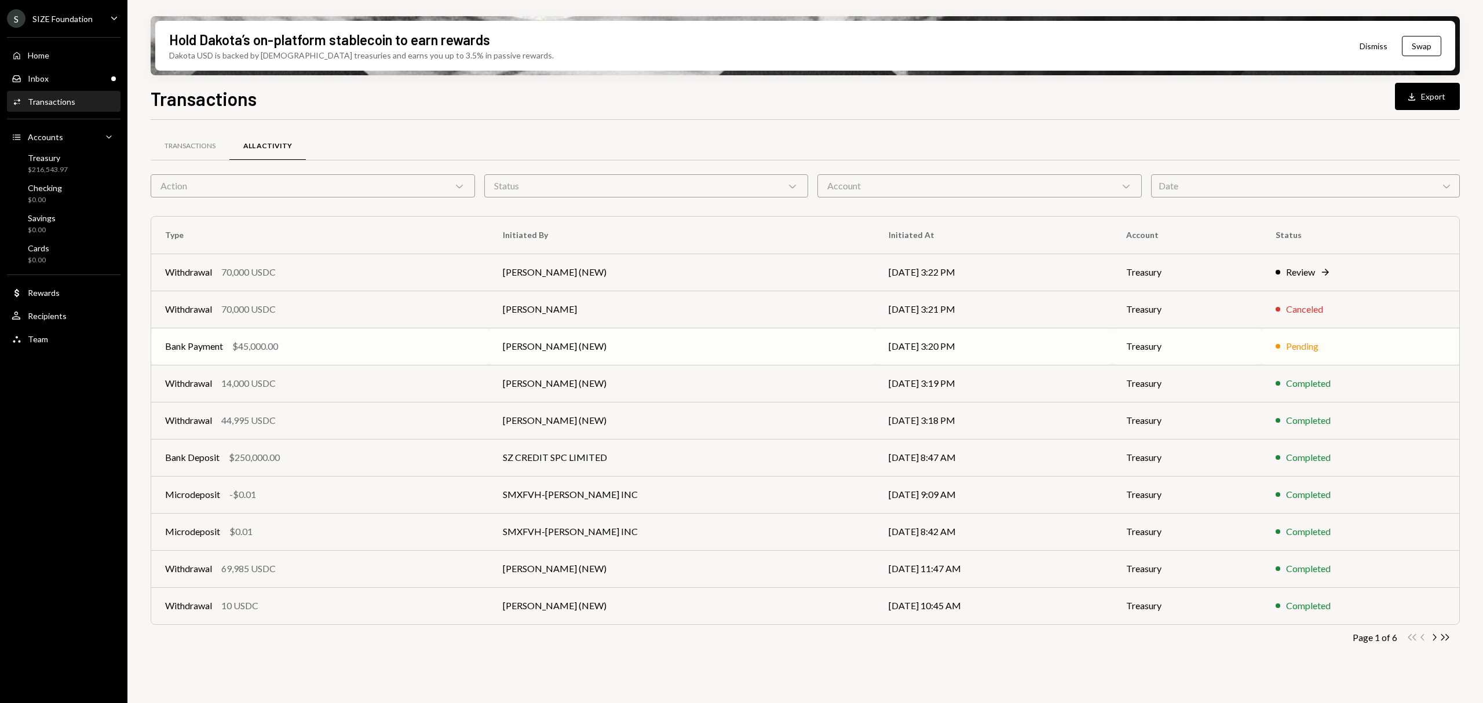
click at [1144, 342] on td "Treasury" at bounding box center [1186, 346] width 149 height 37
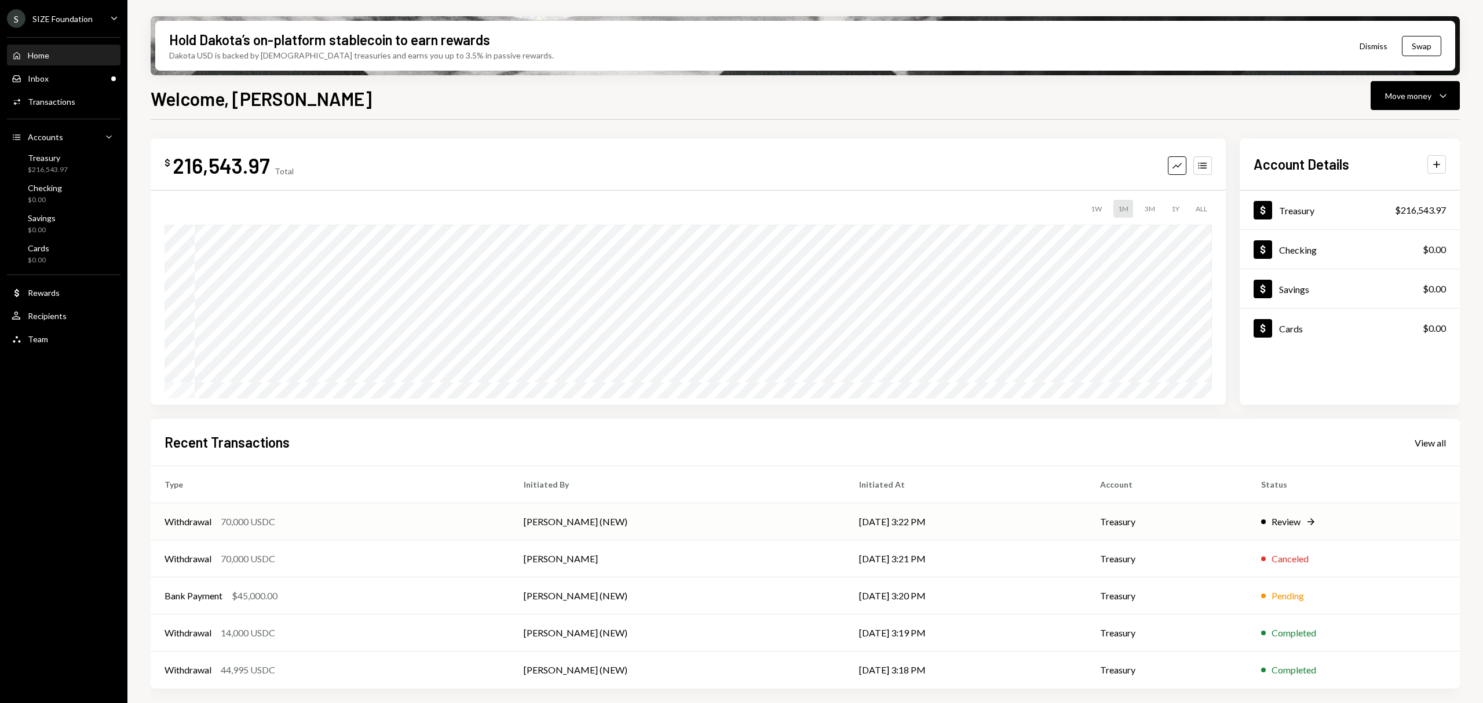
click at [512, 534] on td "[PERSON_NAME] (NEW)" at bounding box center [677, 521] width 335 height 37
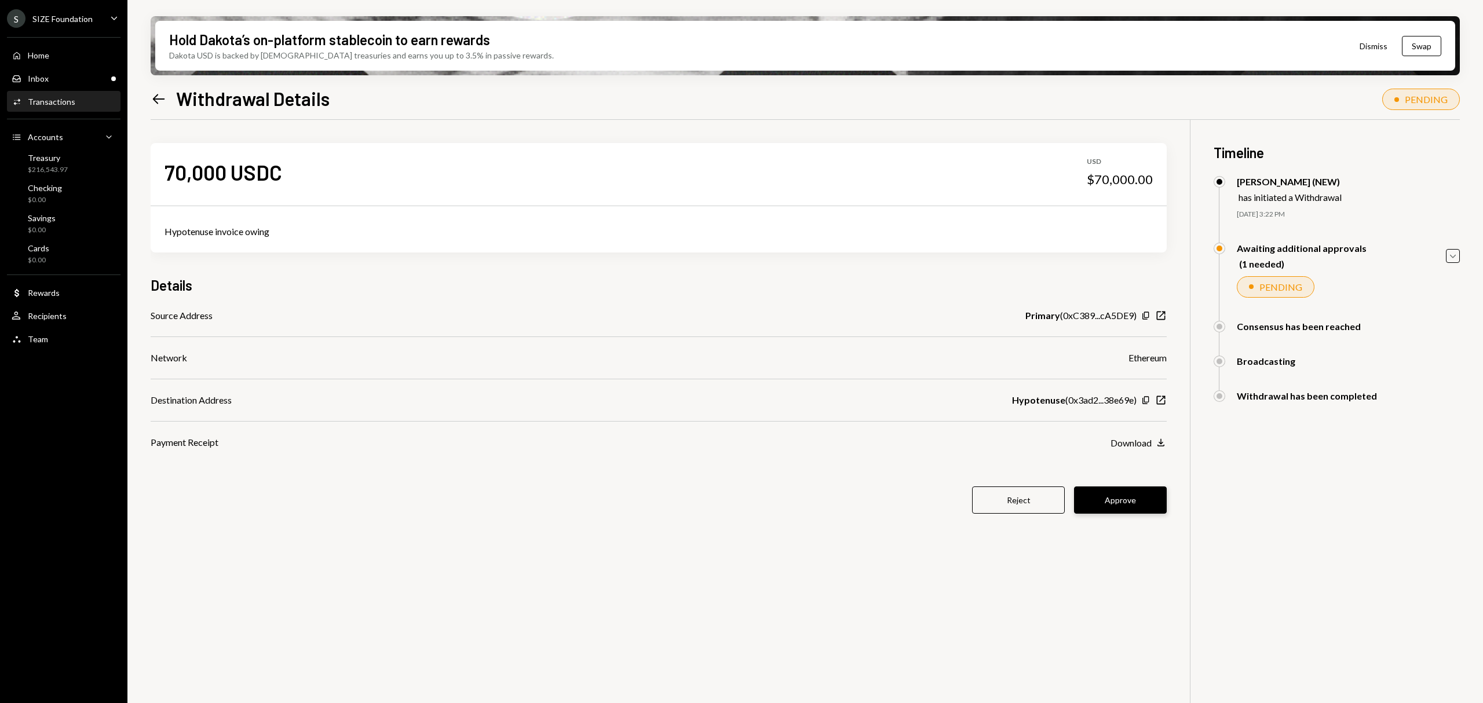
click at [1101, 502] on button "Approve" at bounding box center [1120, 500] width 93 height 27
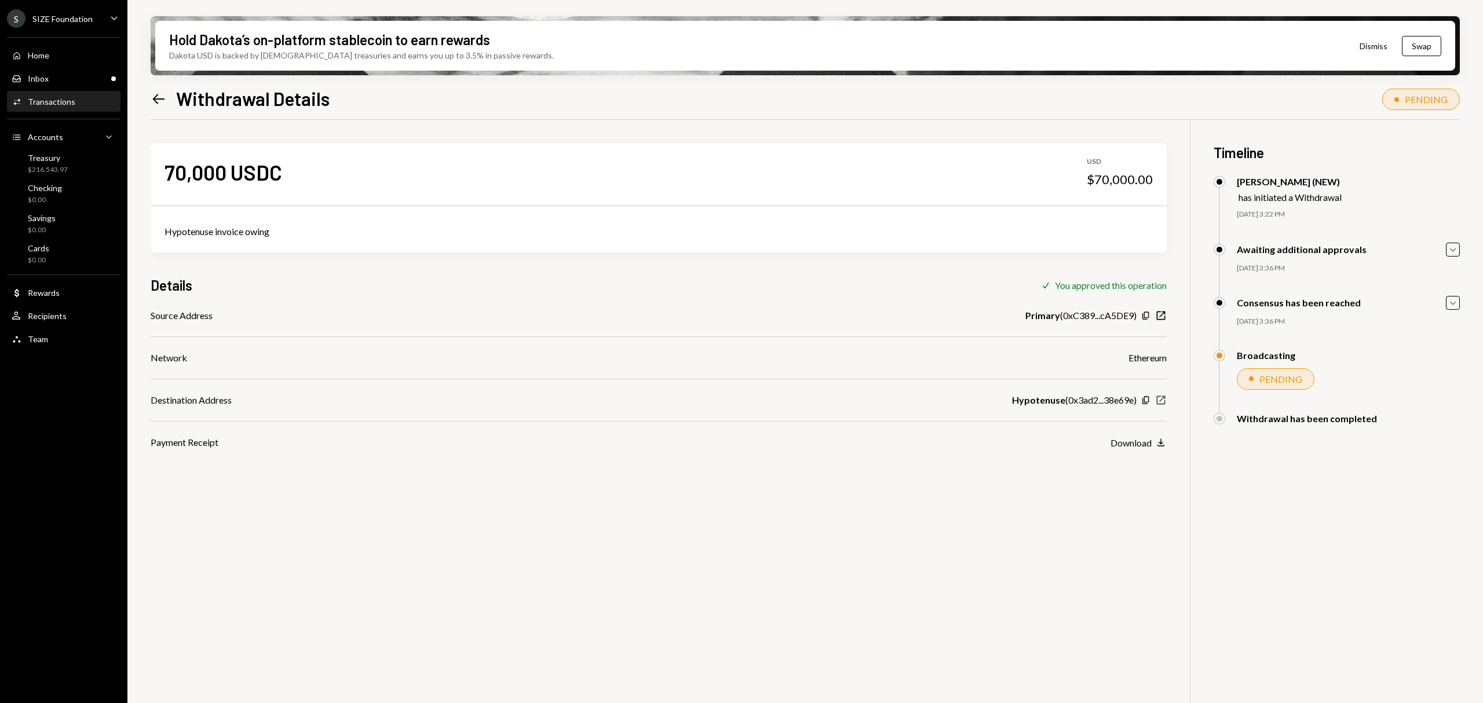
click at [1166, 401] on icon "New Window" at bounding box center [1161, 401] width 12 height 12
click at [1133, 437] on div "Download" at bounding box center [1131, 442] width 41 height 11
click at [1159, 396] on icon "button" at bounding box center [1161, 400] width 9 height 9
